Goal: Information Seeking & Learning: Learn about a topic

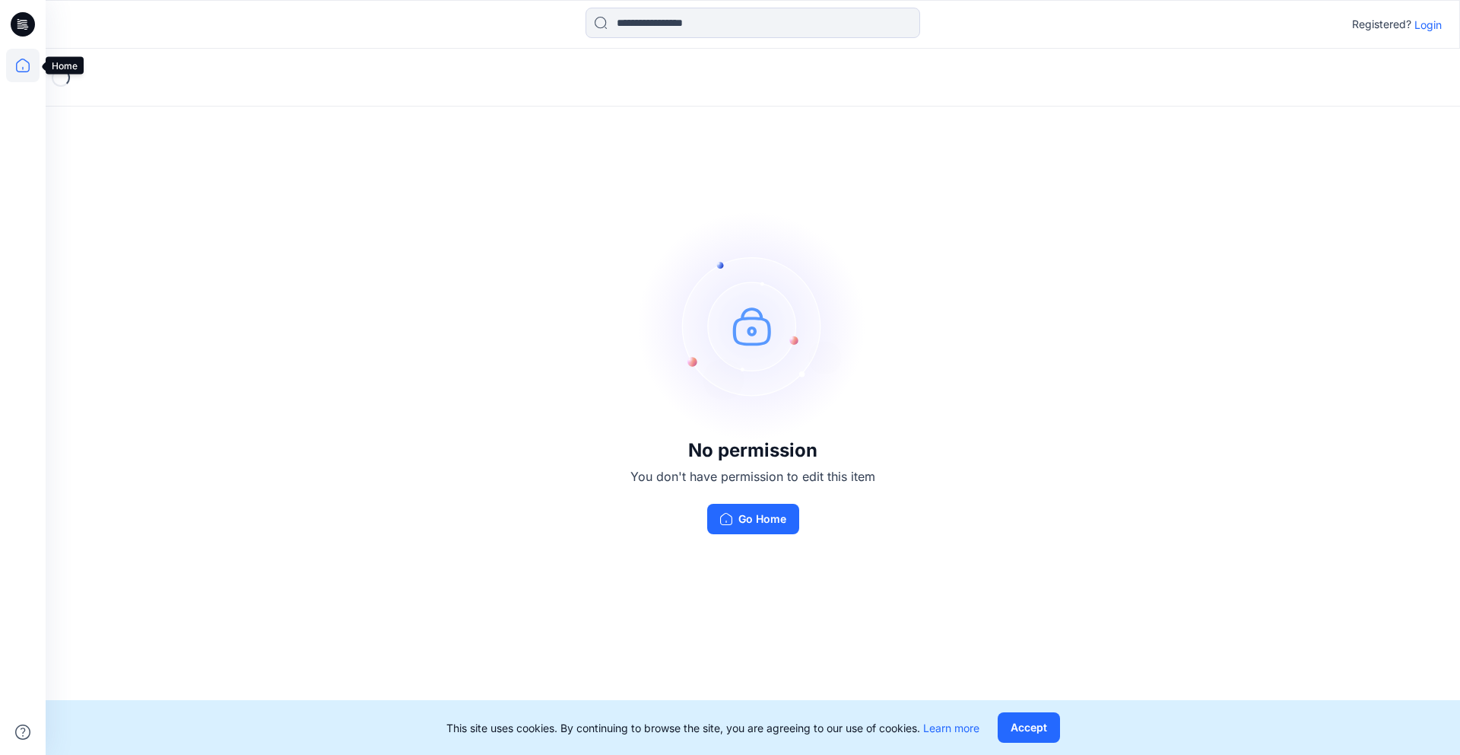
click at [21, 59] on icon at bounding box center [23, 66] width 14 height 14
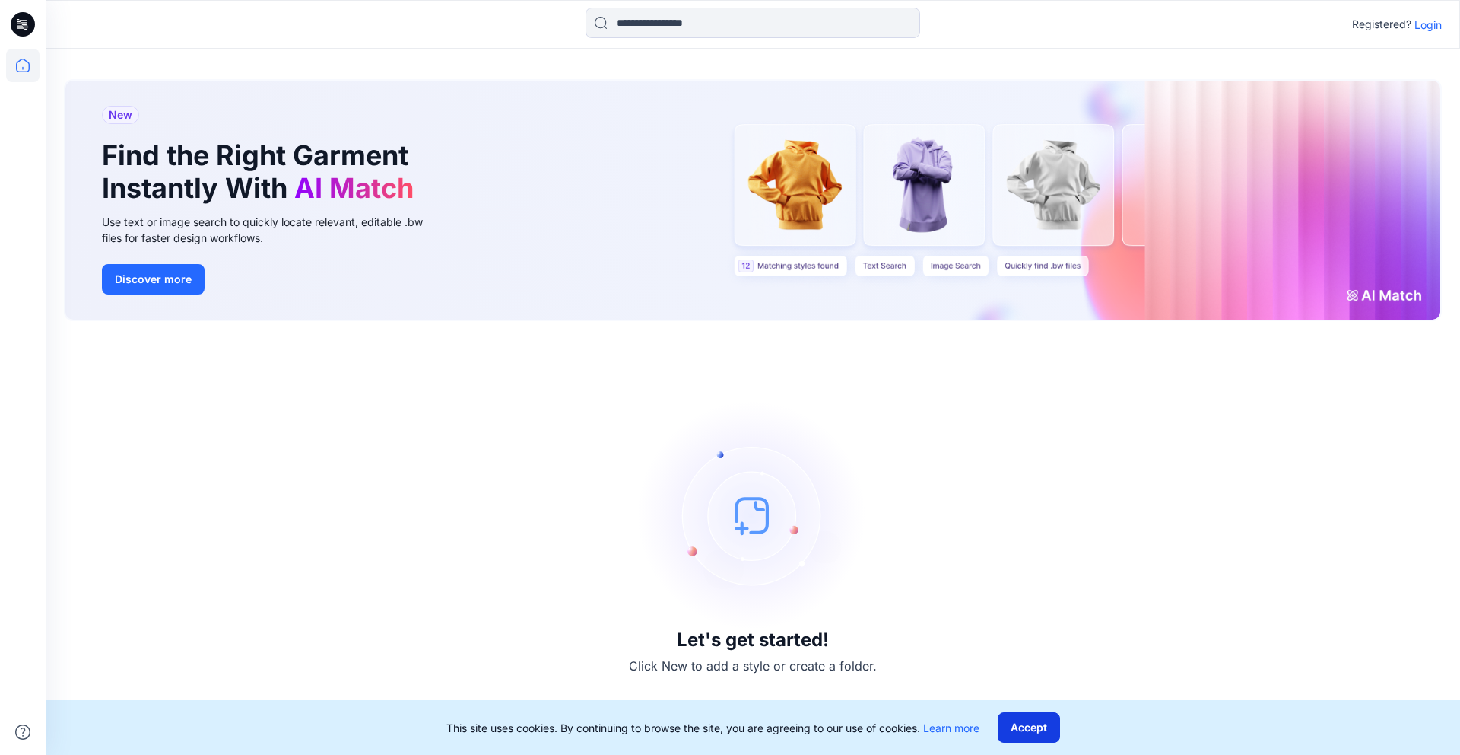
click at [1026, 726] on button "Accept" at bounding box center [1029, 727] width 62 height 30
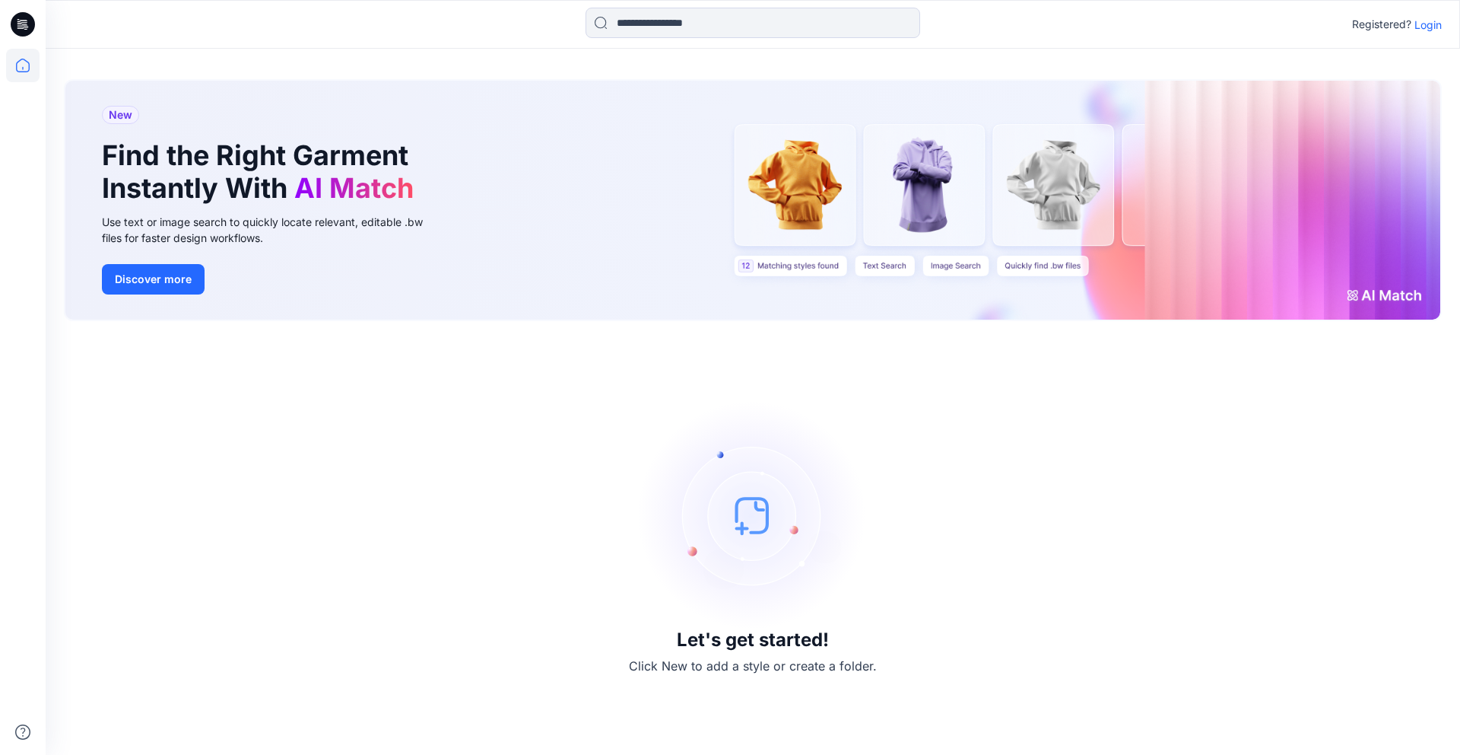
click at [29, 30] on icon at bounding box center [23, 24] width 24 height 24
click at [29, 68] on icon at bounding box center [23, 66] width 14 height 14
click at [1429, 30] on p "Login" at bounding box center [1428, 25] width 27 height 16
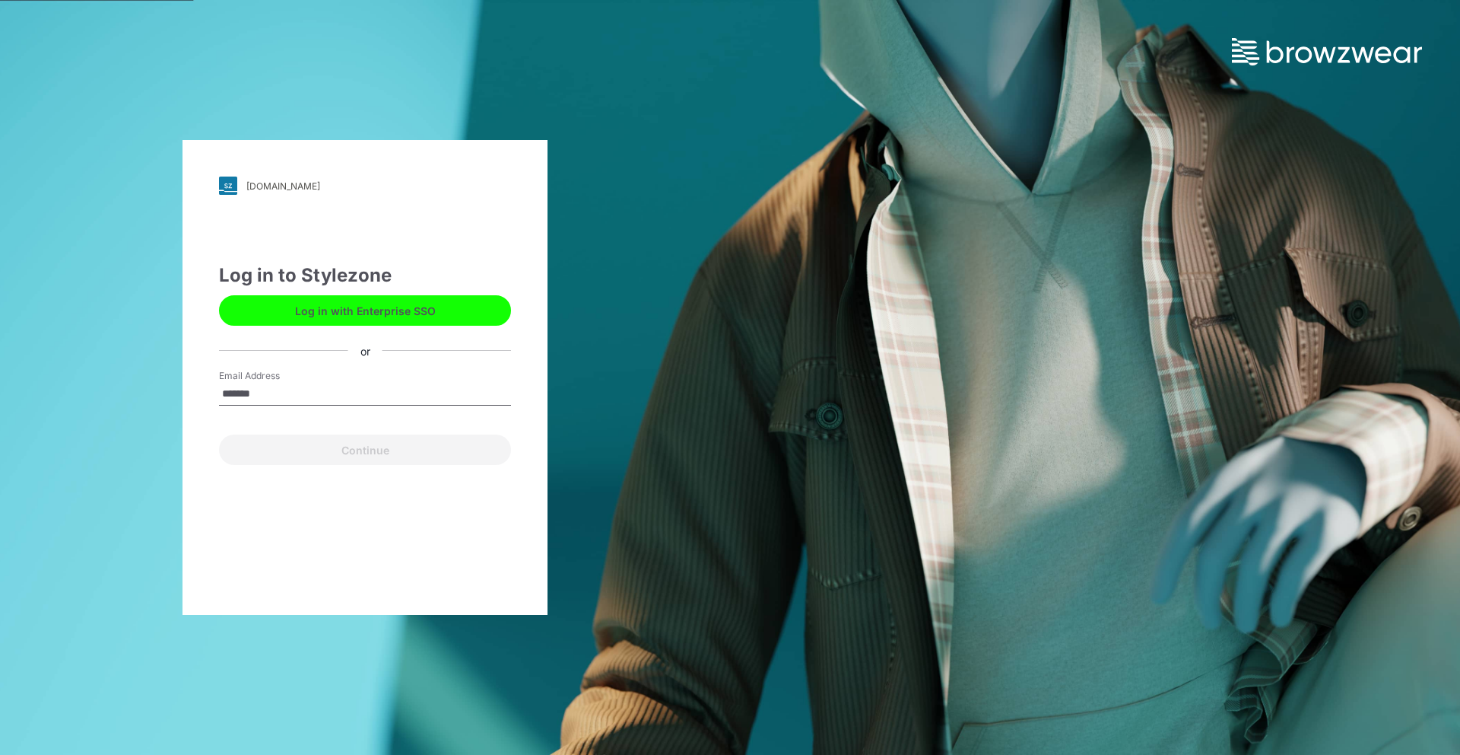
type input "**********"
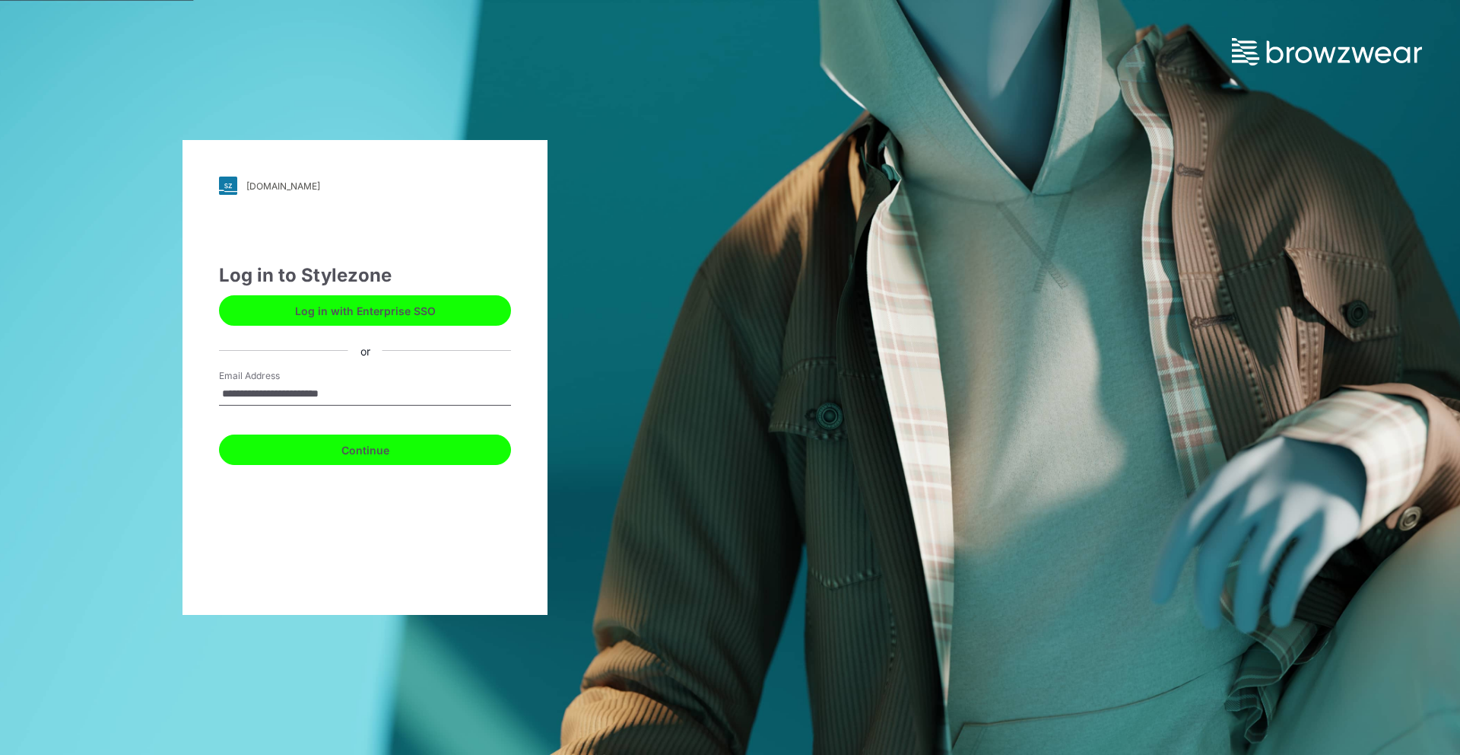
click at [321, 447] on button "Continue" at bounding box center [365, 449] width 292 height 30
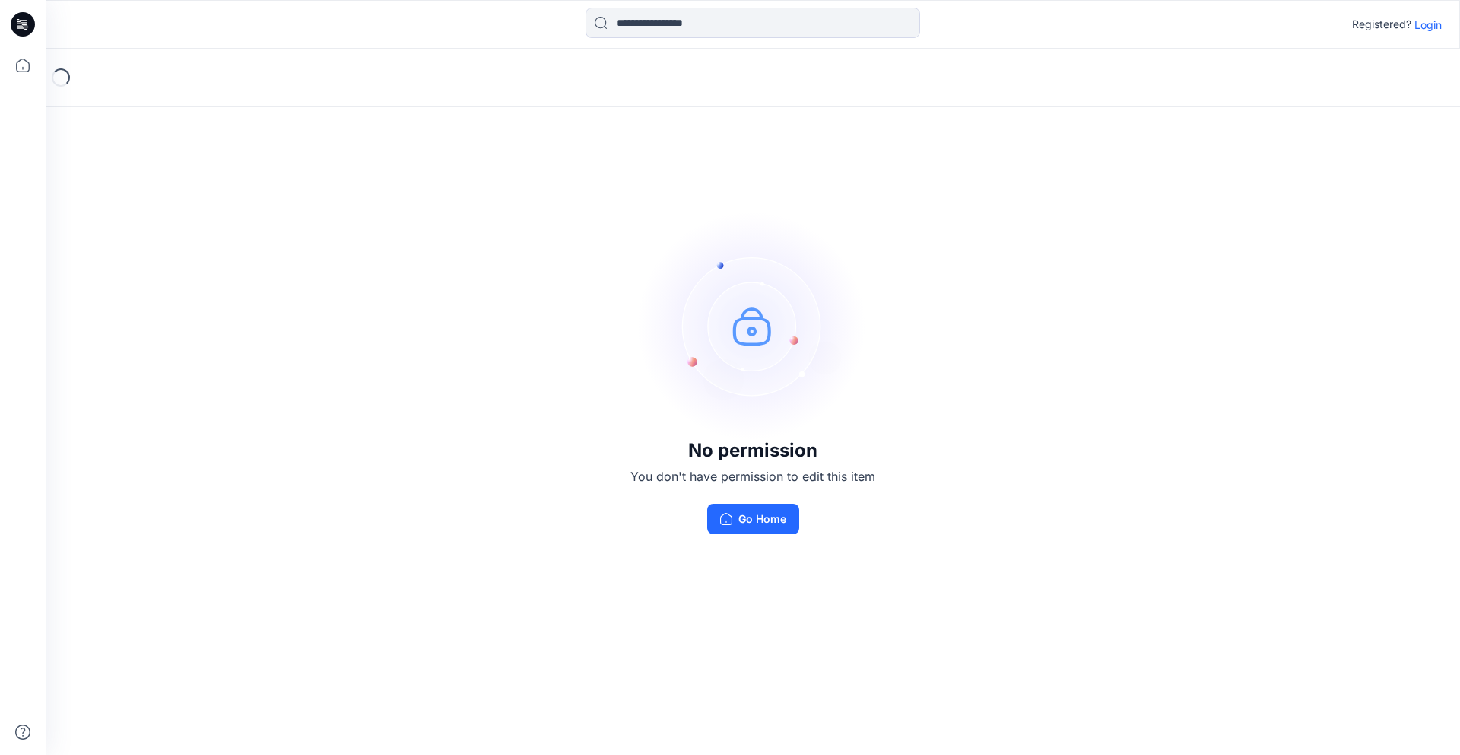
click at [1423, 19] on p "Login" at bounding box center [1428, 25] width 27 height 16
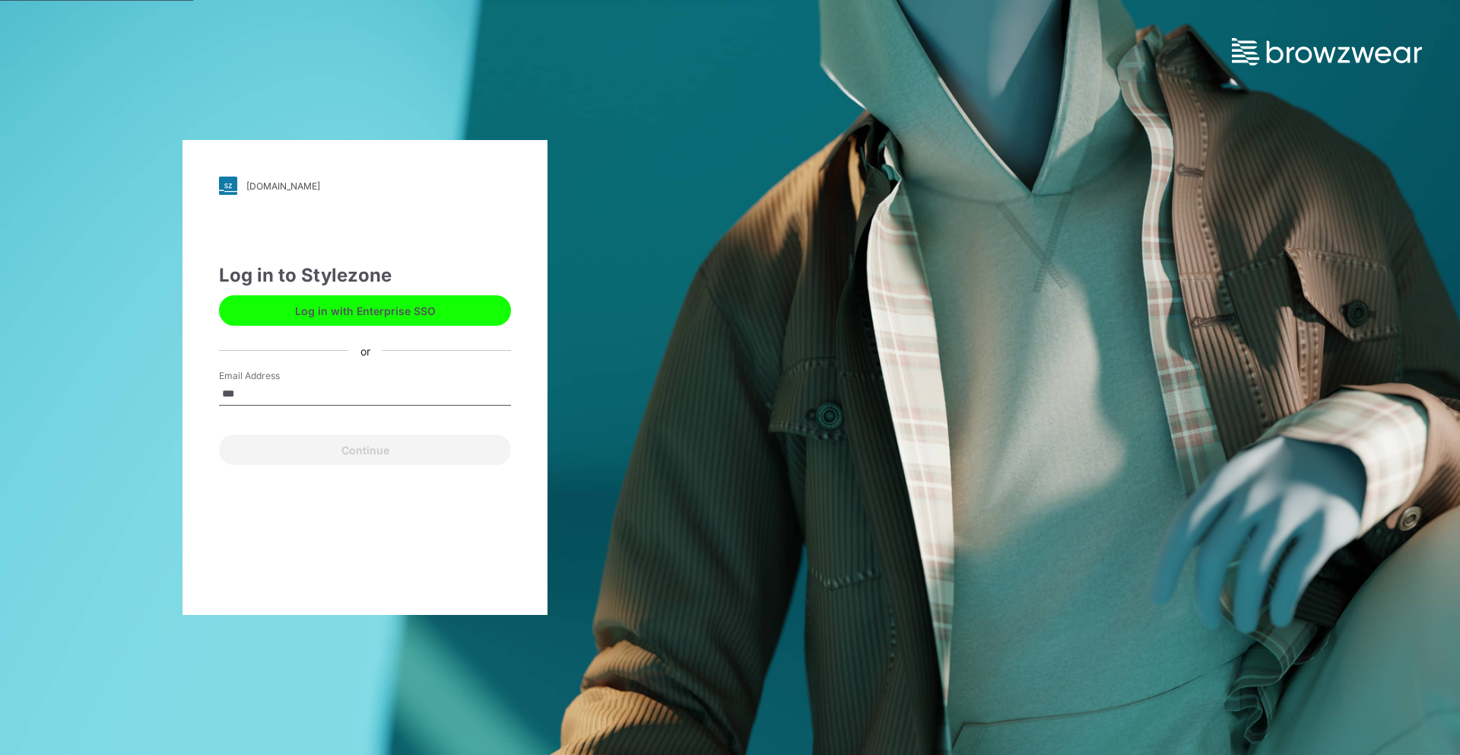
type input "**********"
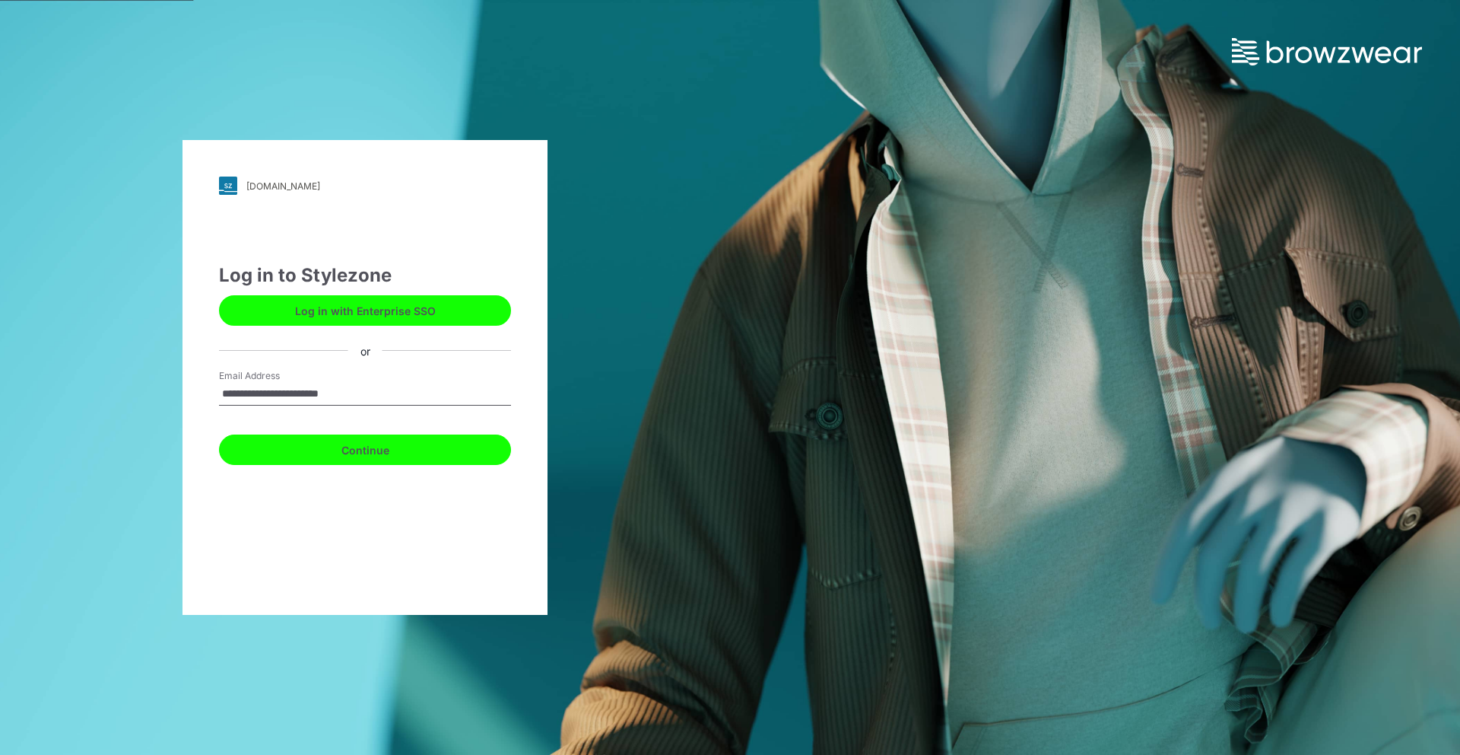
click at [367, 445] on button "Continue" at bounding box center [365, 449] width 292 height 30
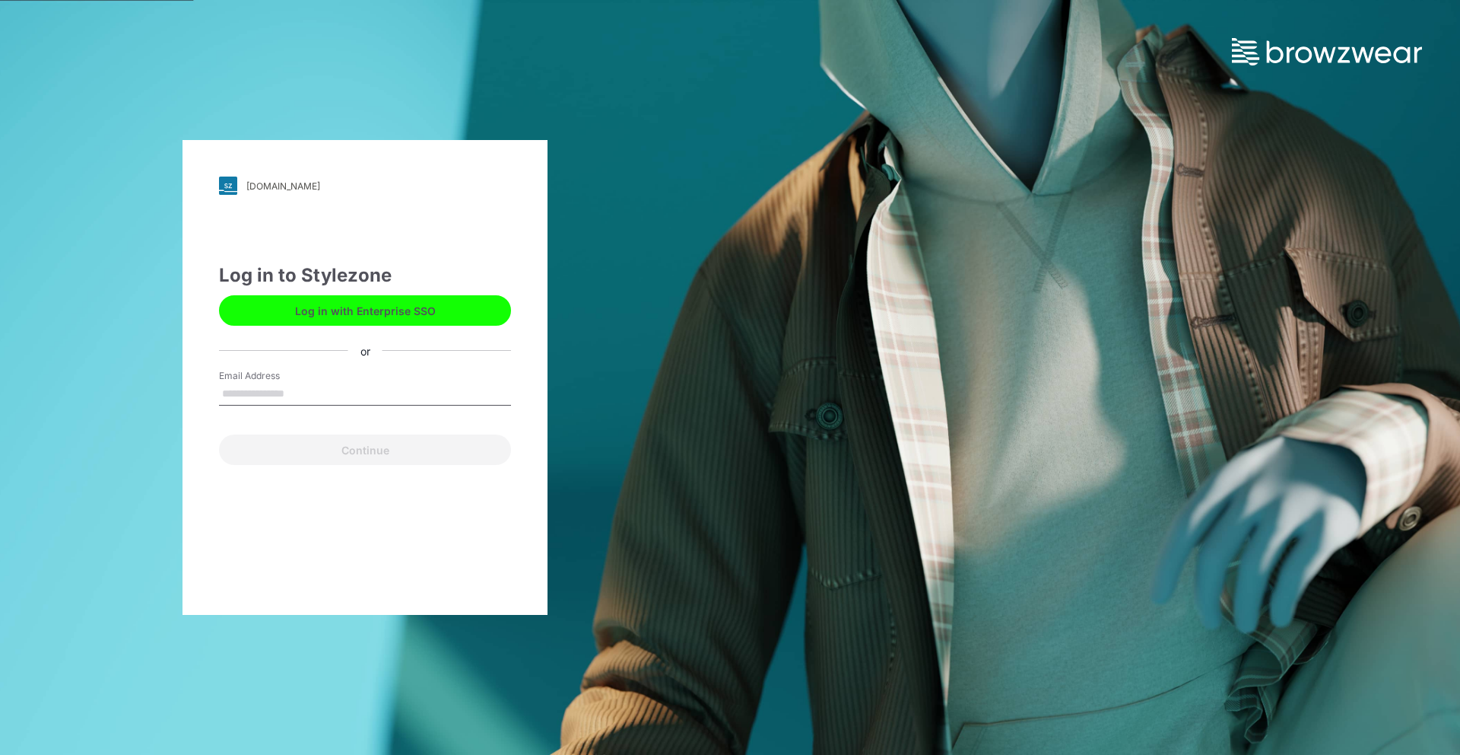
click at [351, 309] on button "Log in with Enterprise SSO" at bounding box center [365, 310] width 292 height 30
type input "**********"
click at [344, 312] on button "Log in with Enterprise SSO" at bounding box center [365, 310] width 292 height 30
type input "**********"
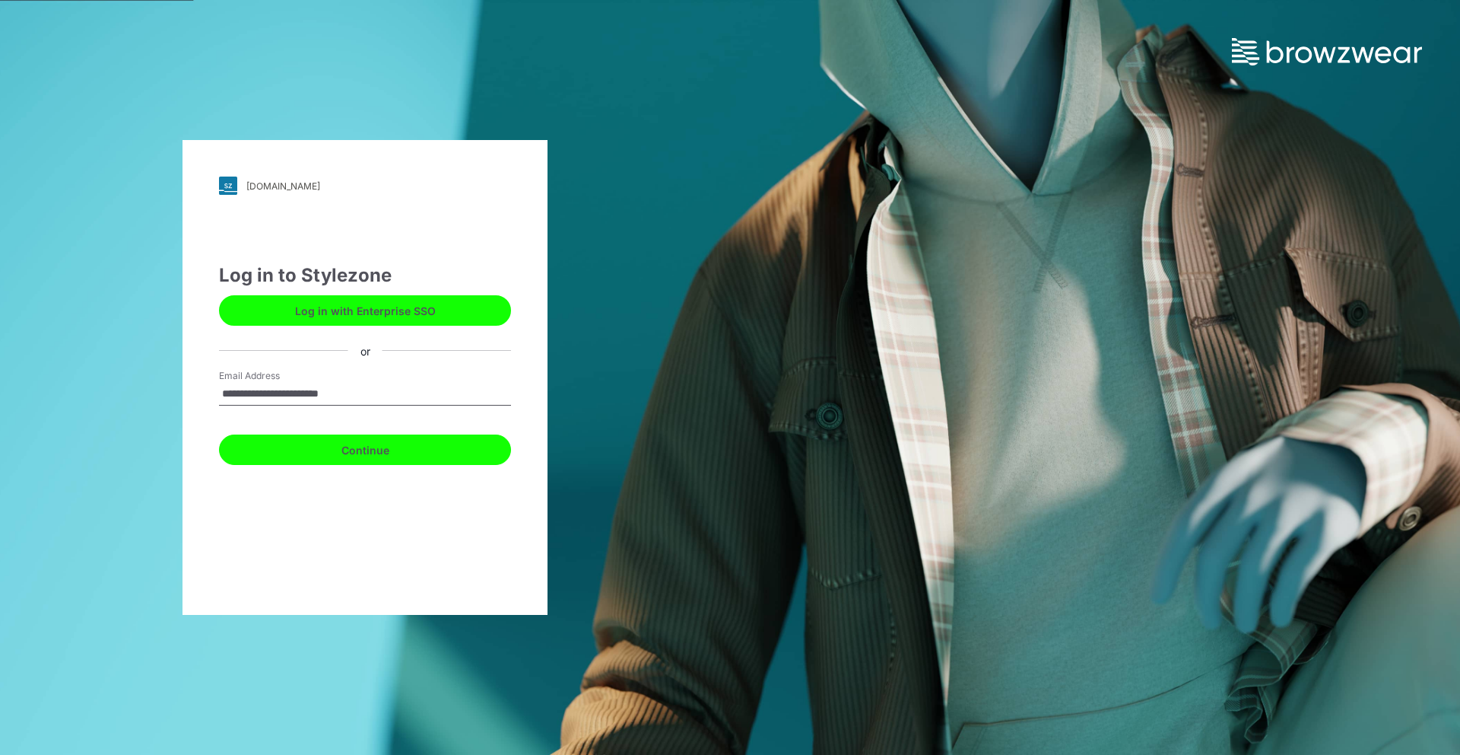
click at [356, 455] on button "Continue" at bounding box center [365, 449] width 292 height 30
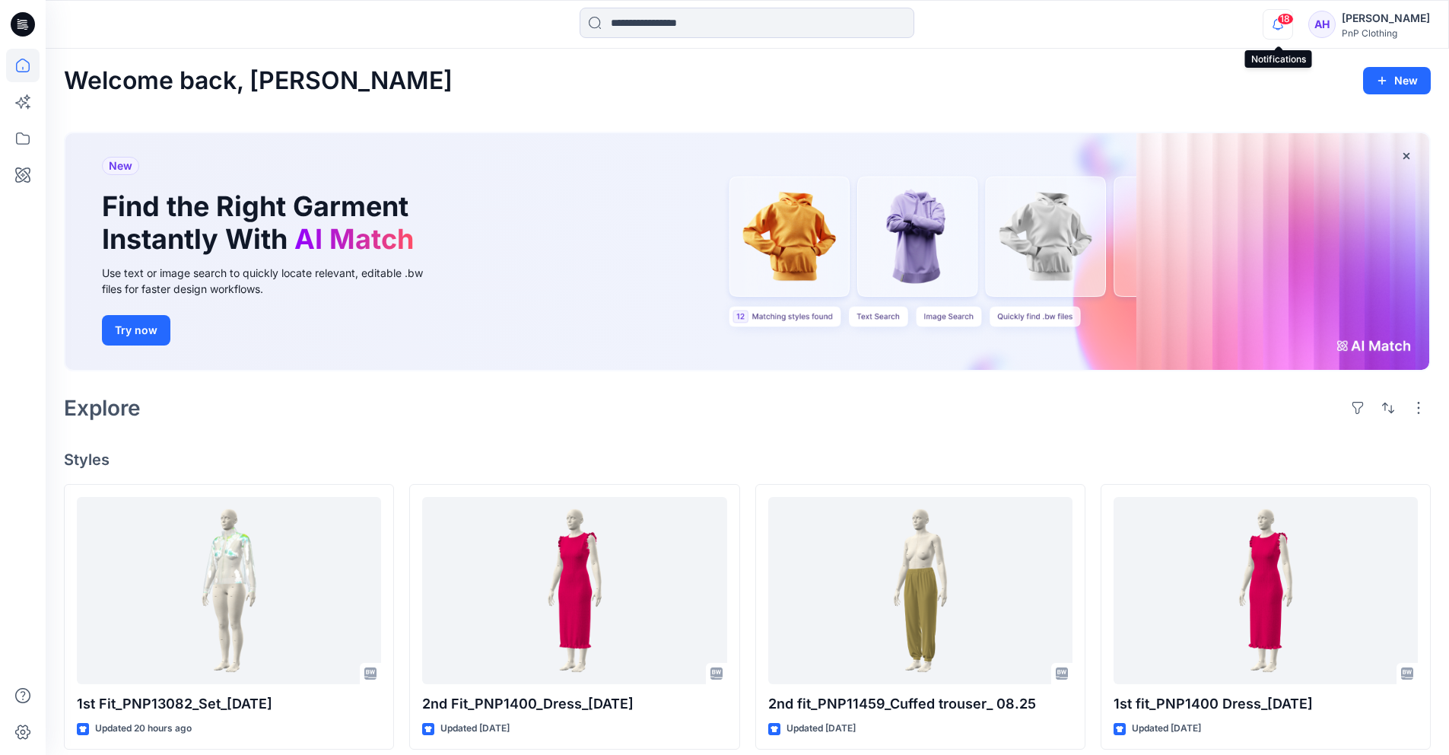
click at [1272, 28] on icon "button" at bounding box center [1277, 24] width 29 height 30
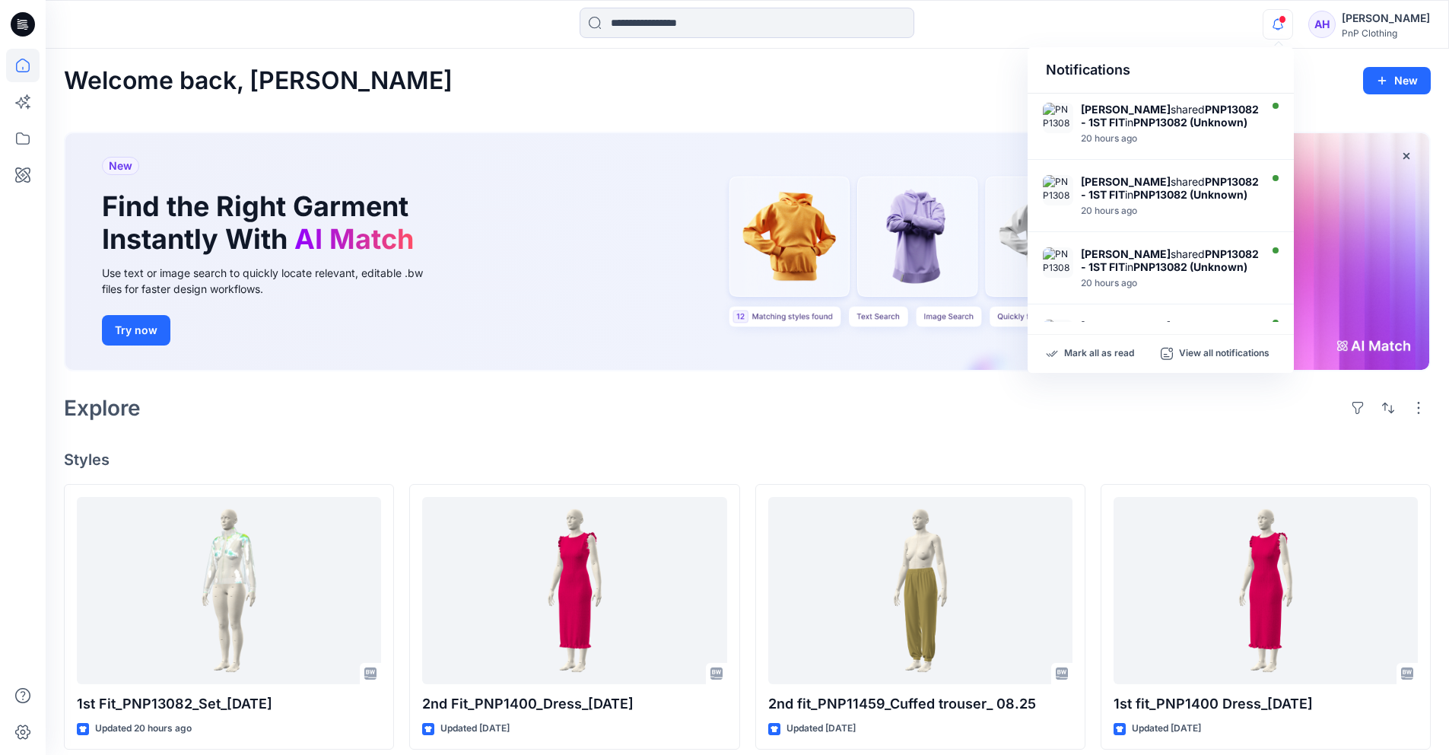
click at [667, 465] on h4 "Styles" at bounding box center [747, 459] width 1367 height 18
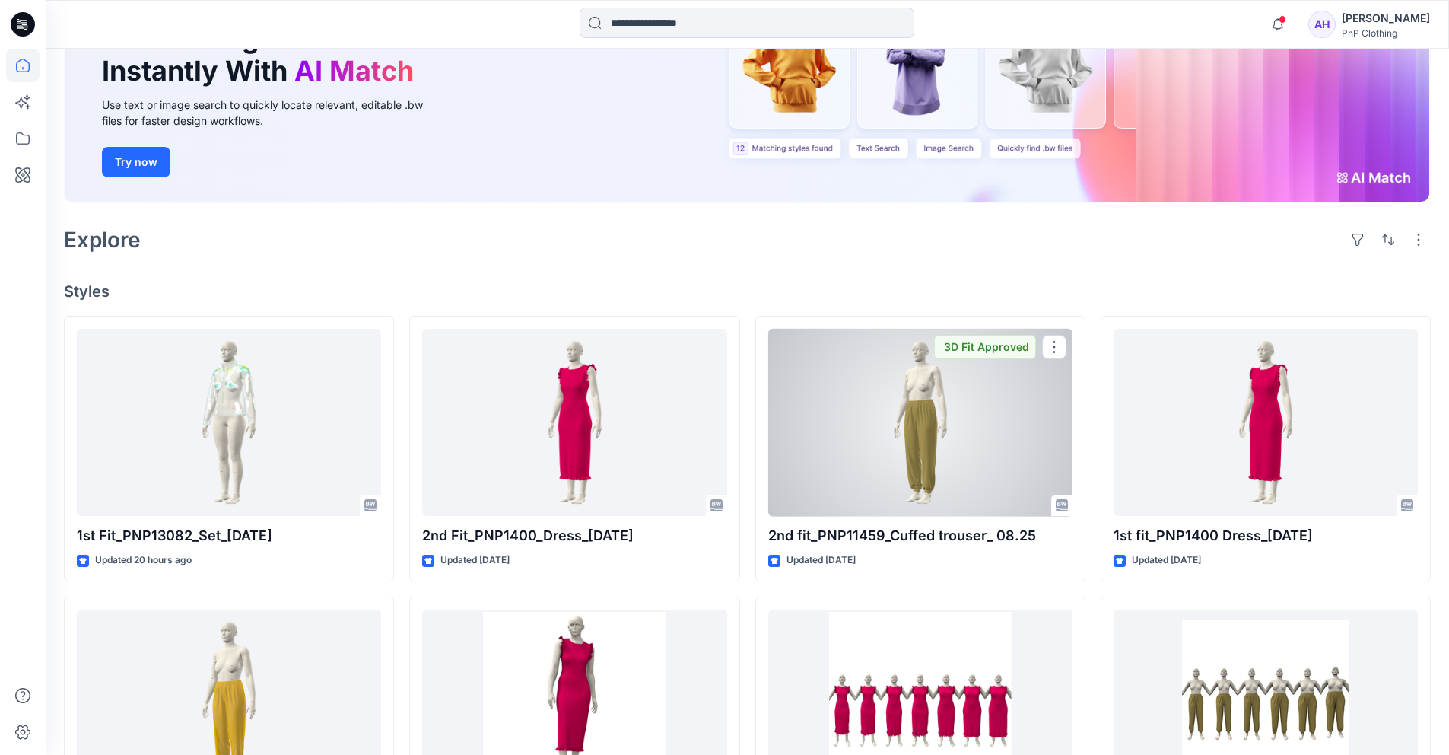
scroll to position [159, 0]
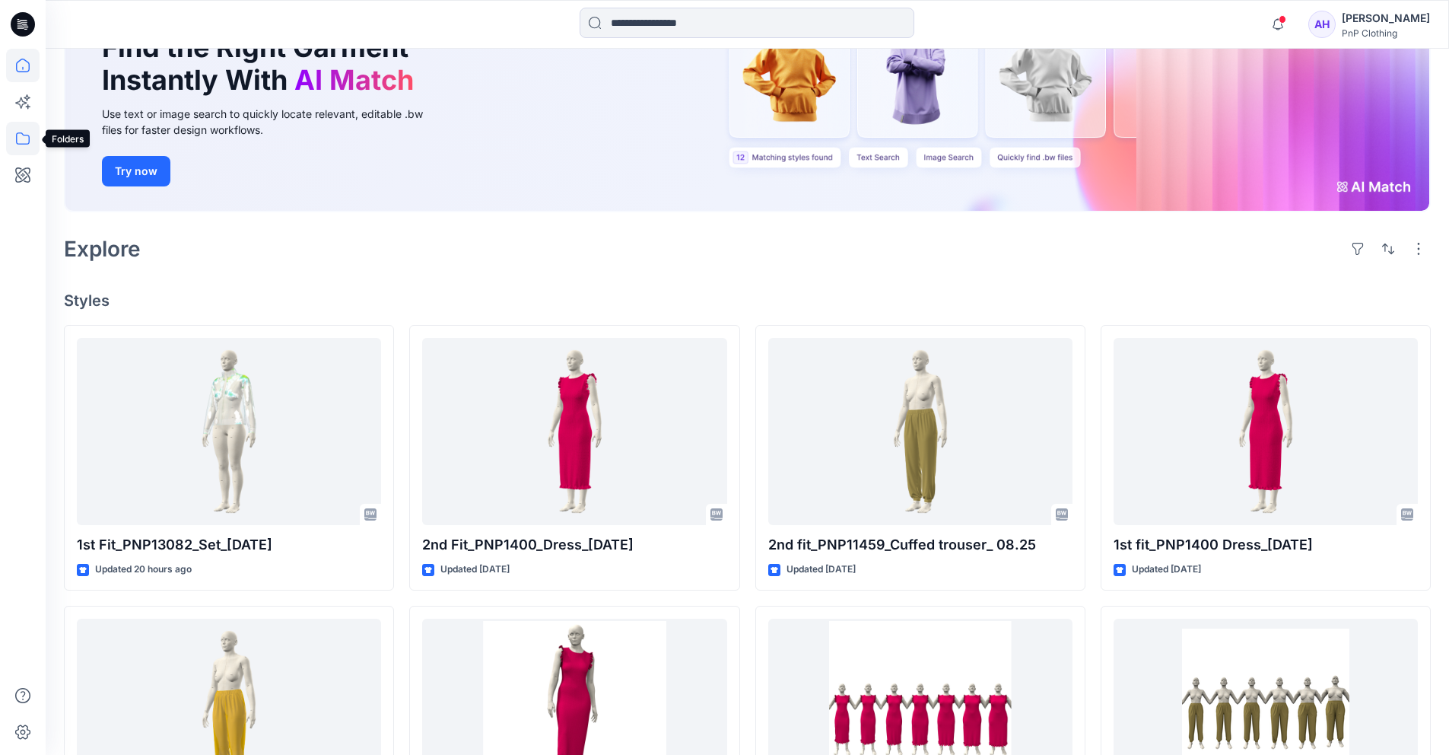
click at [27, 138] on icon at bounding box center [22, 138] width 33 height 33
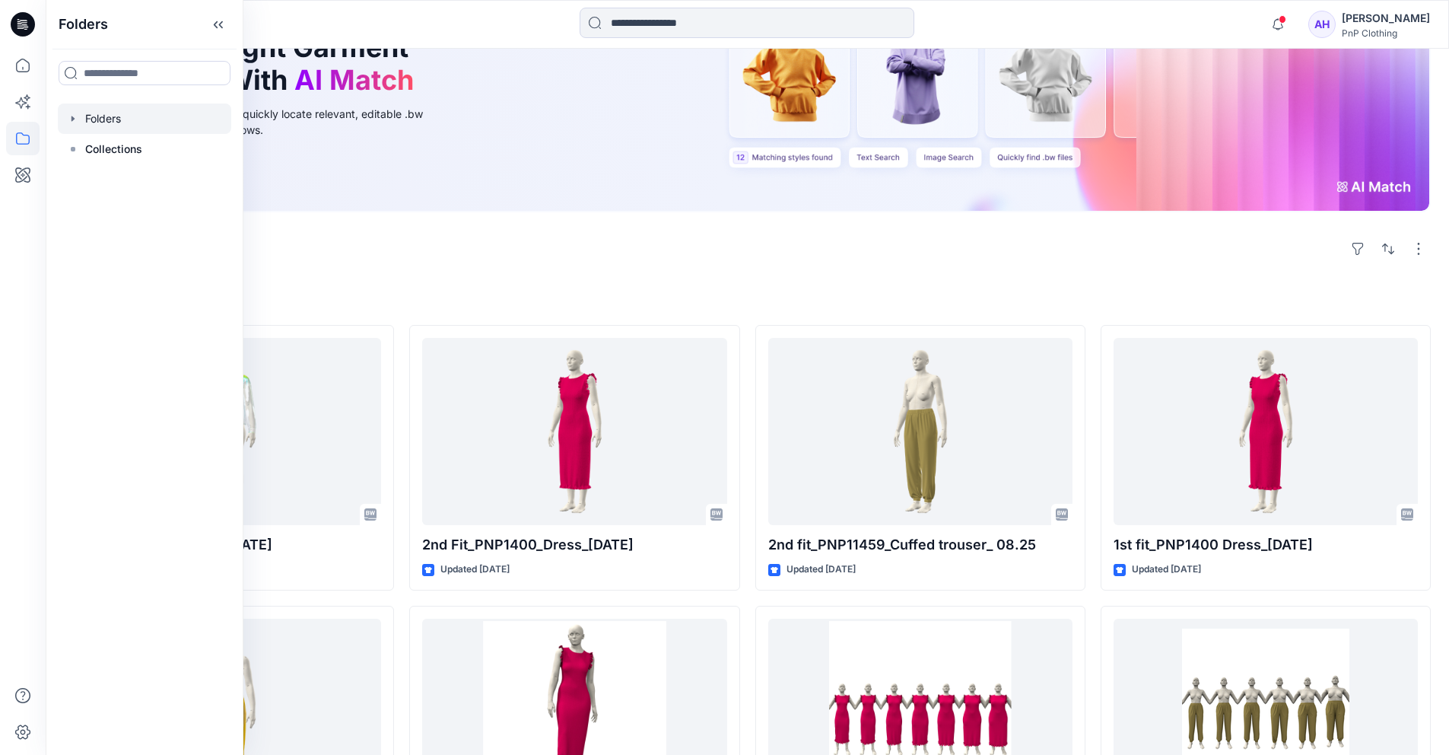
click at [151, 123] on div at bounding box center [144, 118] width 173 height 30
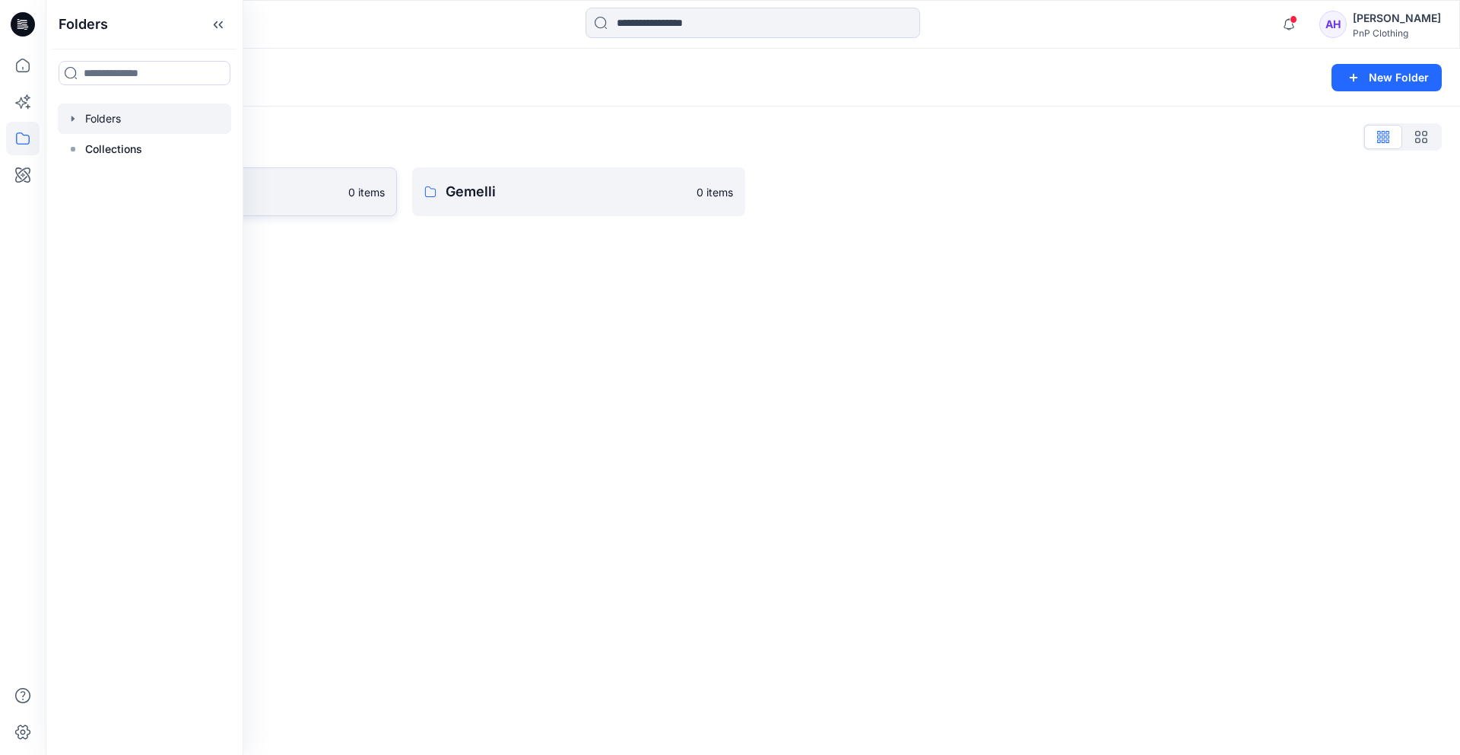
click at [310, 189] on p "Fashion & Textiles" at bounding box center [218, 191] width 242 height 21
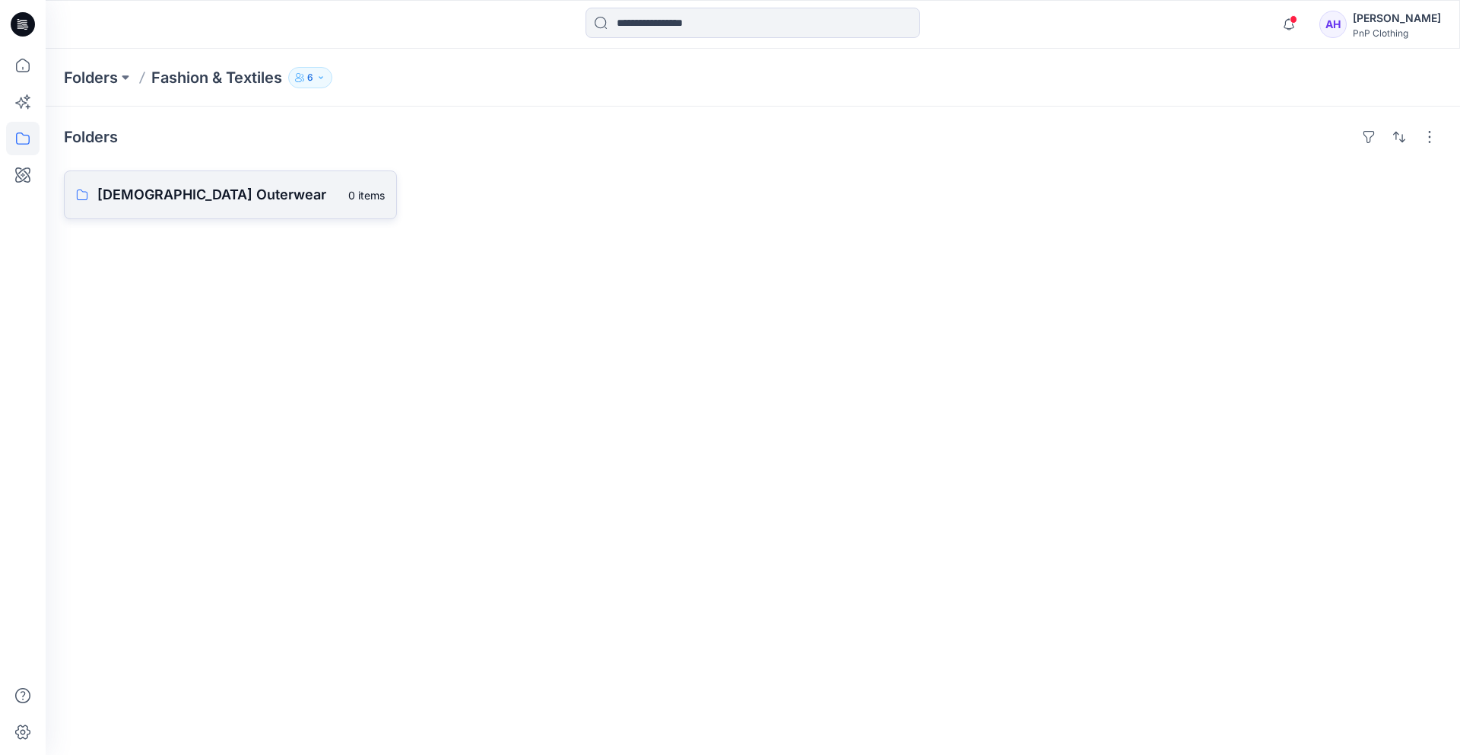
click at [227, 203] on p "[DEMOGRAPHIC_DATA] Outerwear" at bounding box center [218, 194] width 242 height 21
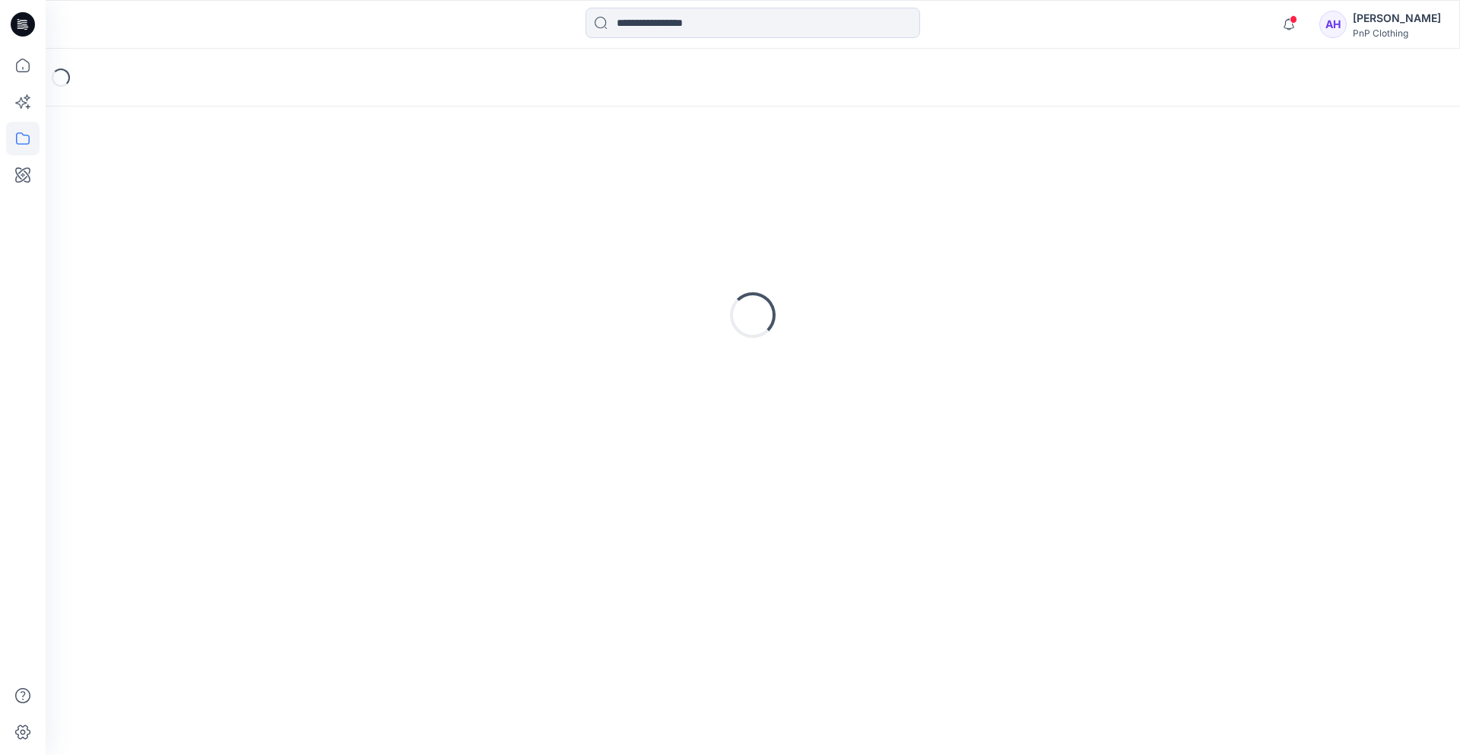
click at [227, 203] on div "Loading..." at bounding box center [753, 315] width 1378 height 380
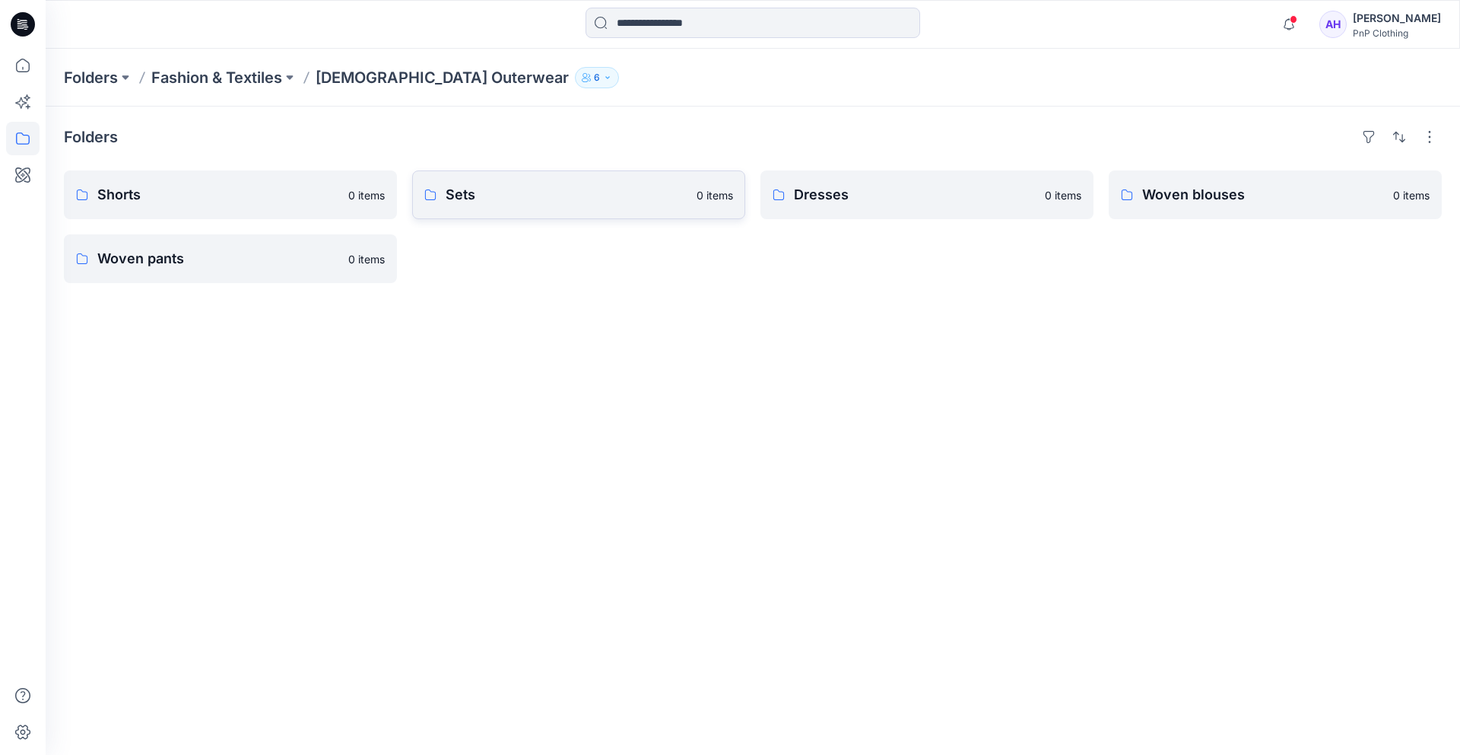
click at [643, 181] on link "Sets 0 items" at bounding box center [578, 194] width 333 height 49
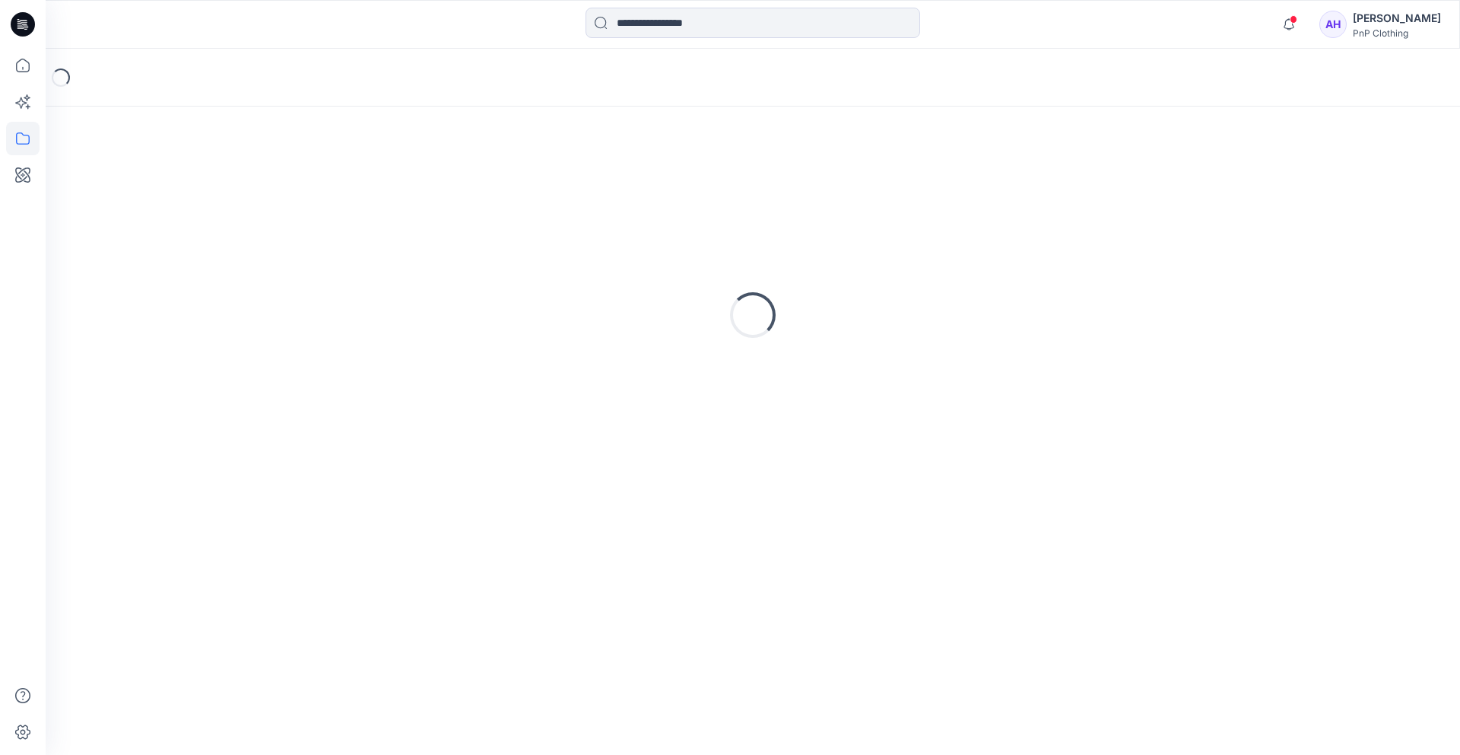
click at [643, 181] on div "Loading..." at bounding box center [753, 315] width 1378 height 380
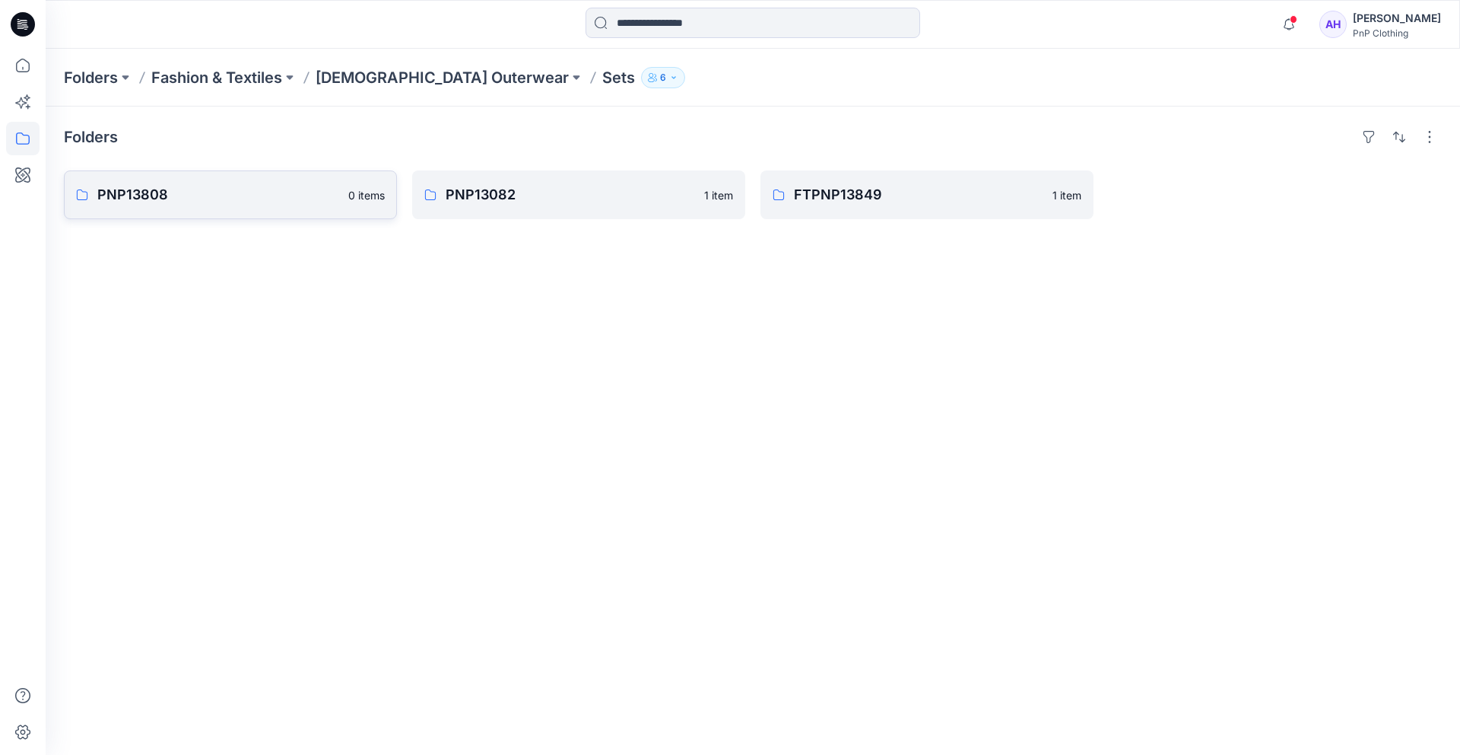
click at [266, 202] on p "PNP13808" at bounding box center [218, 194] width 242 height 21
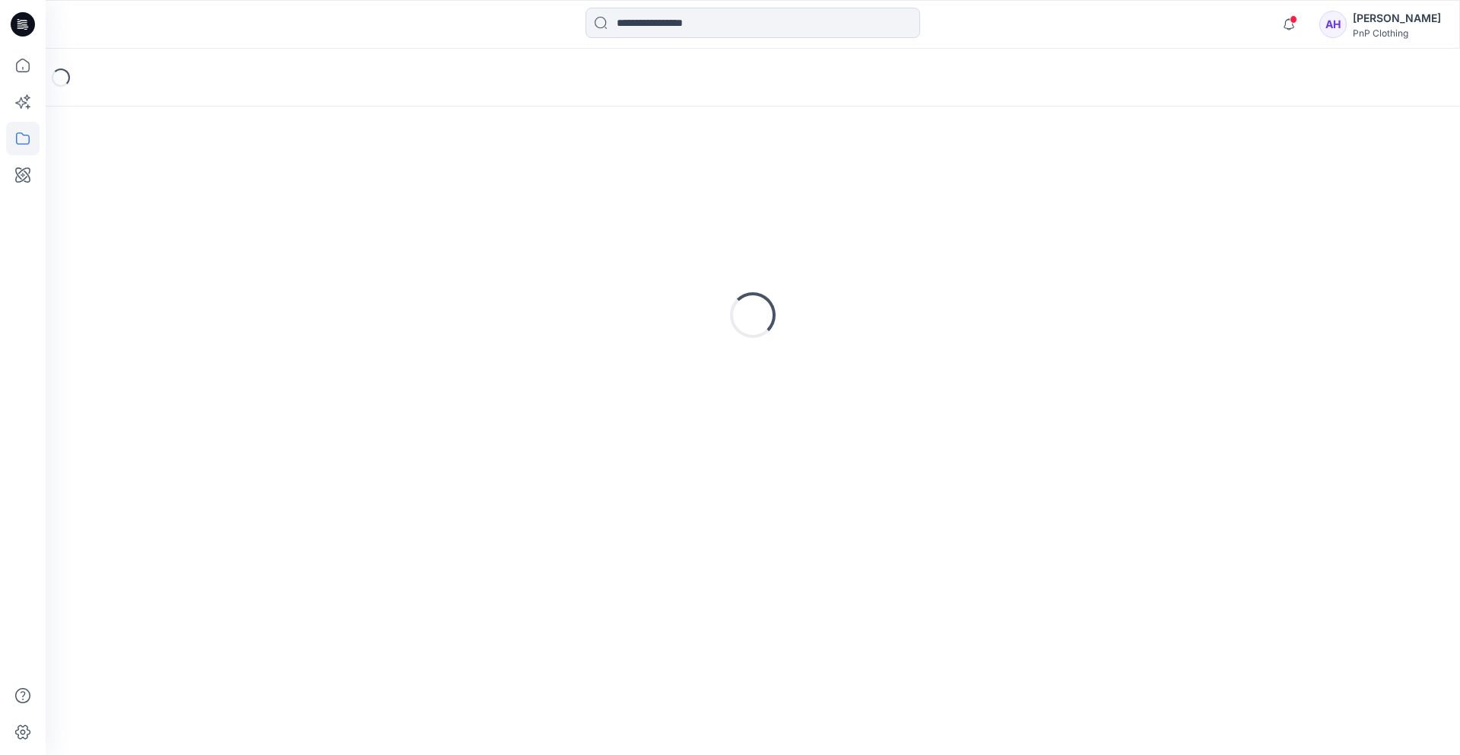
click at [266, 202] on div "Loading..." at bounding box center [753, 315] width 1378 height 380
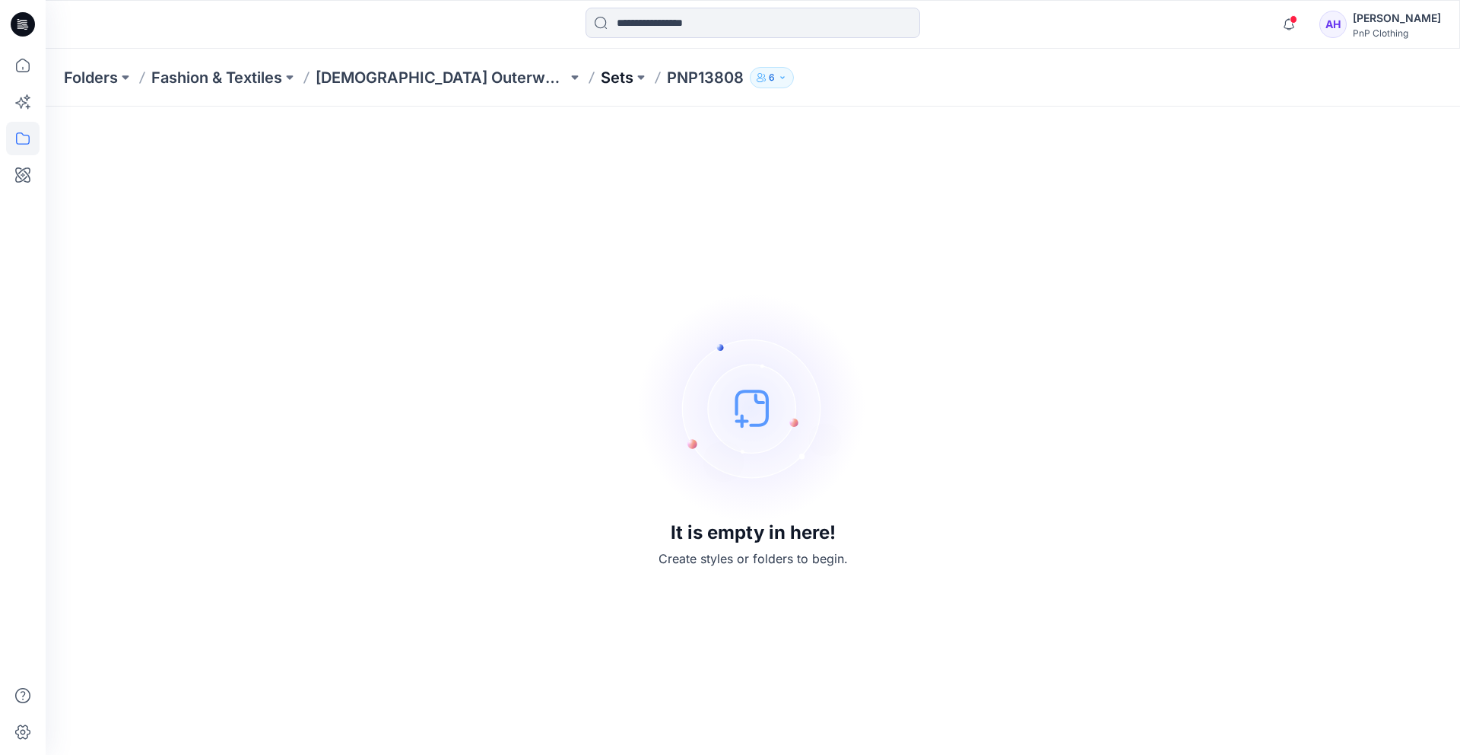
click at [601, 71] on p "Sets" at bounding box center [617, 77] width 33 height 21
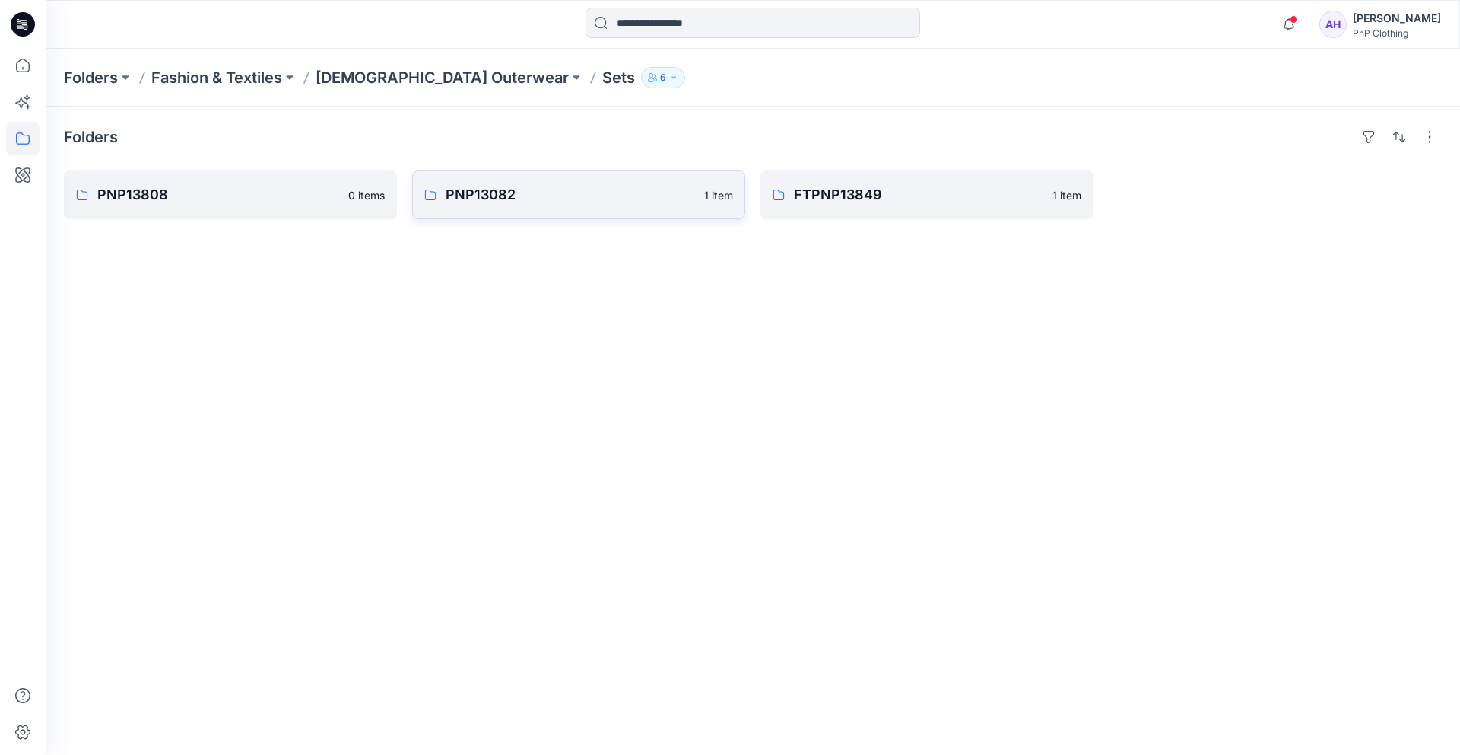
click at [553, 197] on p "PNP13082" at bounding box center [570, 194] width 249 height 21
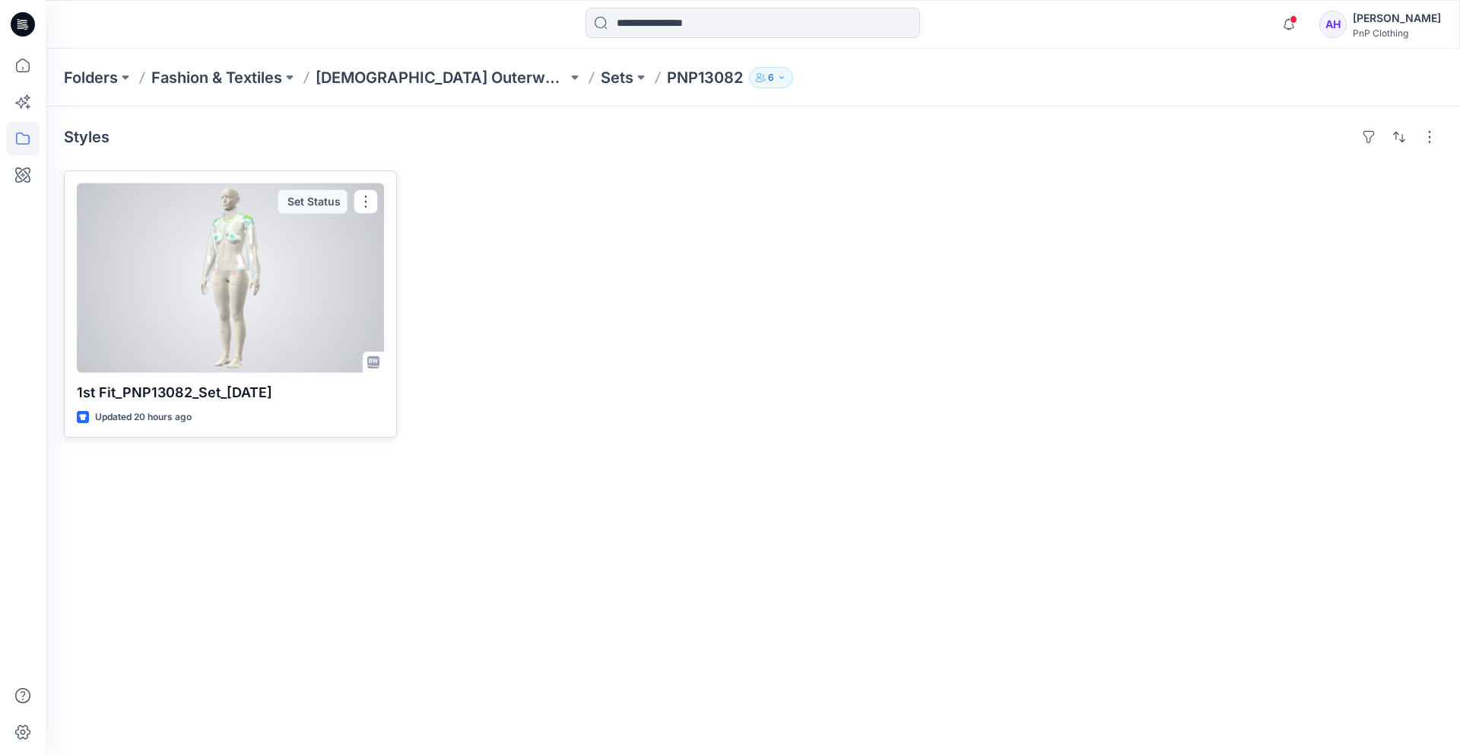
click at [291, 275] on div at bounding box center [230, 277] width 307 height 189
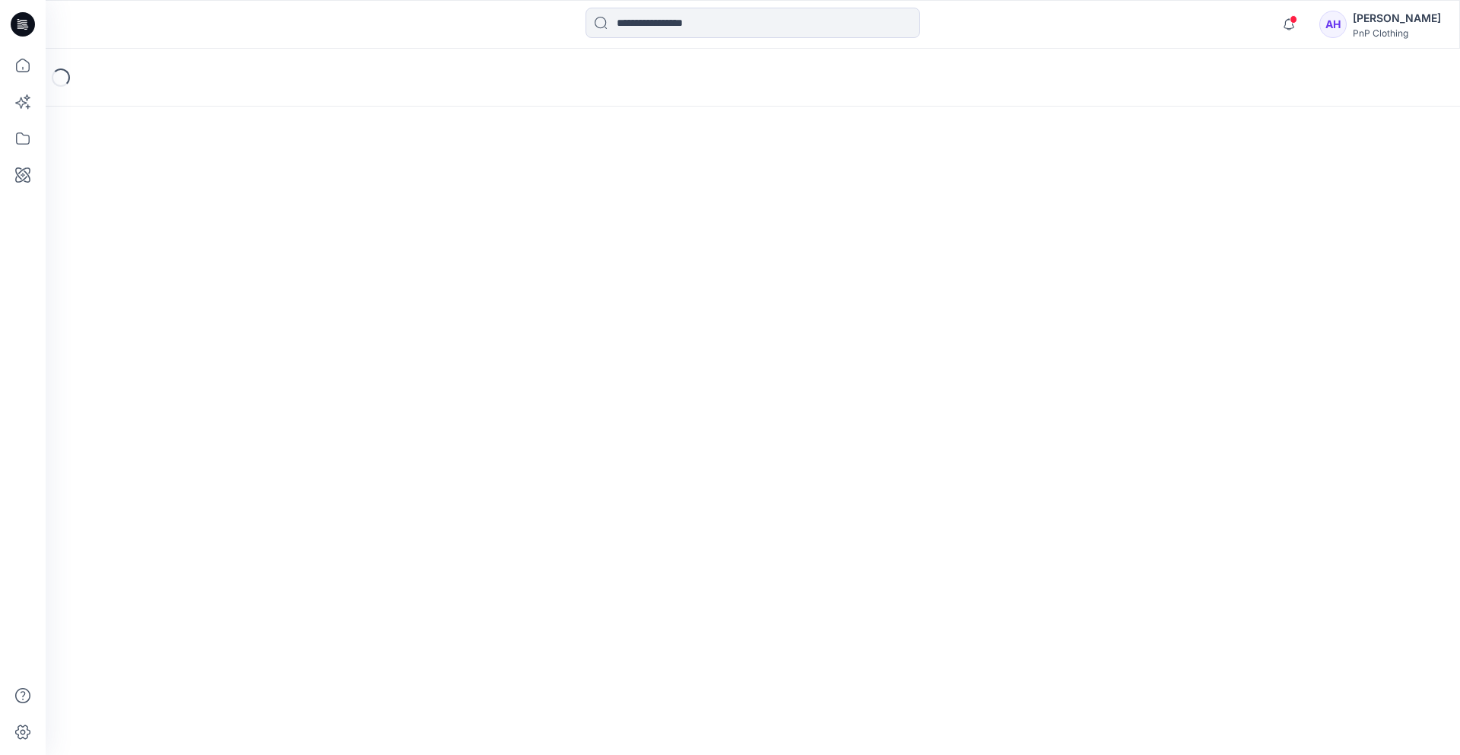
click at [291, 275] on div "Loading..." at bounding box center [753, 402] width 1415 height 706
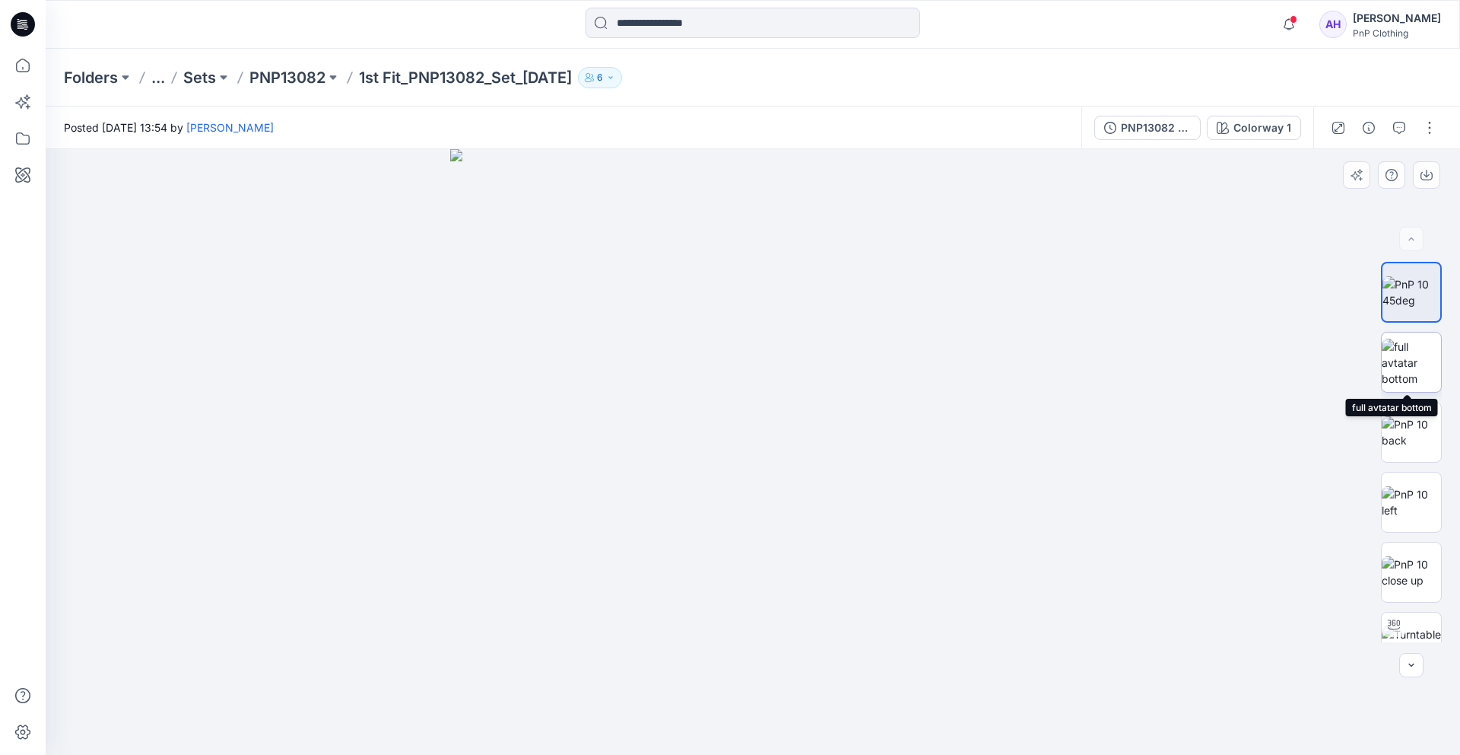
click at [1388, 351] on img at bounding box center [1411, 362] width 59 height 48
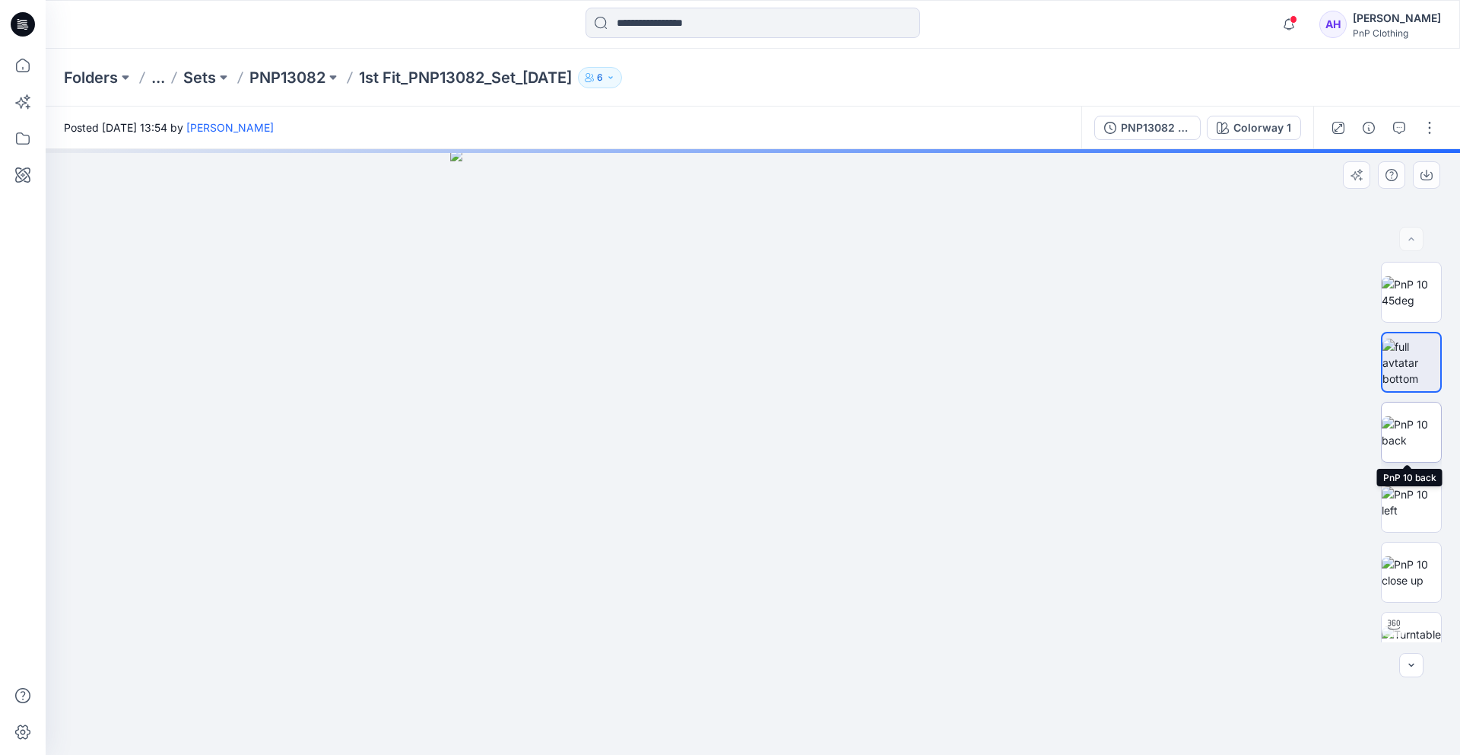
click at [1404, 434] on img at bounding box center [1411, 432] width 59 height 32
click at [1410, 663] on icon "button" at bounding box center [1412, 665] width 12 height 12
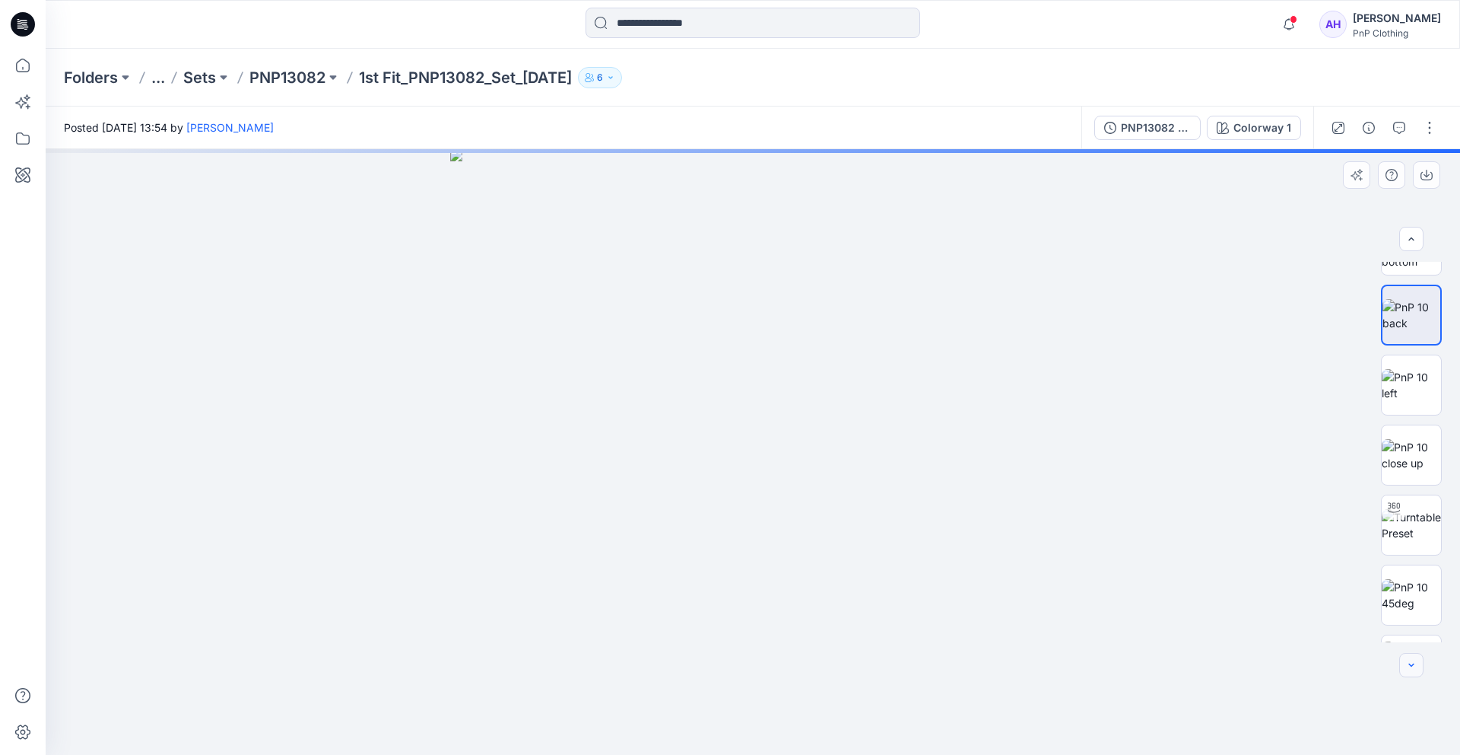
click at [1410, 663] on icon "button" at bounding box center [1412, 665] width 12 height 12
click at [1412, 342] on img at bounding box center [1411, 335] width 59 height 32
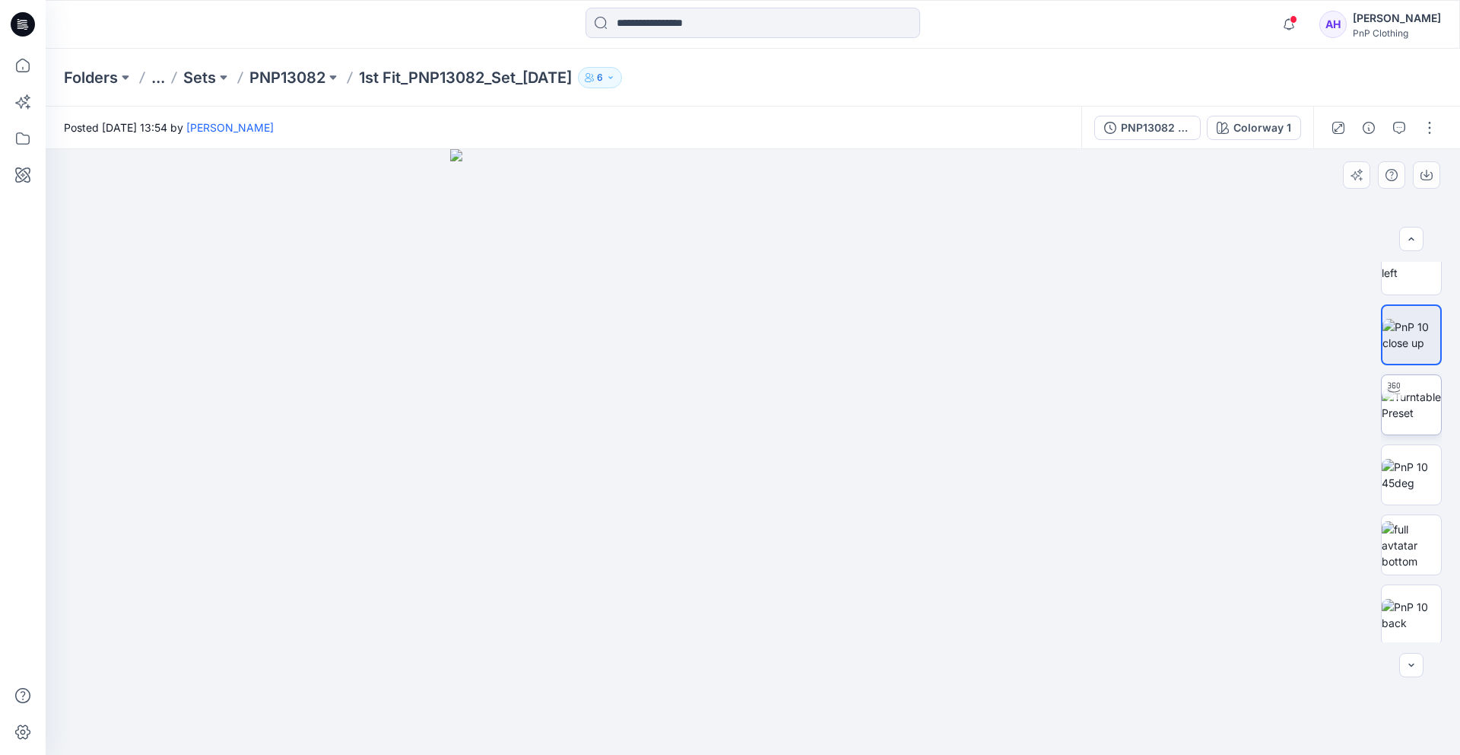
click at [1383, 405] on img at bounding box center [1411, 405] width 59 height 32
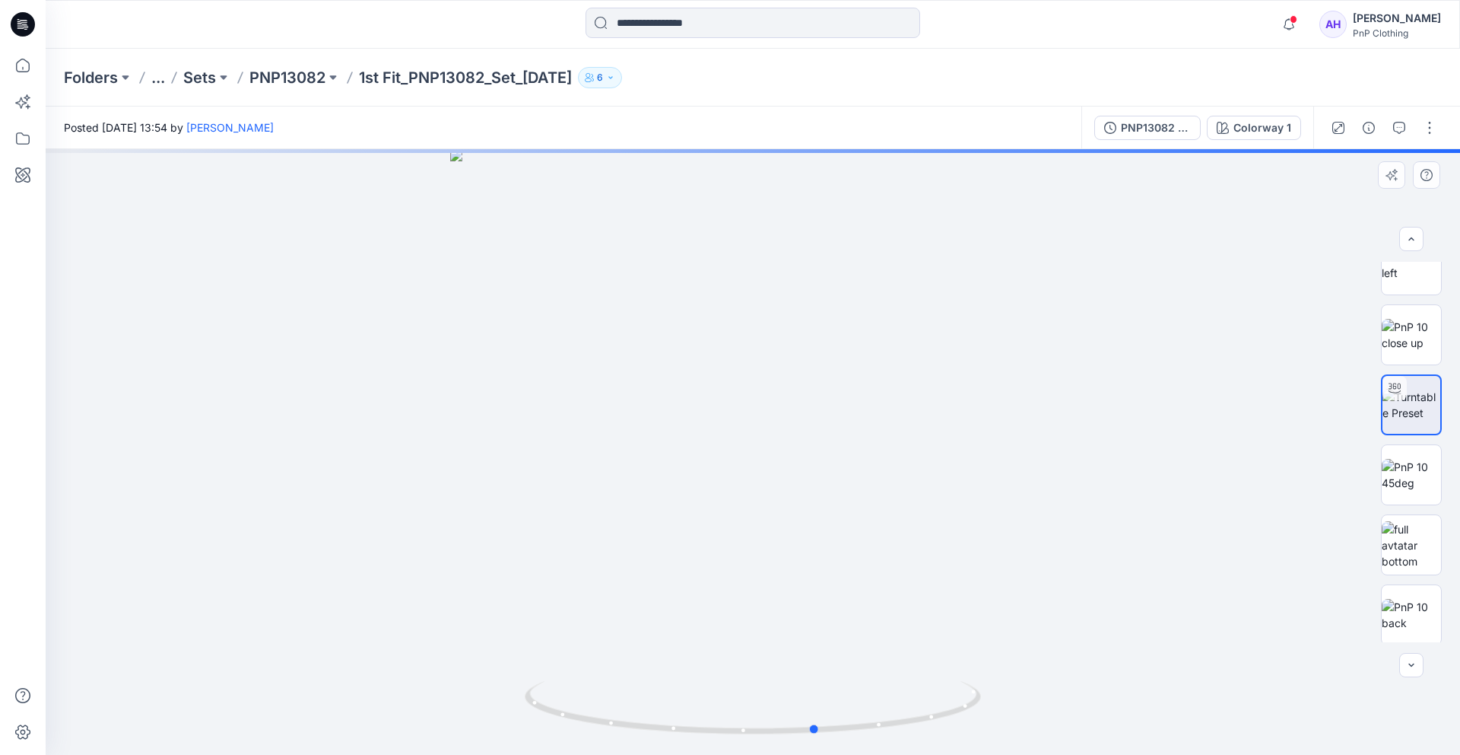
drag, startPoint x: 823, startPoint y: 394, endPoint x: 887, endPoint y: 408, distance: 65.5
click at [887, 408] on div at bounding box center [753, 451] width 1415 height 605
click at [1414, 330] on img at bounding box center [1411, 335] width 59 height 32
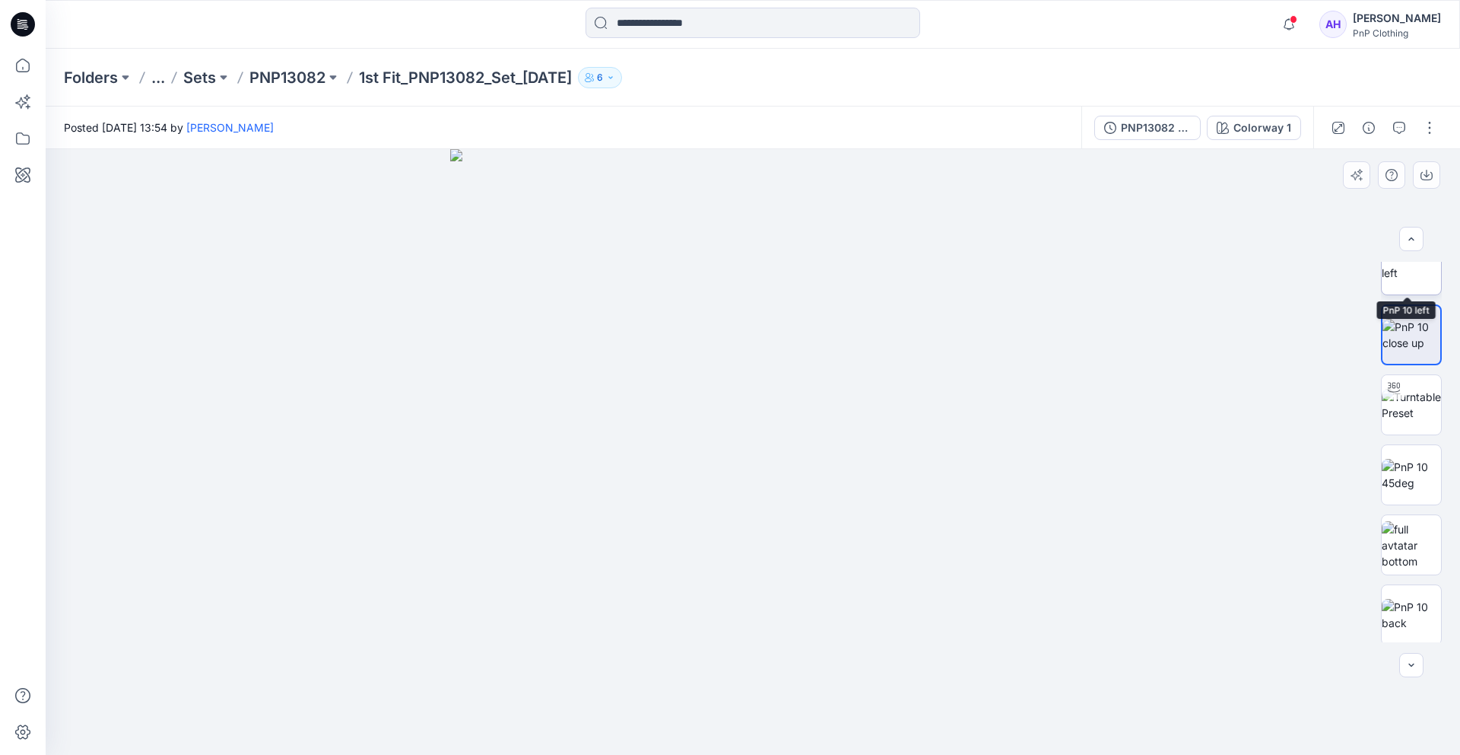
click at [1406, 268] on img at bounding box center [1411, 265] width 59 height 32
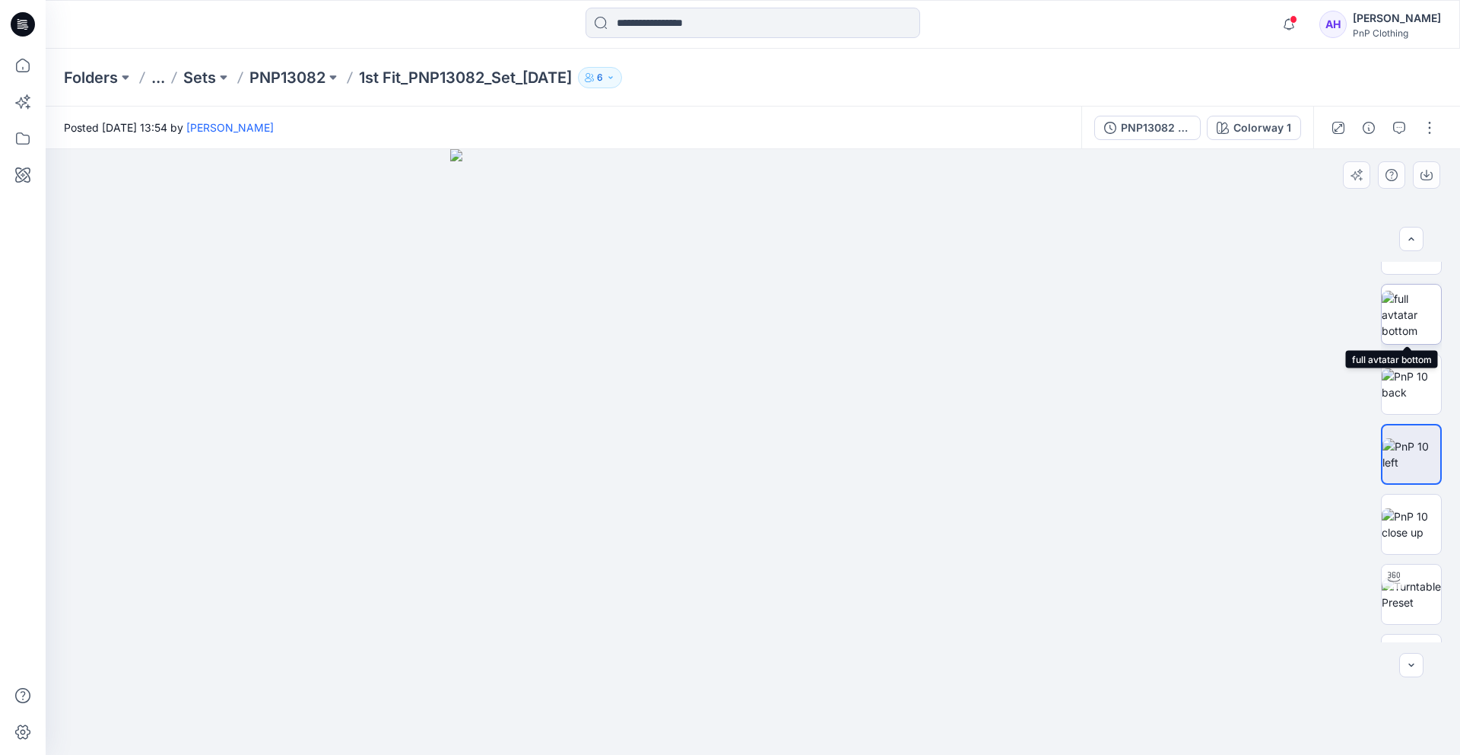
click at [1406, 322] on img at bounding box center [1411, 315] width 59 height 48
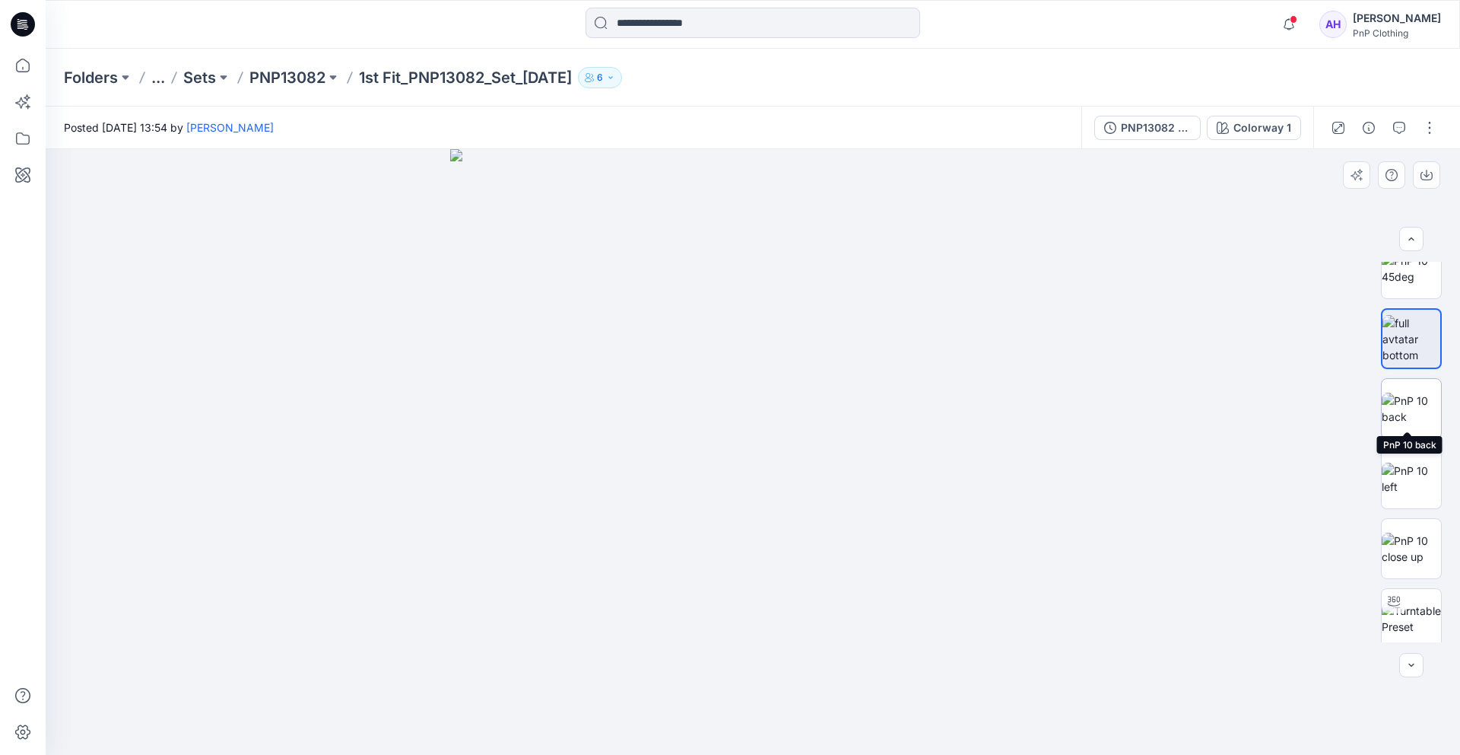
scroll to position [0, 0]
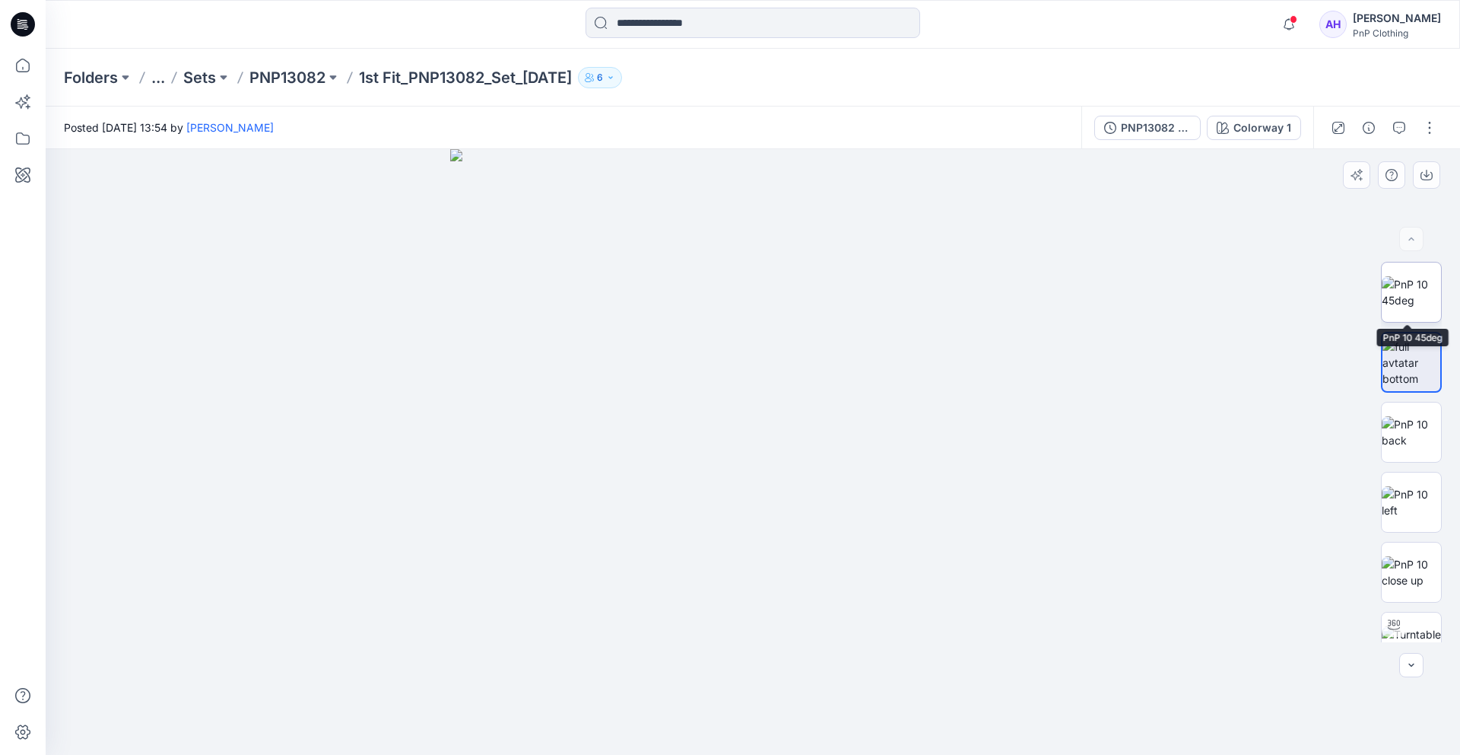
click at [1402, 300] on img at bounding box center [1411, 292] width 59 height 32
click at [1407, 664] on icon "button" at bounding box center [1412, 665] width 12 height 12
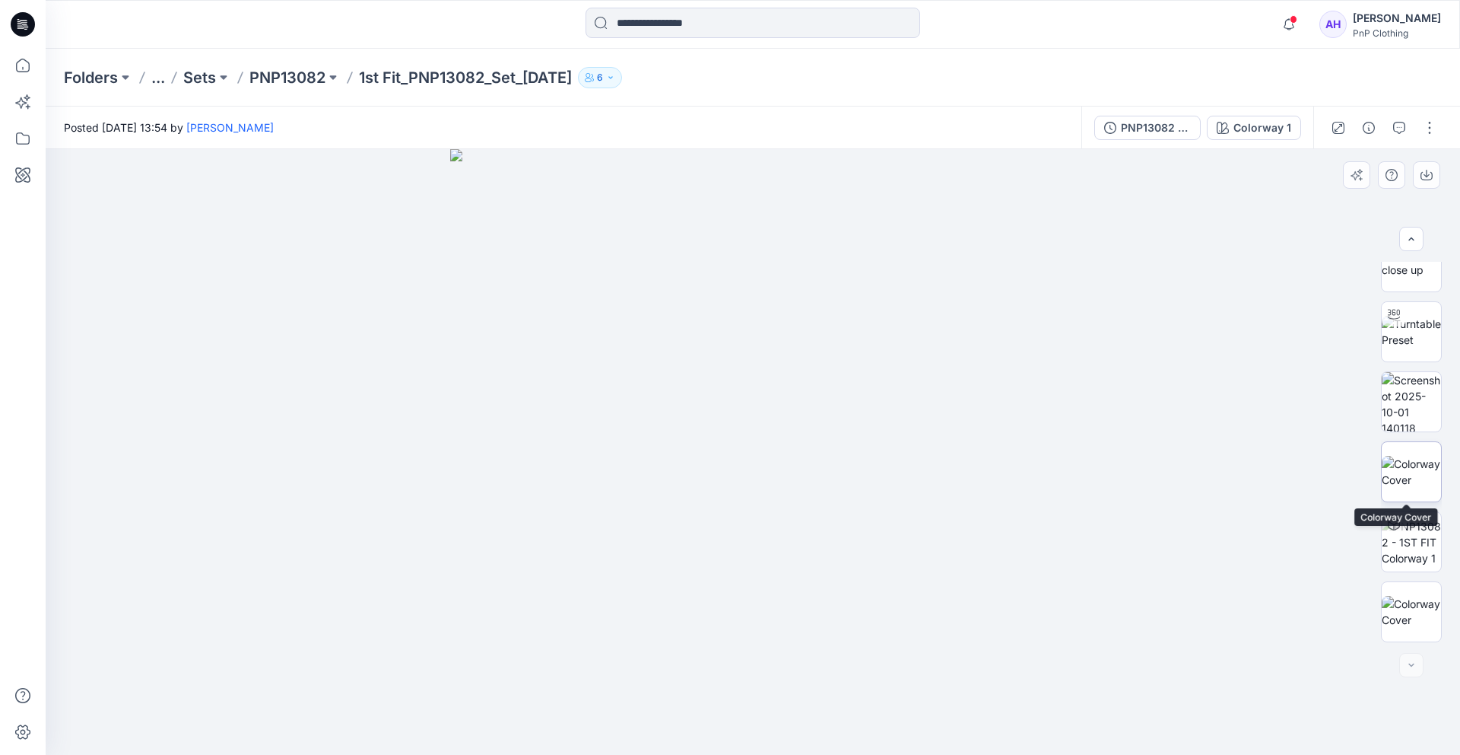
click at [1407, 459] on img at bounding box center [1411, 472] width 59 height 32
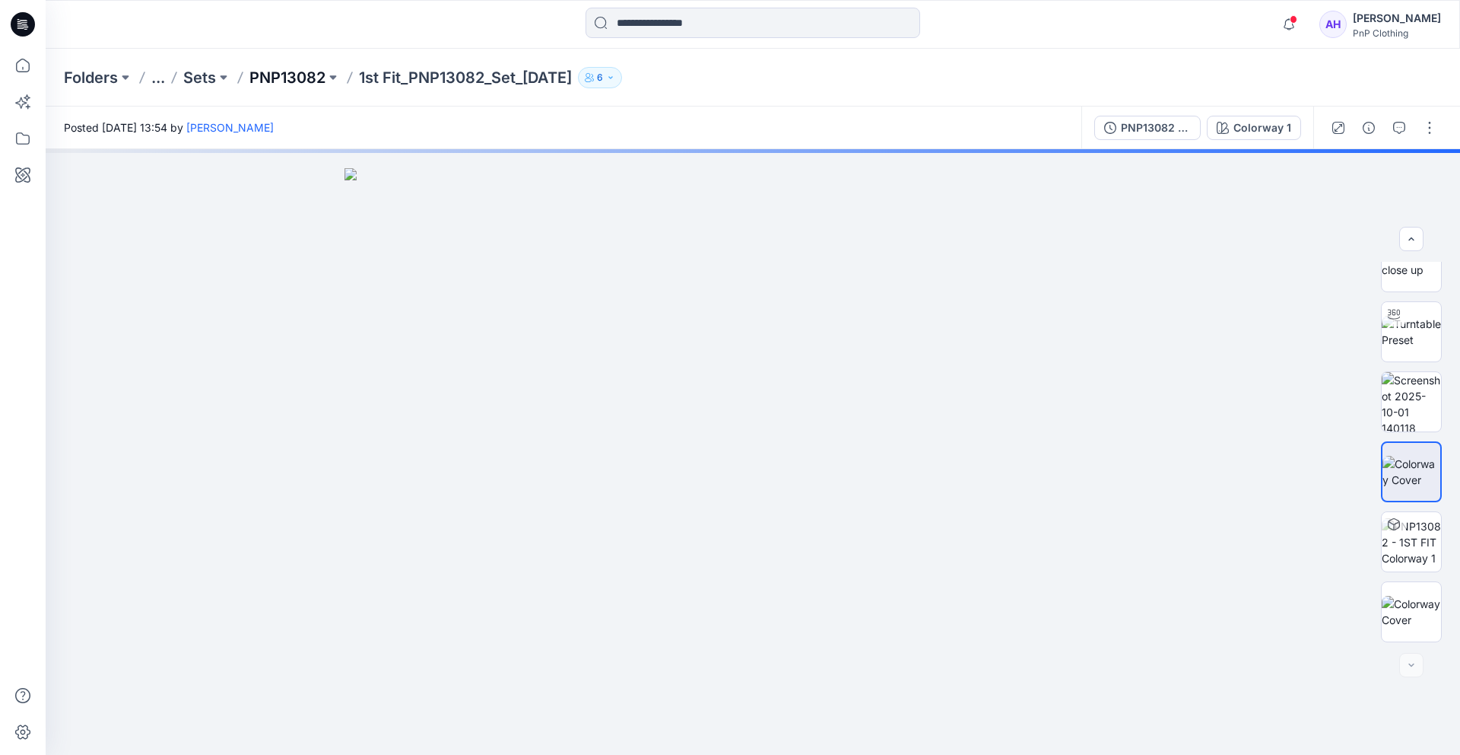
click at [299, 86] on p "PNP13082" at bounding box center [287, 77] width 76 height 21
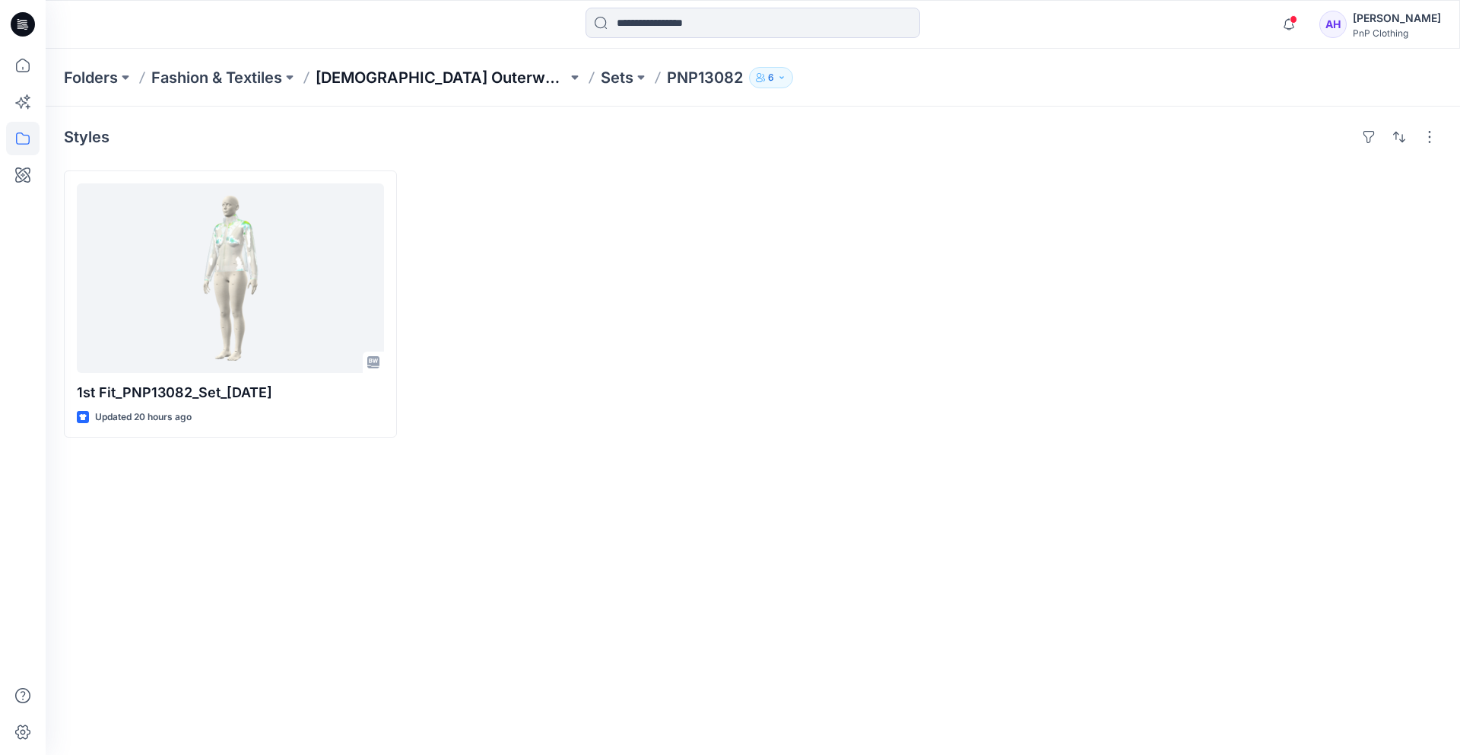
click at [409, 73] on p "[DEMOGRAPHIC_DATA] Outerwear" at bounding box center [442, 77] width 252 height 21
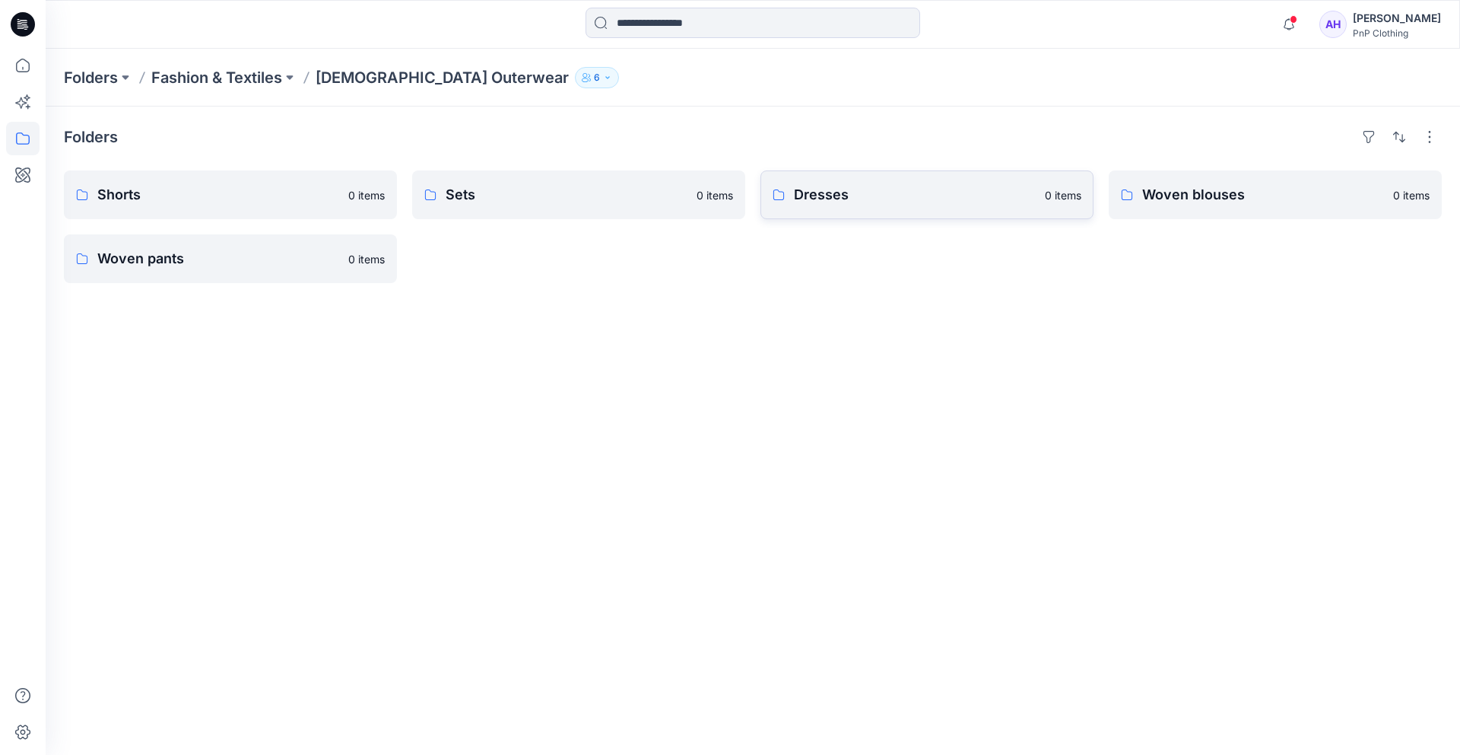
click at [869, 188] on p "Dresses" at bounding box center [915, 194] width 242 height 21
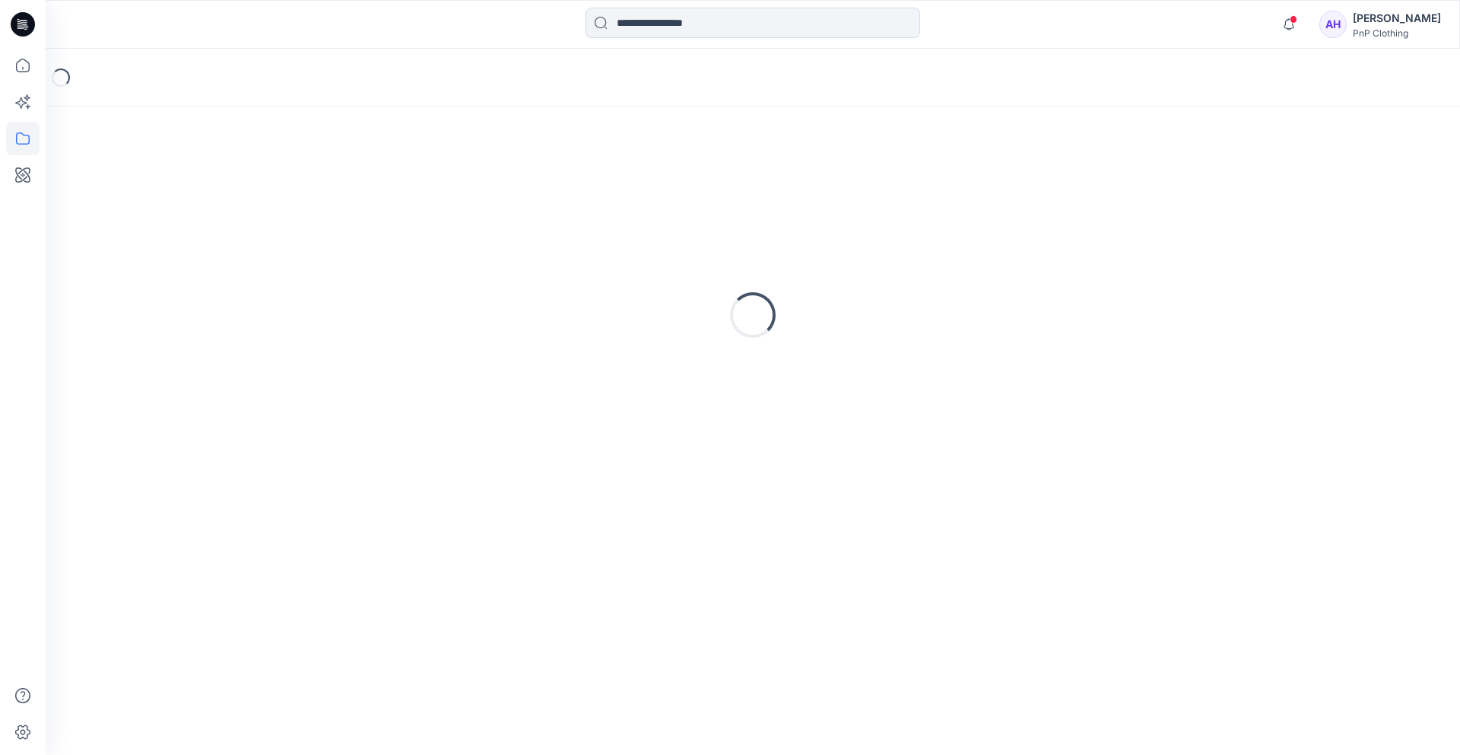
click at [869, 188] on div "Loading..." at bounding box center [753, 315] width 1378 height 380
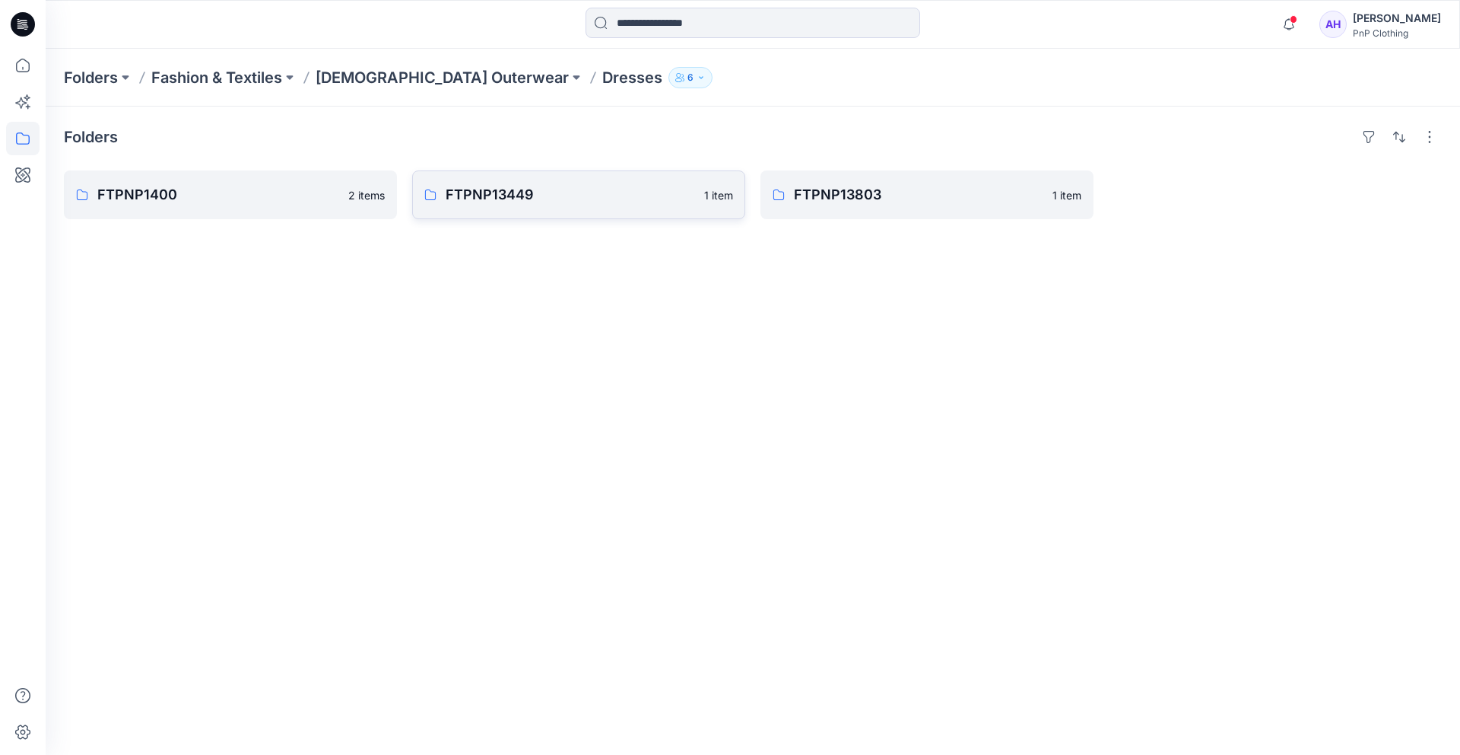
click at [596, 205] on p "FTPNP13449" at bounding box center [570, 194] width 249 height 21
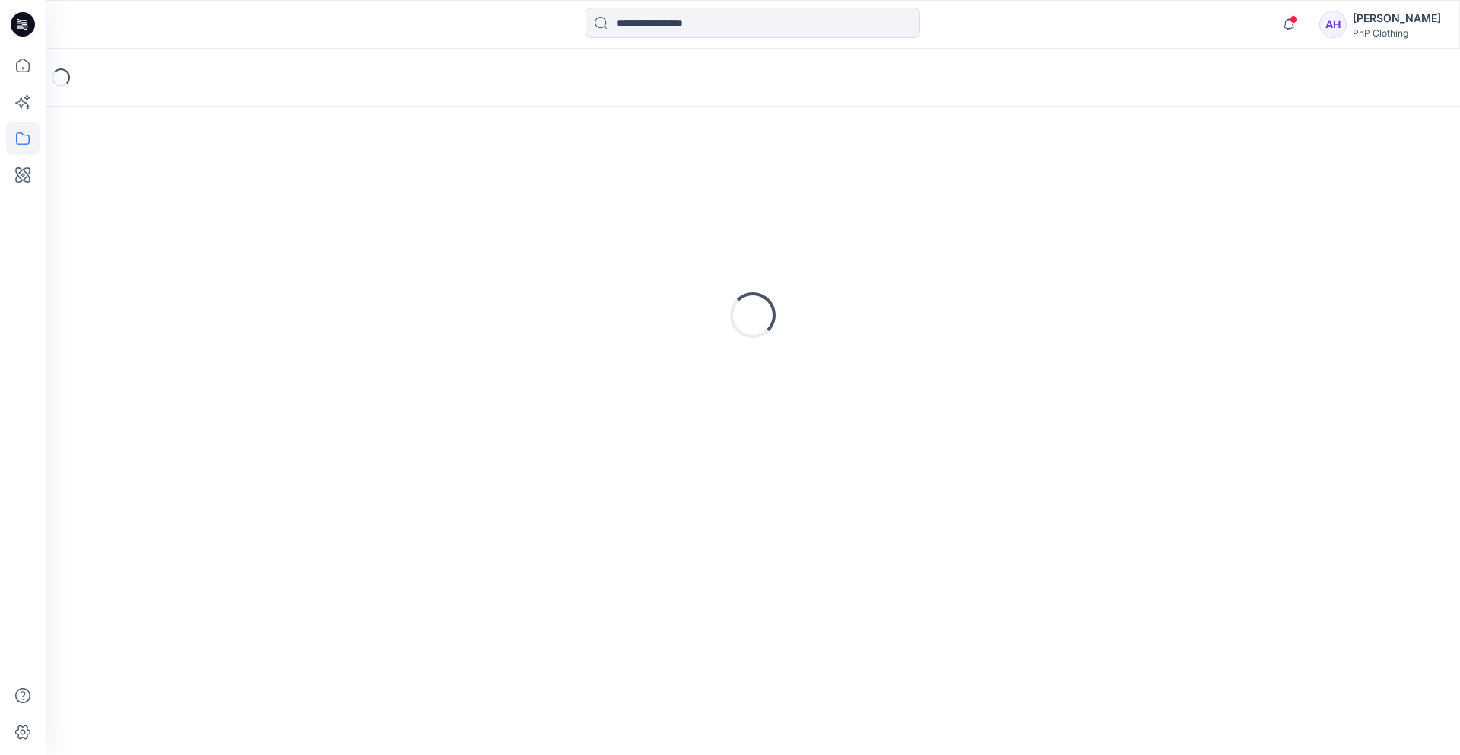
click at [596, 205] on div "Loading..." at bounding box center [753, 315] width 1378 height 380
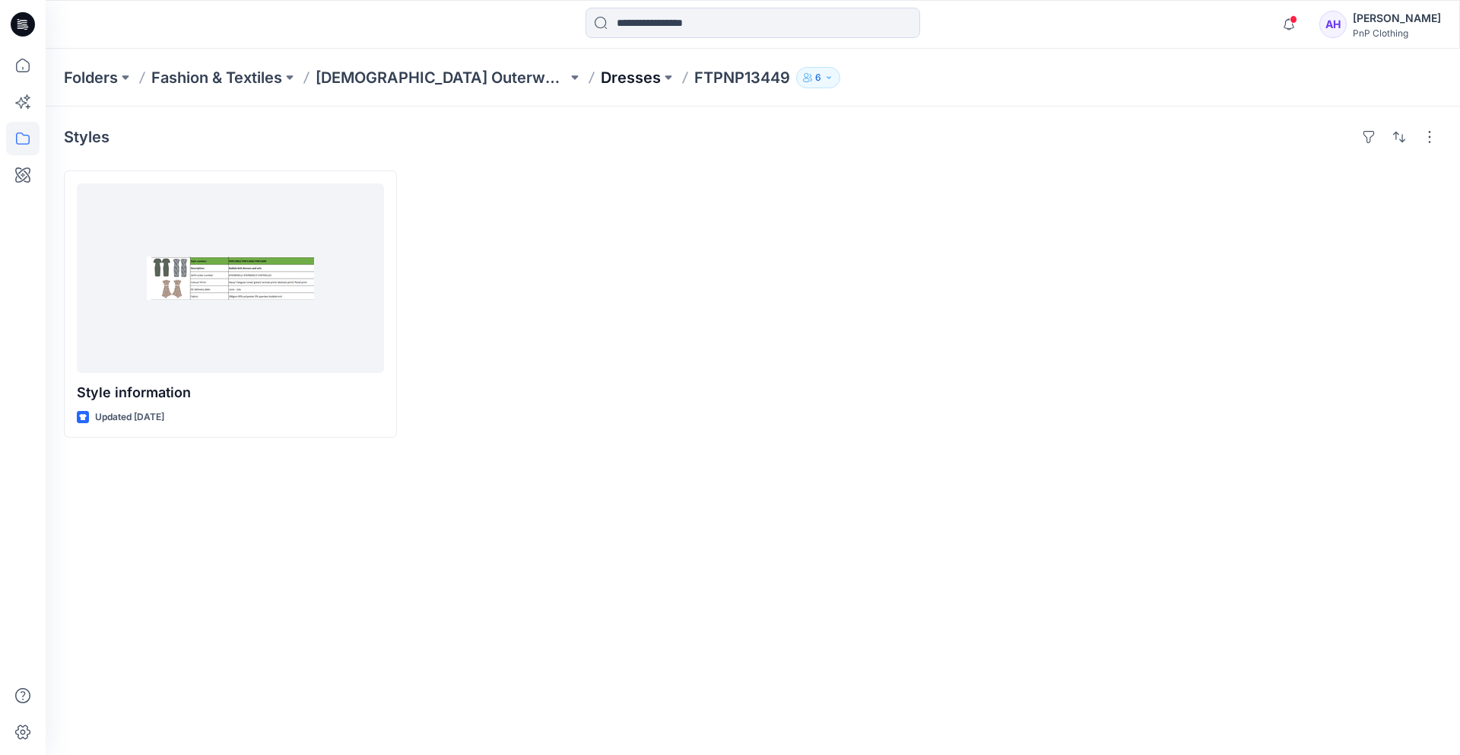
click at [601, 75] on p "Dresses" at bounding box center [631, 77] width 60 height 21
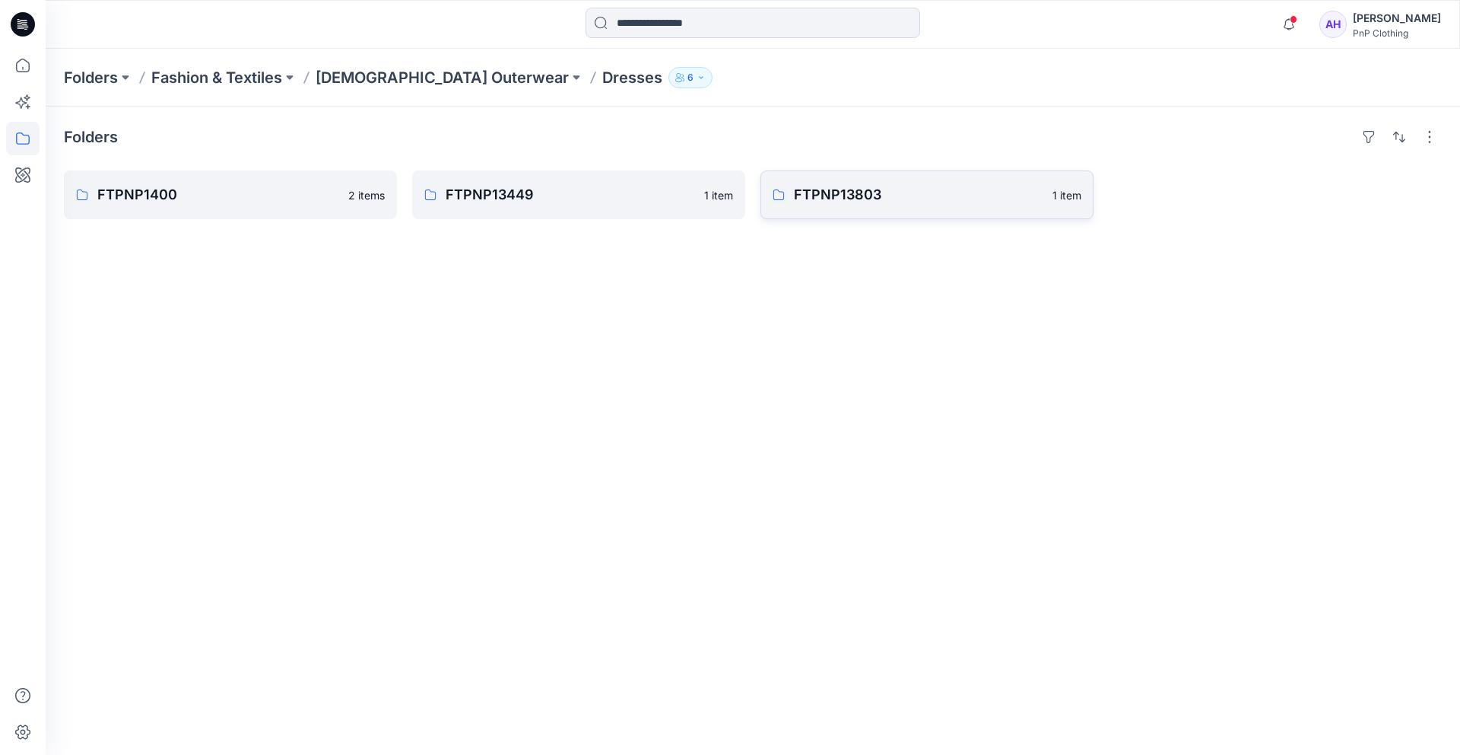
click at [858, 205] on p "FTPNP13803" at bounding box center [918, 194] width 249 height 21
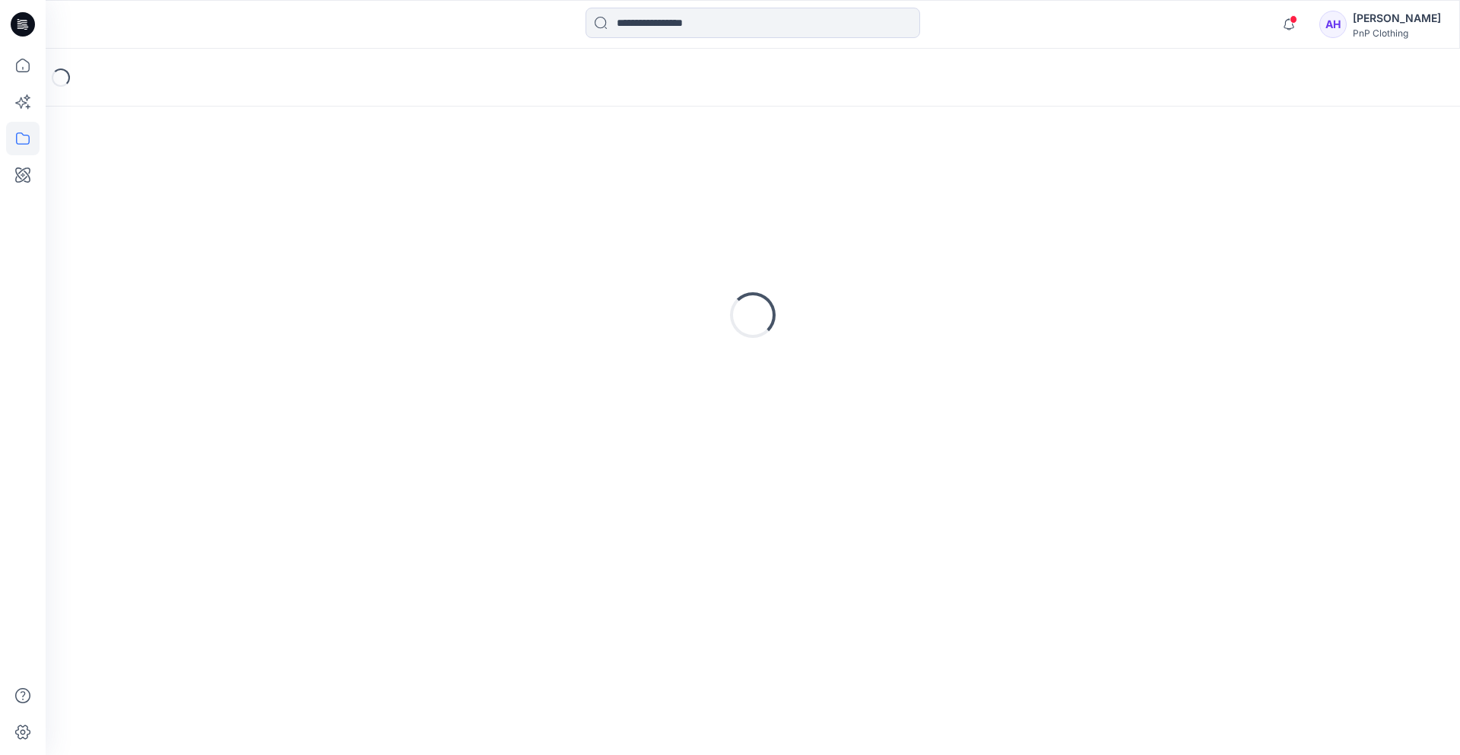
click at [858, 205] on div "Loading..." at bounding box center [753, 315] width 1378 height 380
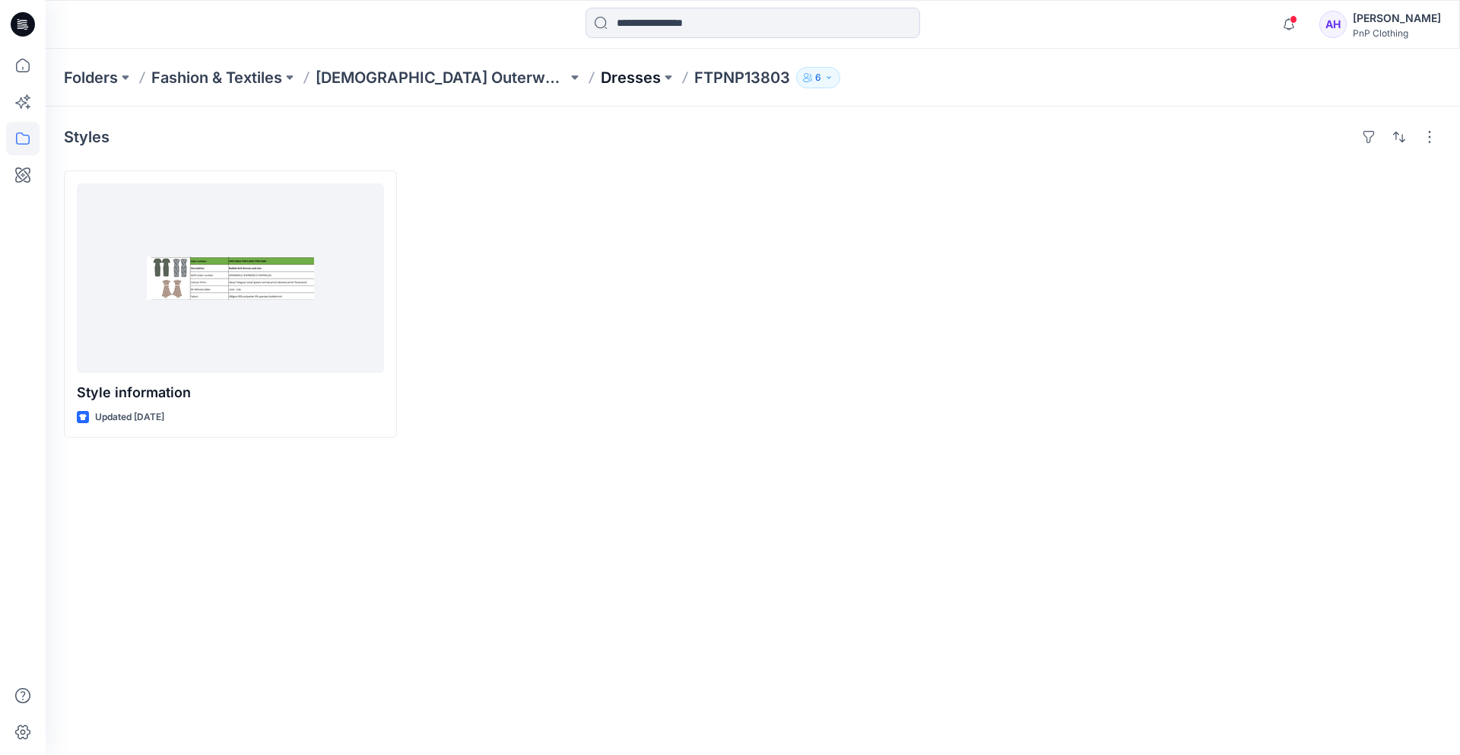
click at [601, 84] on p "Dresses" at bounding box center [631, 77] width 60 height 21
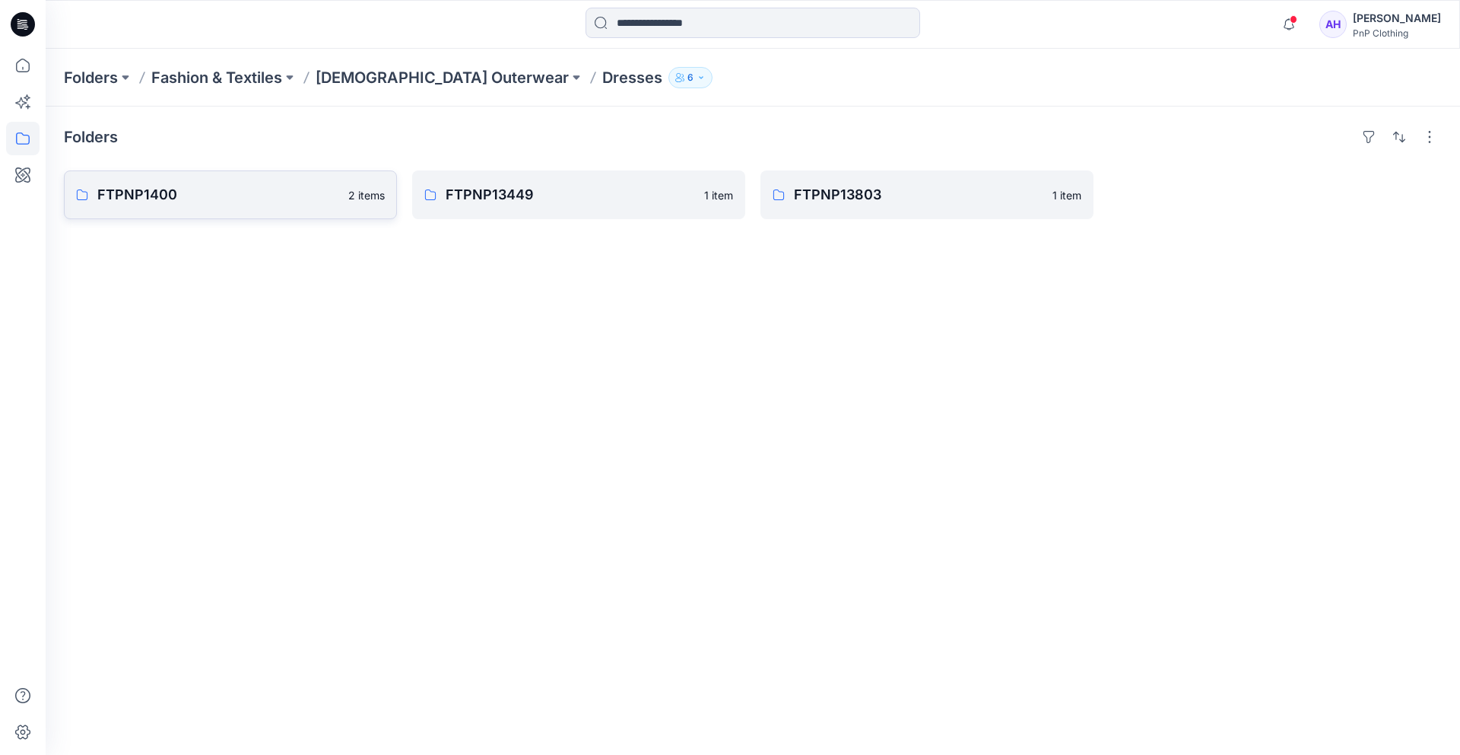
click at [207, 188] on p "FTPNP1400" at bounding box center [218, 194] width 242 height 21
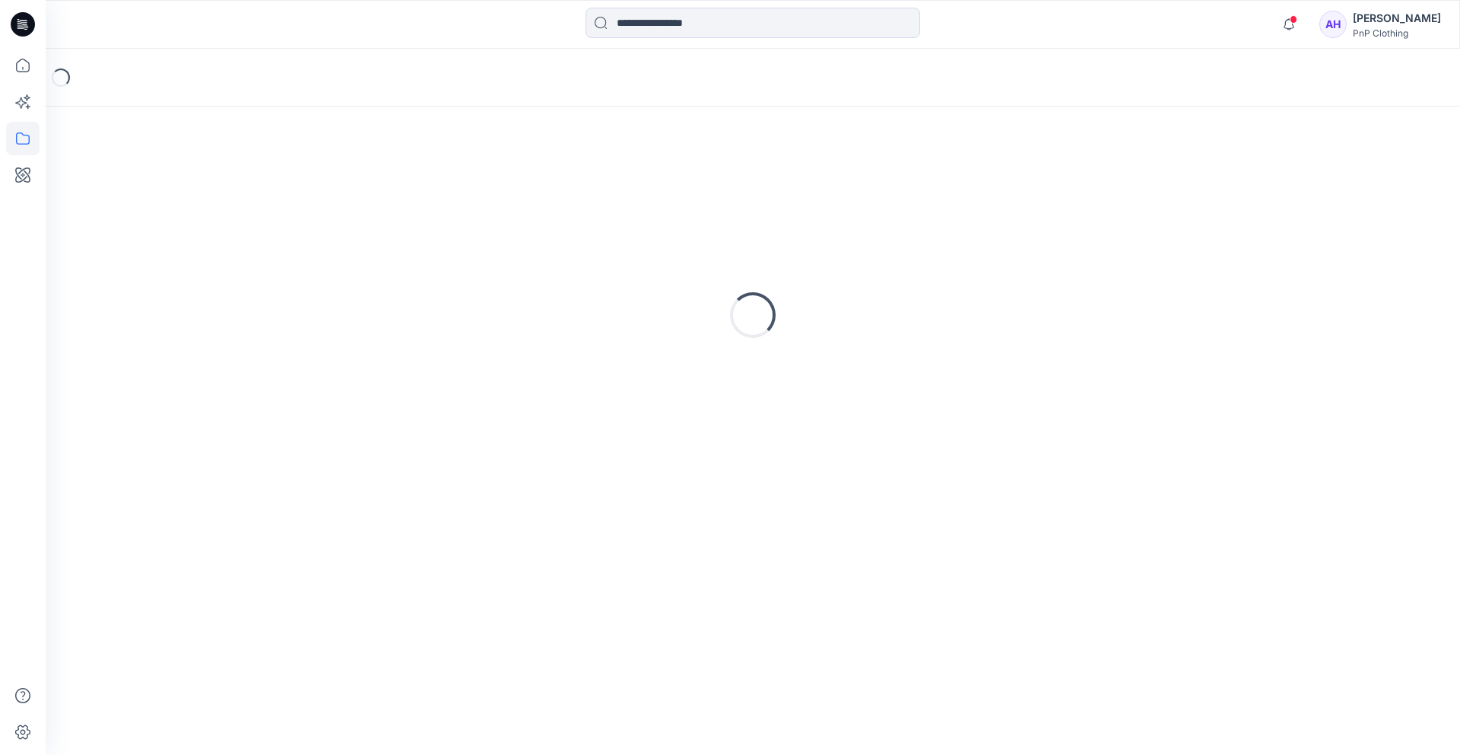
click at [207, 188] on div "Loading..." at bounding box center [753, 315] width 1378 height 380
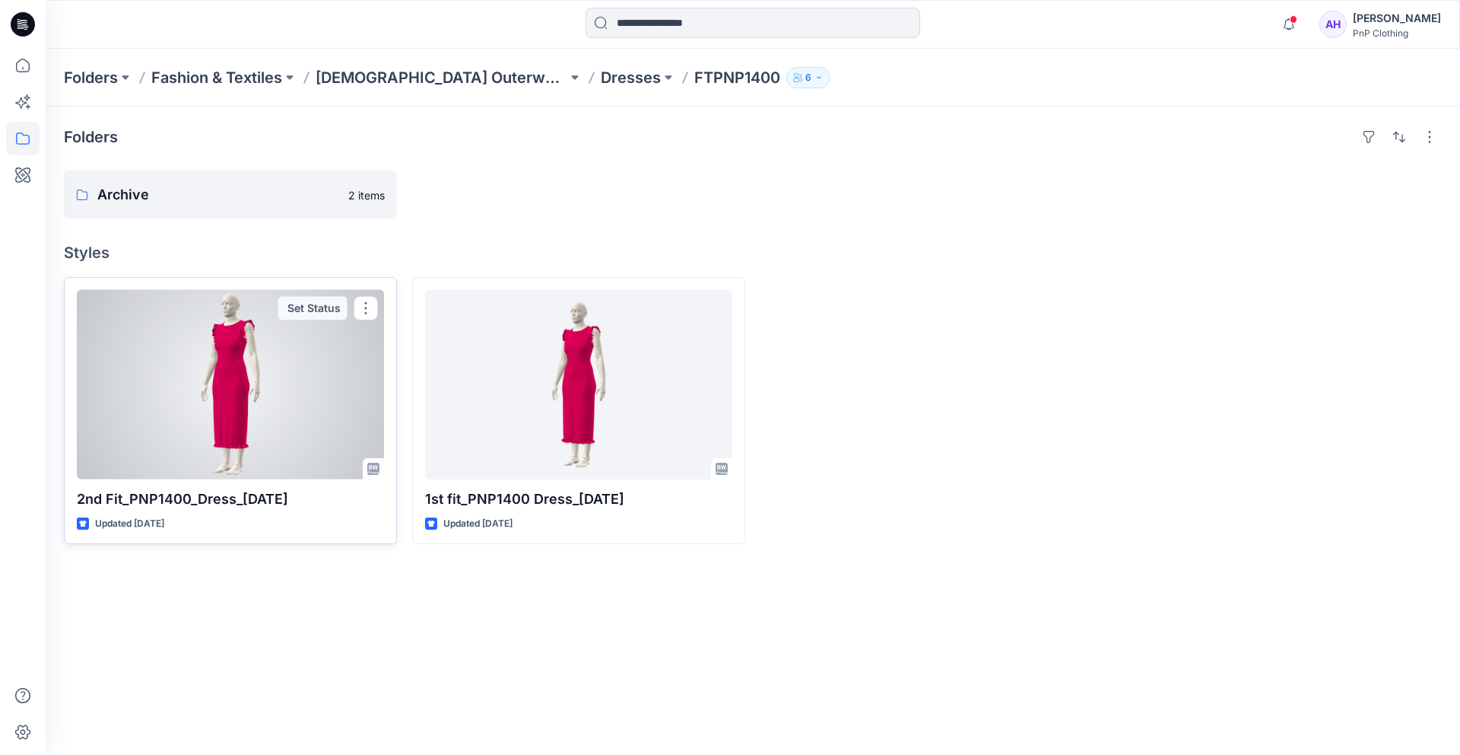
click at [214, 344] on div at bounding box center [230, 384] width 307 height 189
click at [214, 344] on div "Folders Fashion & Textiles [DEMOGRAPHIC_DATA] Outerwear Dresses FTPNP1400 6 Fol…" at bounding box center [753, 402] width 1415 height 706
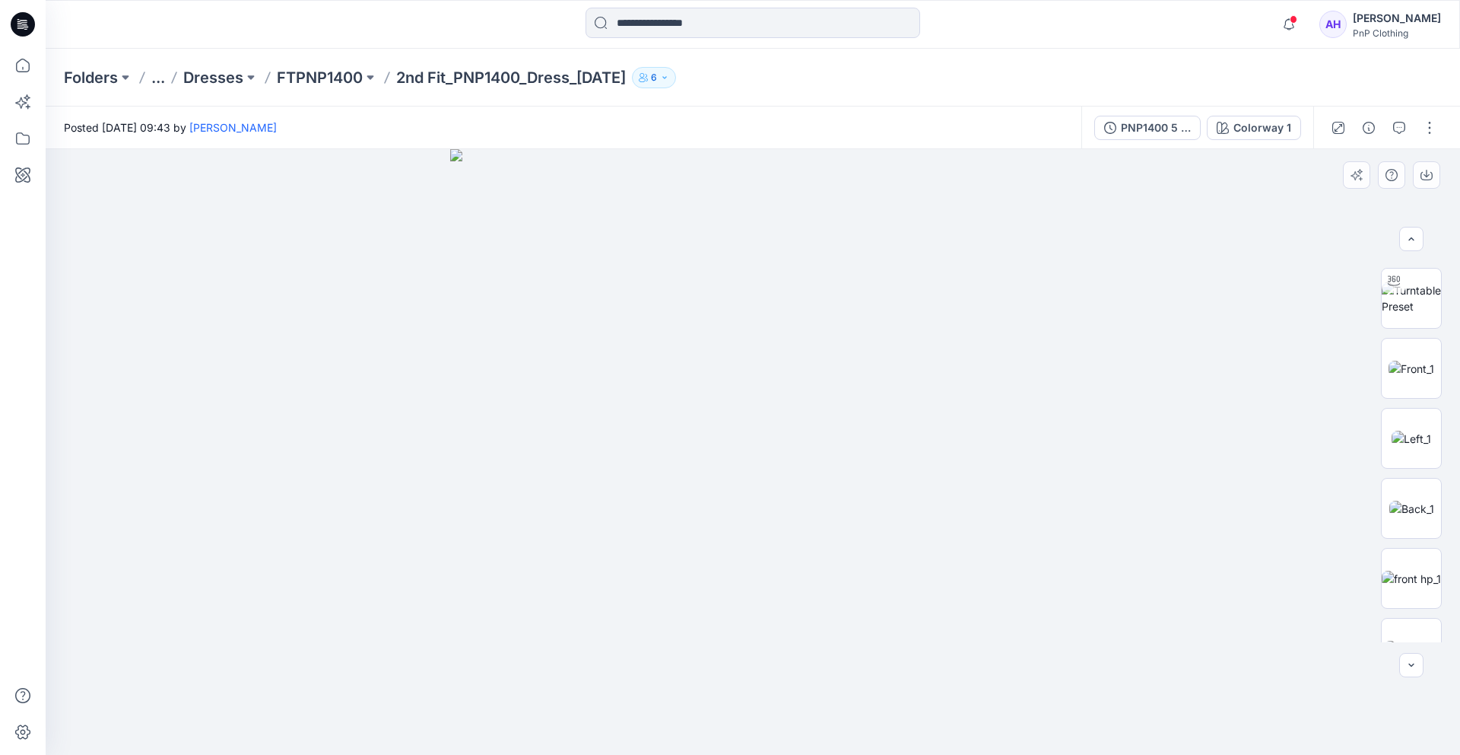
scroll to position [336, 0]
click at [1405, 376] on img at bounding box center [1412, 376] width 46 height 16
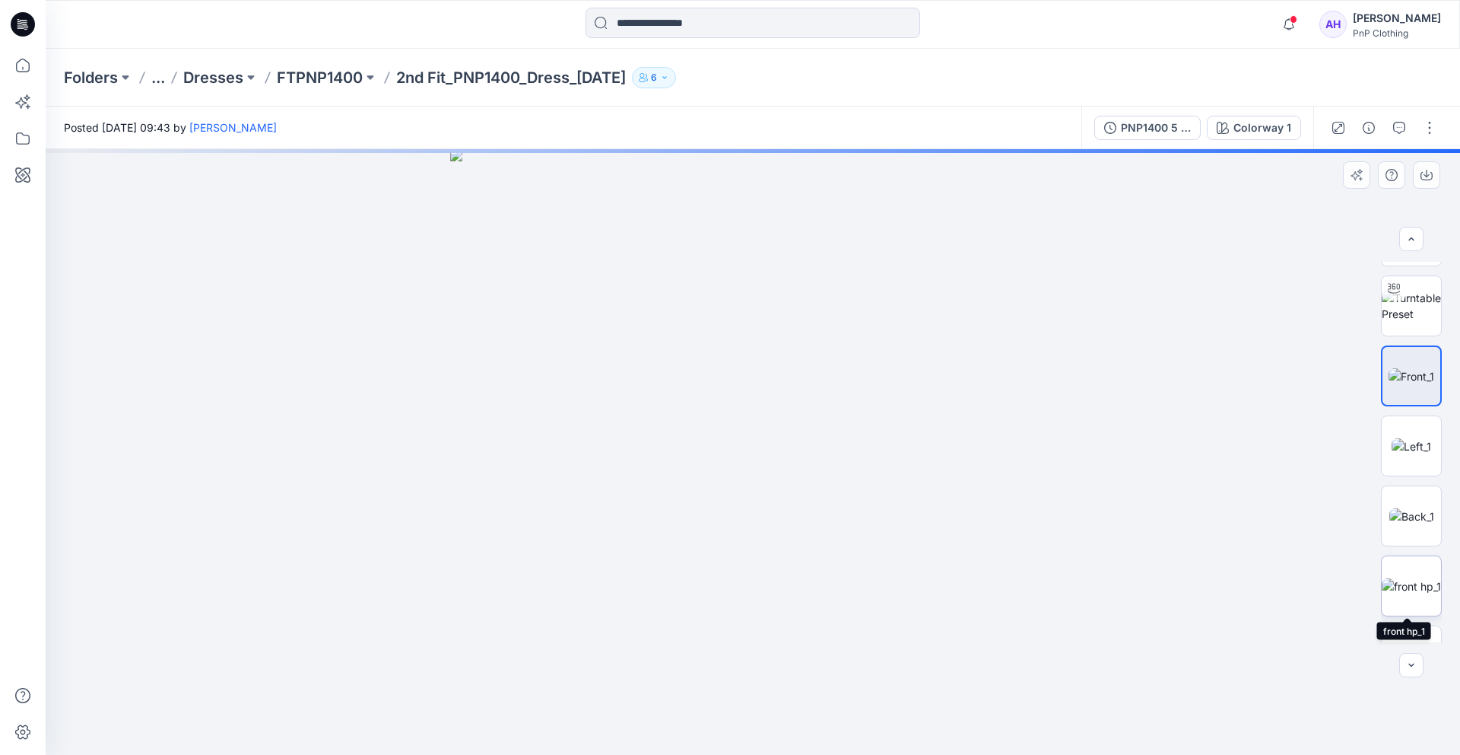
click at [1403, 578] on img at bounding box center [1411, 586] width 59 height 16
click at [1402, 510] on img at bounding box center [1412, 516] width 45 height 16
click at [1416, 375] on img at bounding box center [1412, 376] width 46 height 16
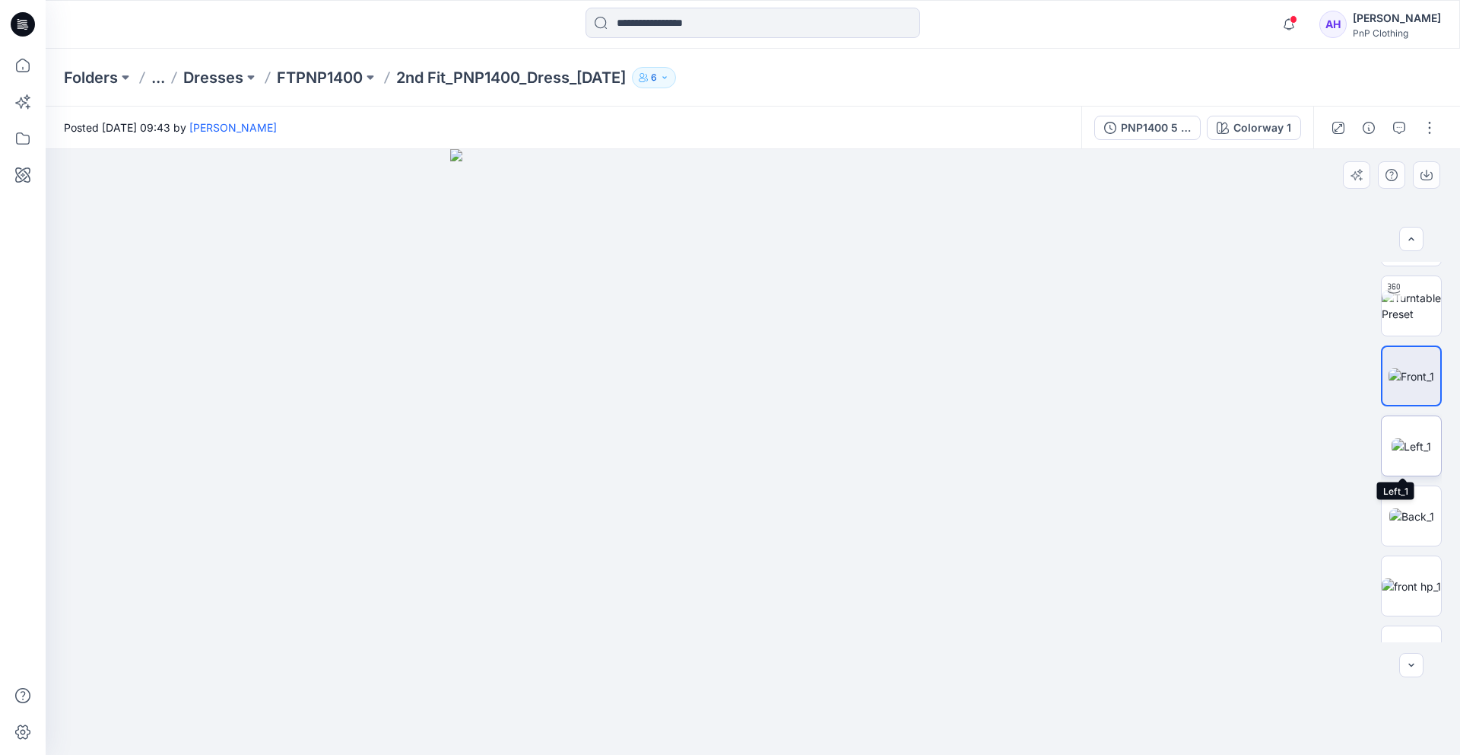
click at [1413, 454] on img at bounding box center [1412, 446] width 40 height 16
click at [1393, 524] on img at bounding box center [1412, 516] width 45 height 16
click at [1401, 438] on img at bounding box center [1412, 446] width 40 height 16
click at [1403, 376] on img at bounding box center [1412, 376] width 46 height 16
click at [1412, 454] on img at bounding box center [1412, 446] width 40 height 16
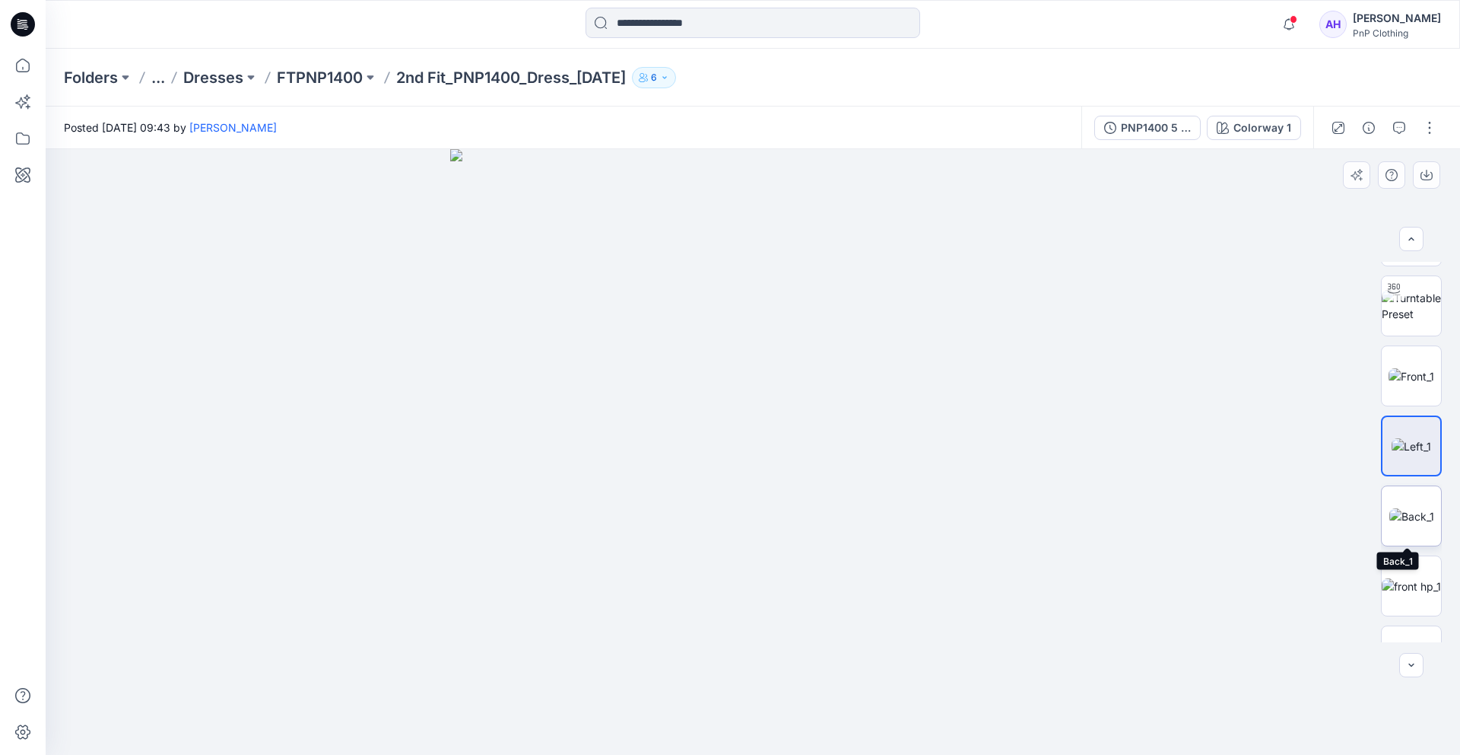
click at [1390, 524] on img at bounding box center [1412, 516] width 45 height 16
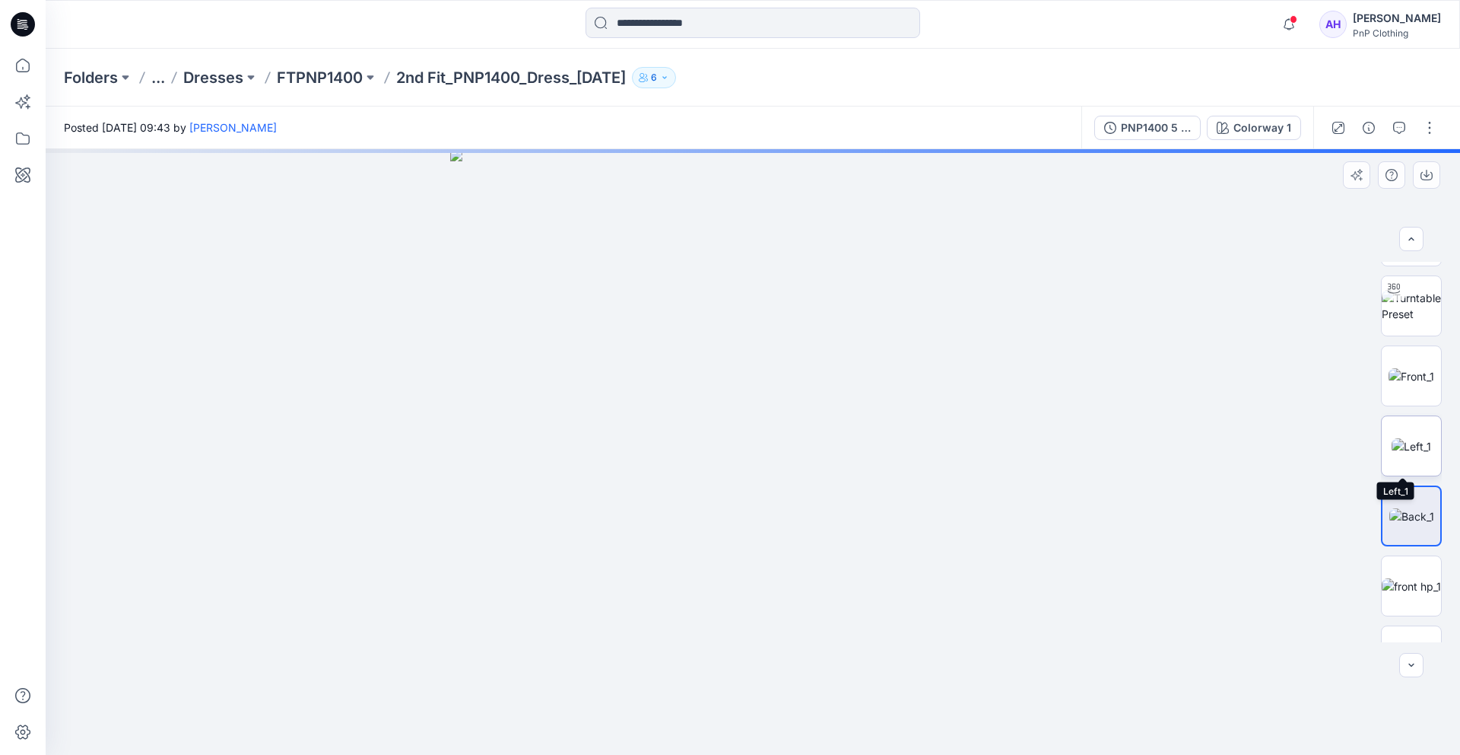
click at [1381, 435] on div at bounding box center [1411, 445] width 61 height 61
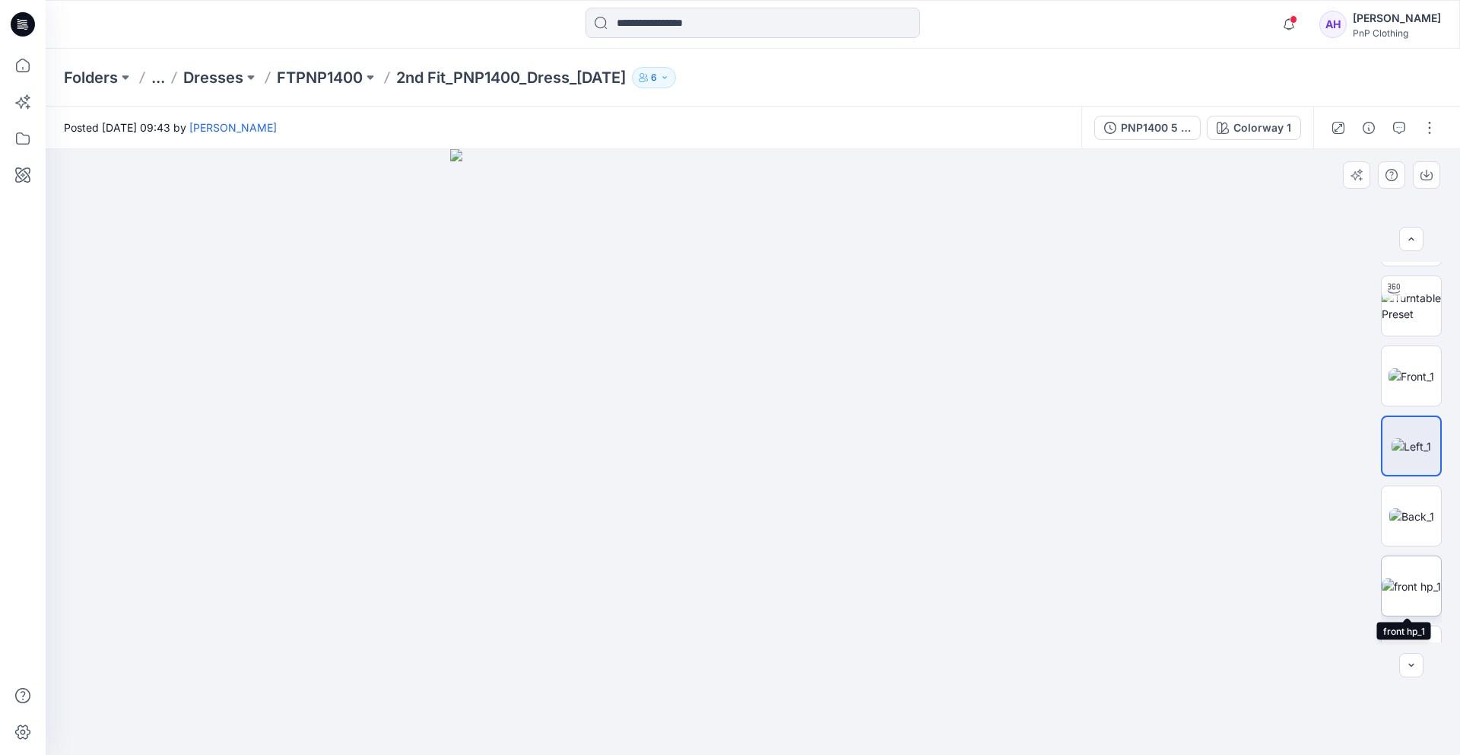
click at [1403, 592] on img at bounding box center [1411, 586] width 59 height 16
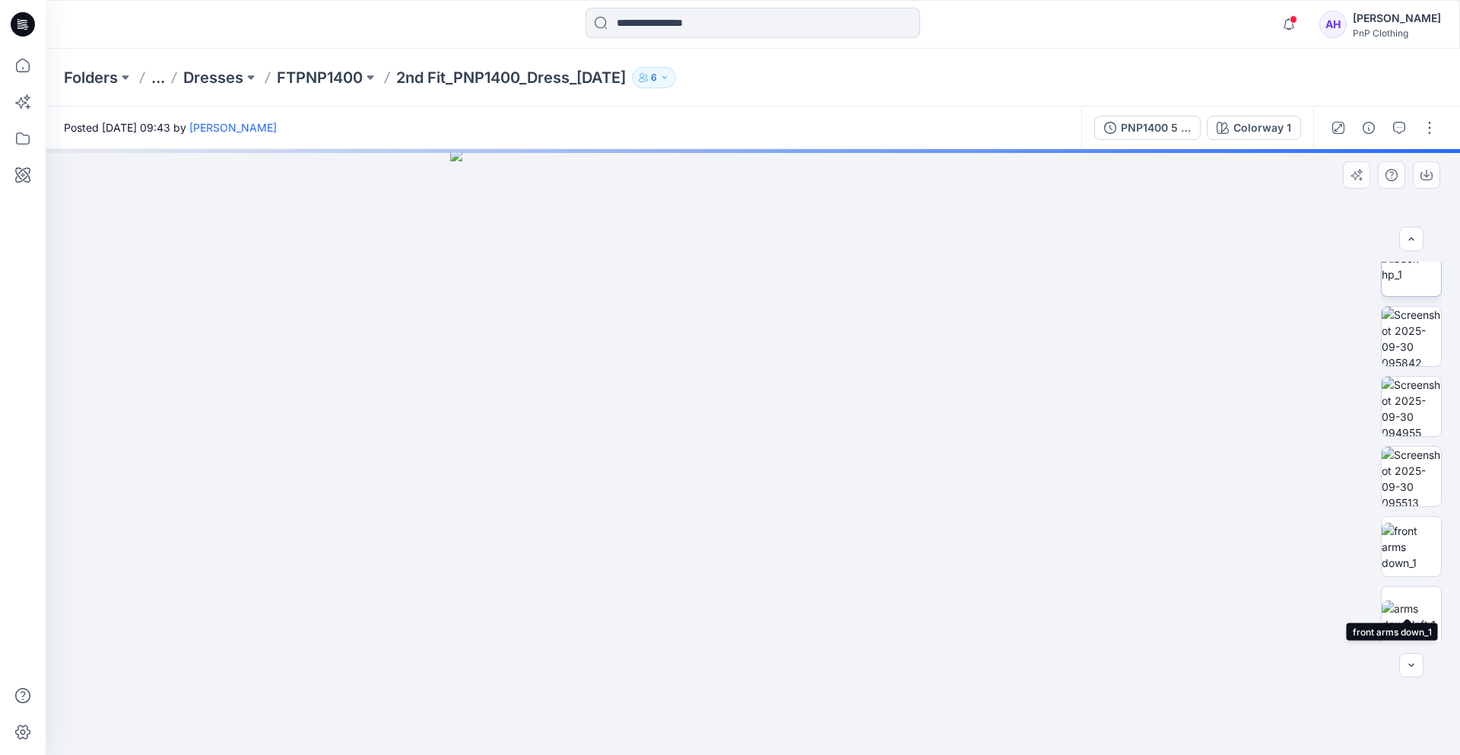
scroll to position [841, 0]
click at [1399, 573] on img at bounding box center [1411, 570] width 59 height 32
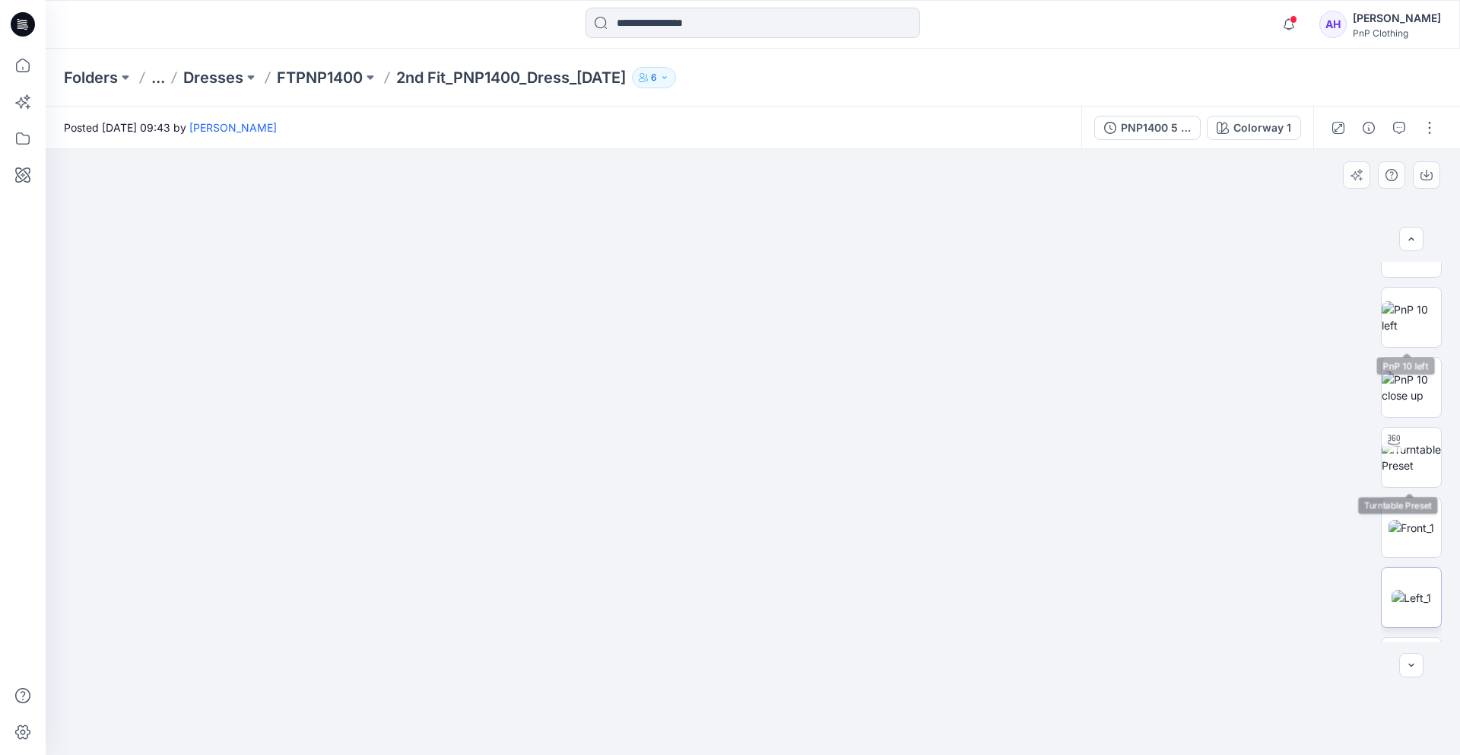
scroll to position [181, 0]
click at [1396, 386] on img at bounding box center [1411, 391] width 59 height 32
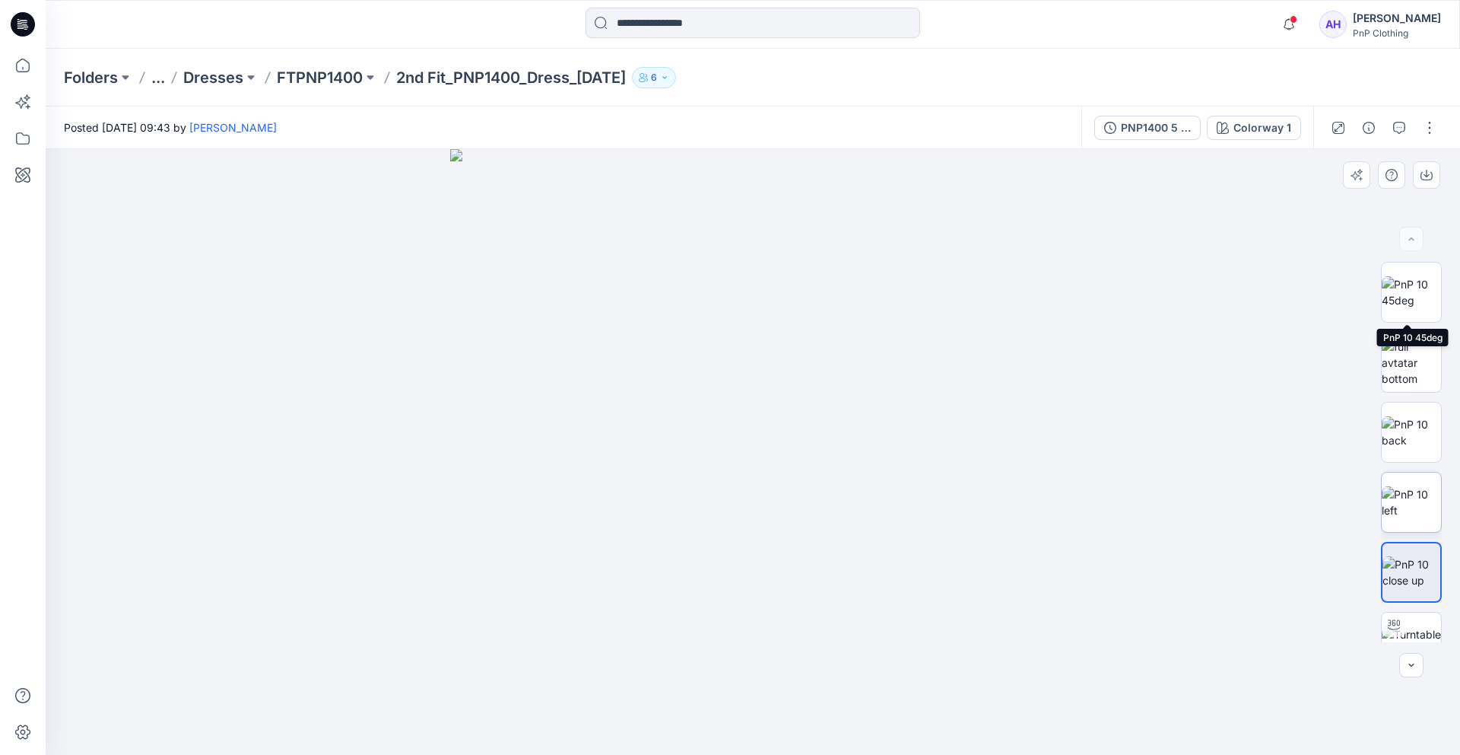
click at [1412, 303] on img at bounding box center [1411, 292] width 59 height 32
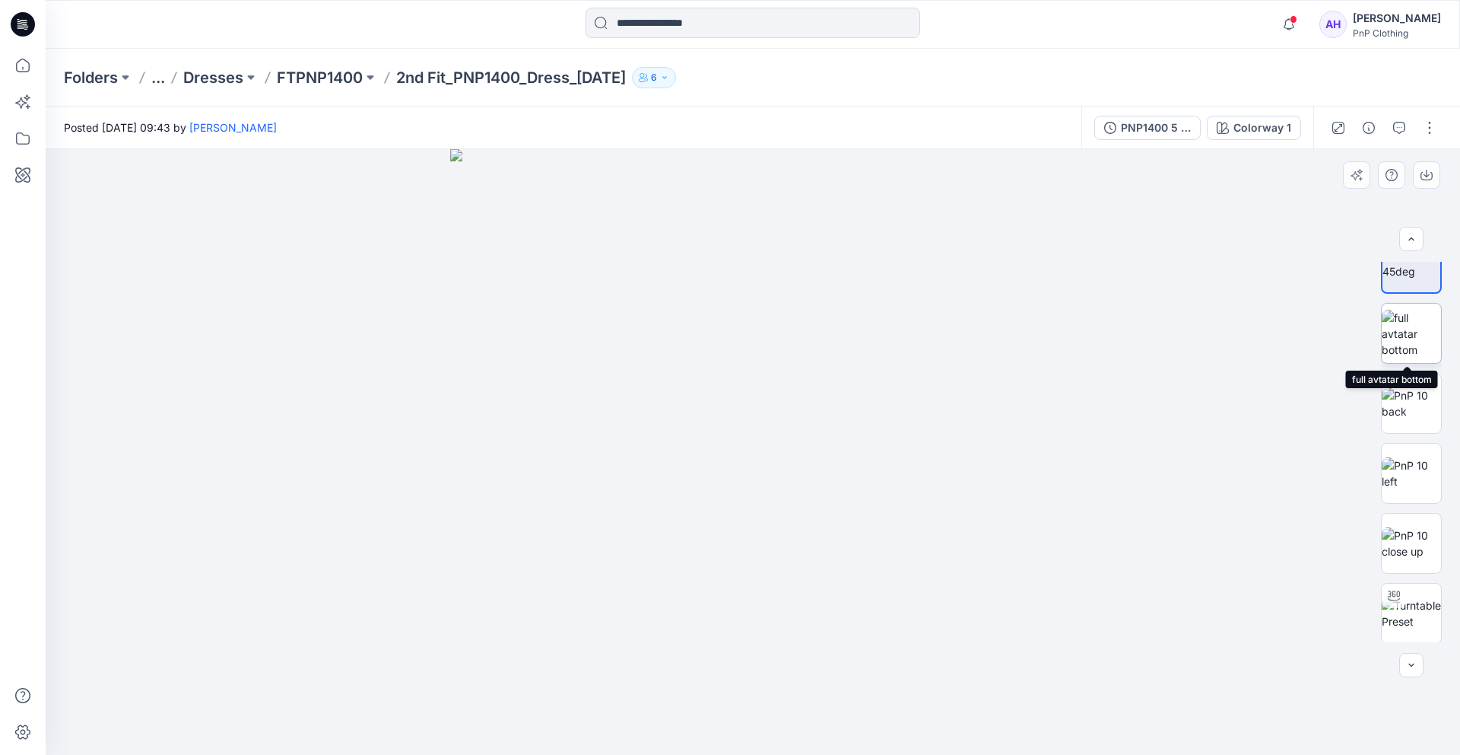
scroll to position [27, 0]
click at [1404, 348] on img at bounding box center [1411, 336] width 59 height 48
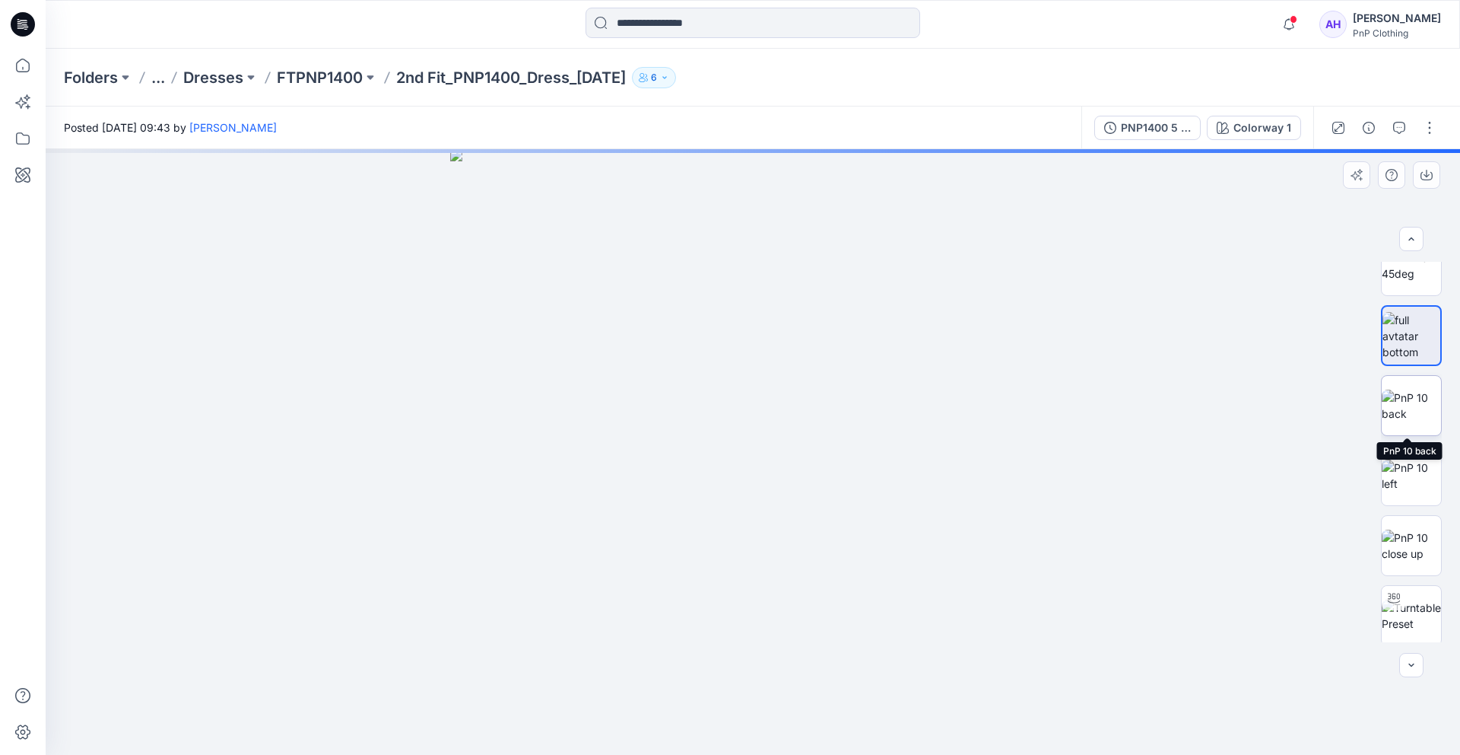
click at [1391, 414] on img at bounding box center [1411, 405] width 59 height 32
click at [1394, 479] on img at bounding box center [1411, 475] width 59 height 32
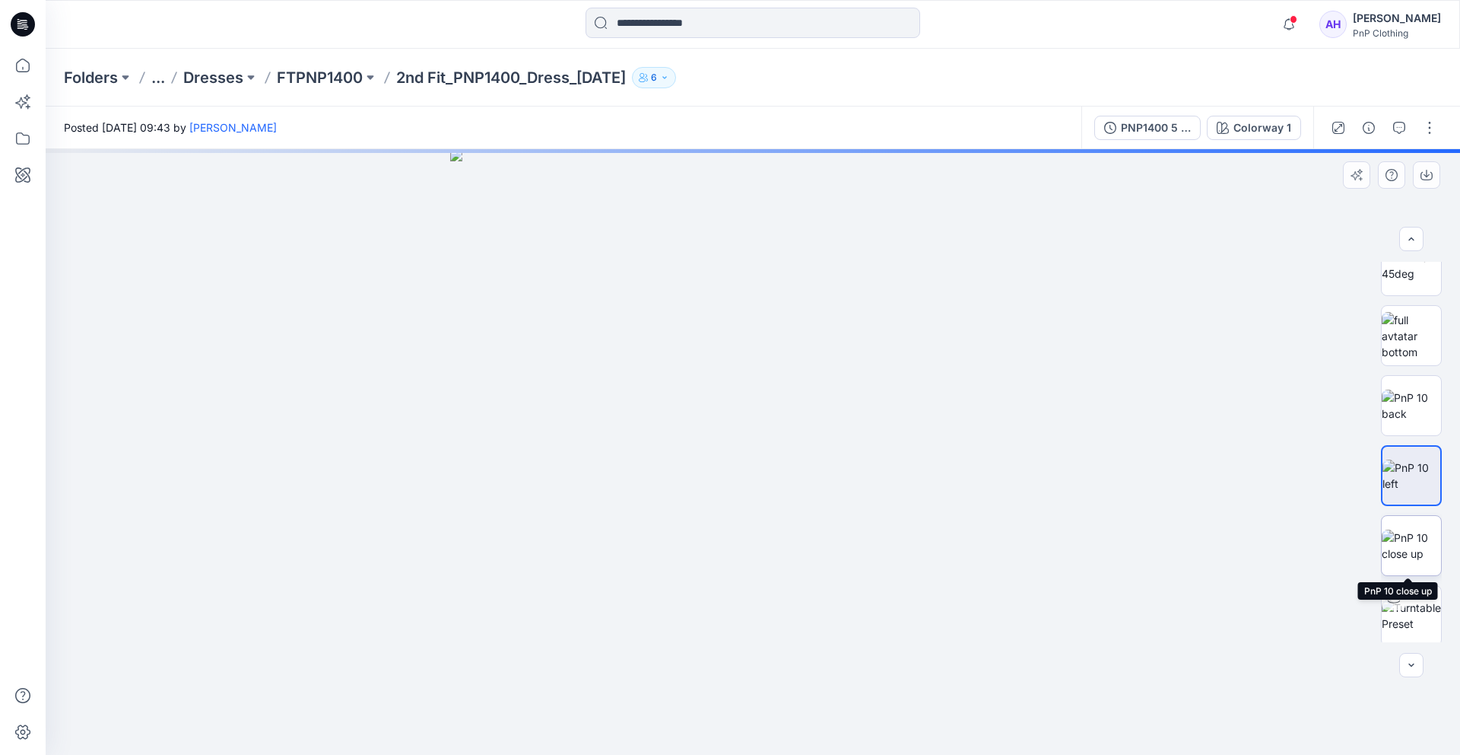
click at [1388, 543] on img at bounding box center [1411, 545] width 59 height 32
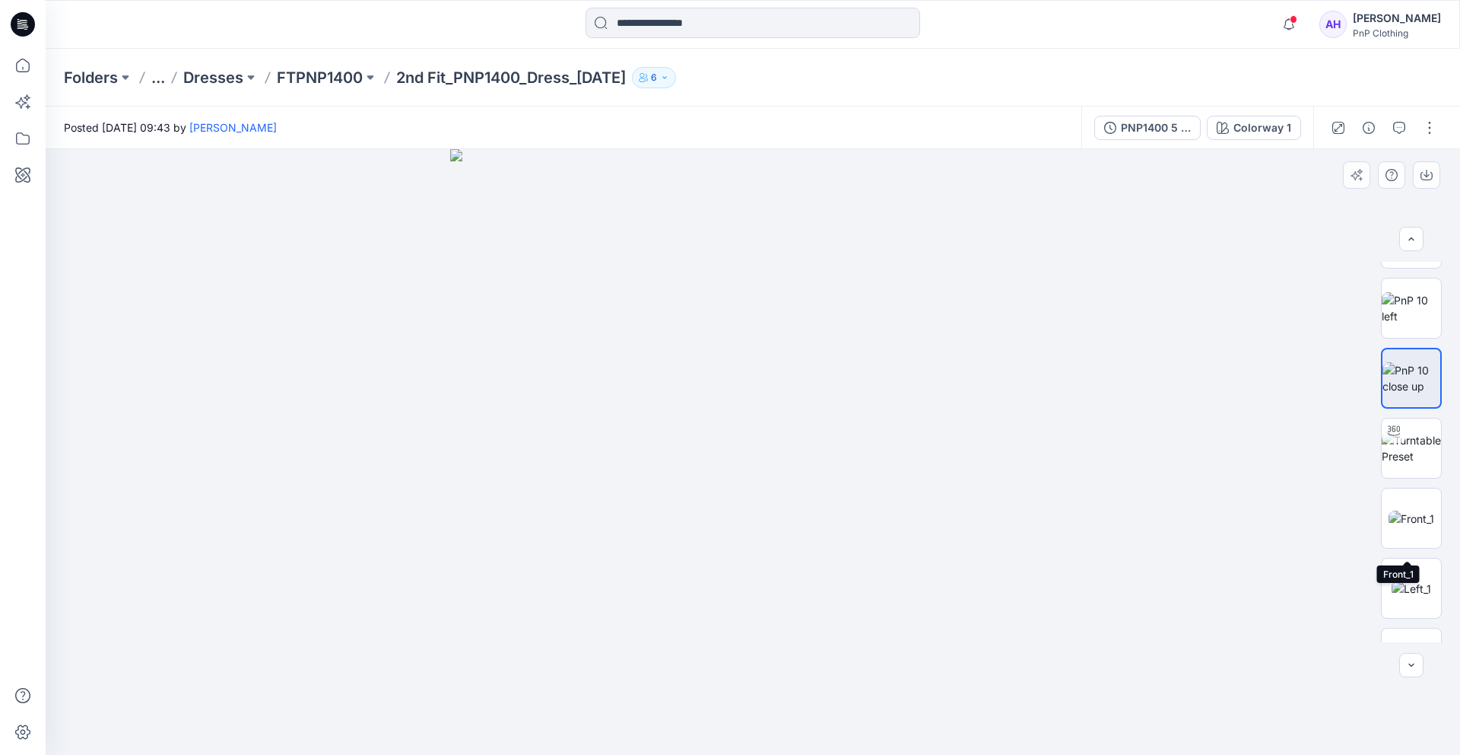
scroll to position [210, 0]
click at [1392, 502] on img at bounding box center [1412, 502] width 46 height 16
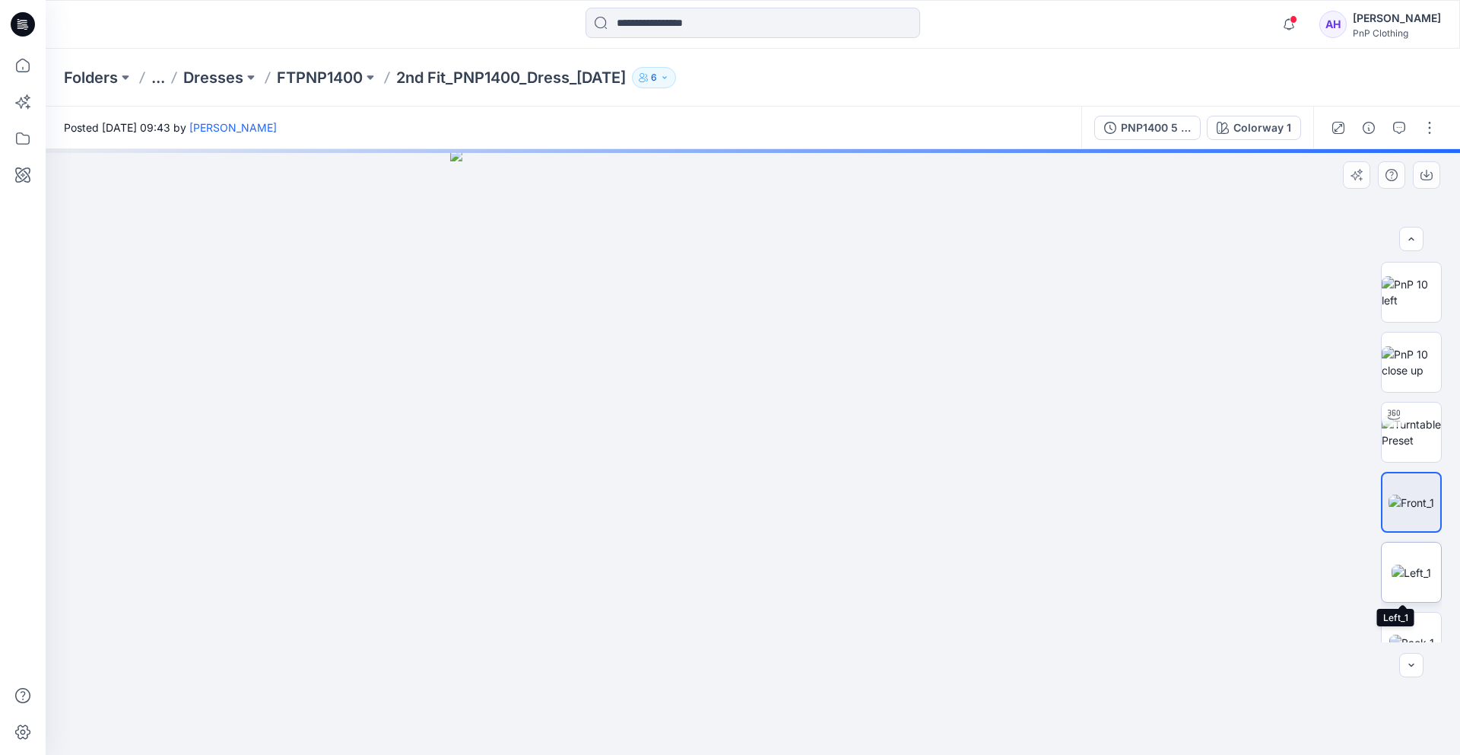
click at [1393, 564] on img at bounding box center [1412, 572] width 40 height 16
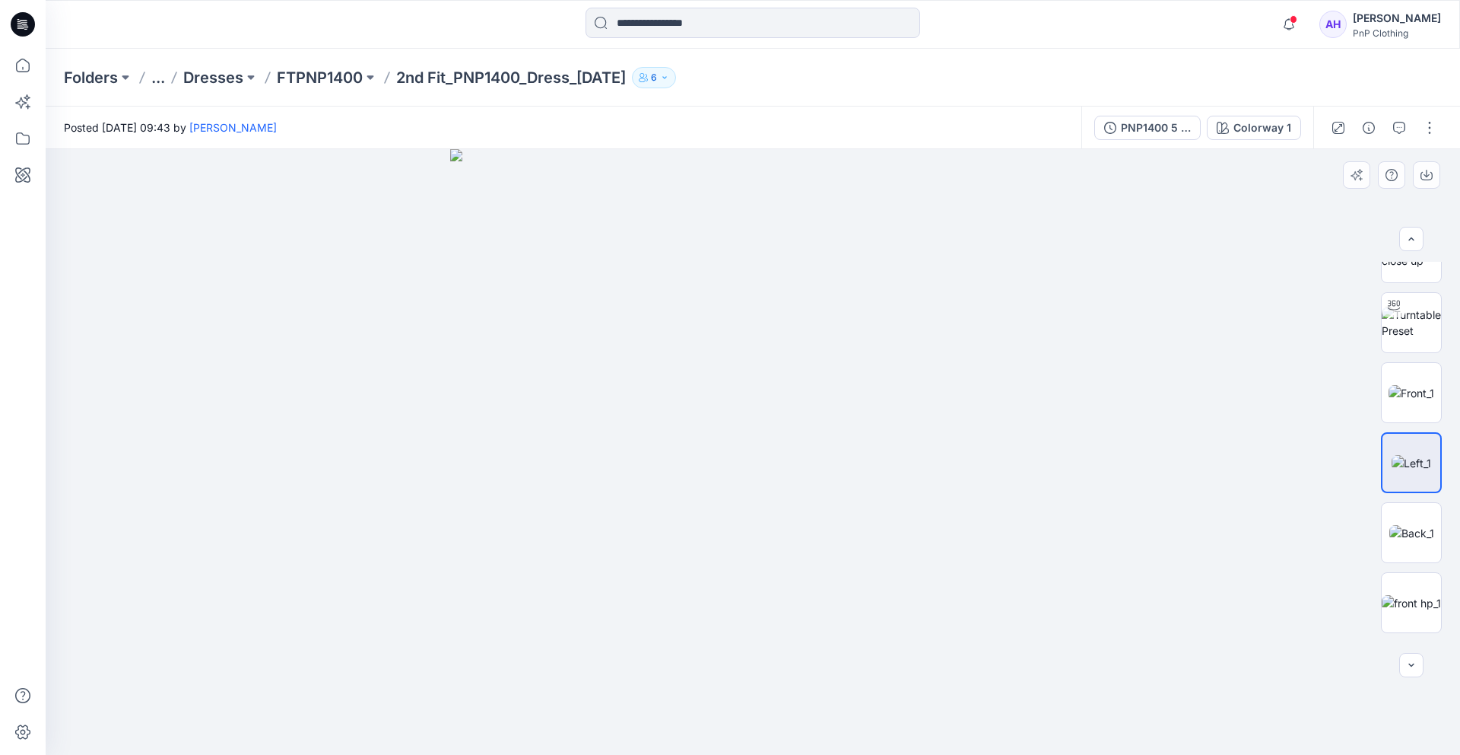
scroll to position [322, 0]
click at [213, 80] on p "Dresses" at bounding box center [213, 77] width 60 height 21
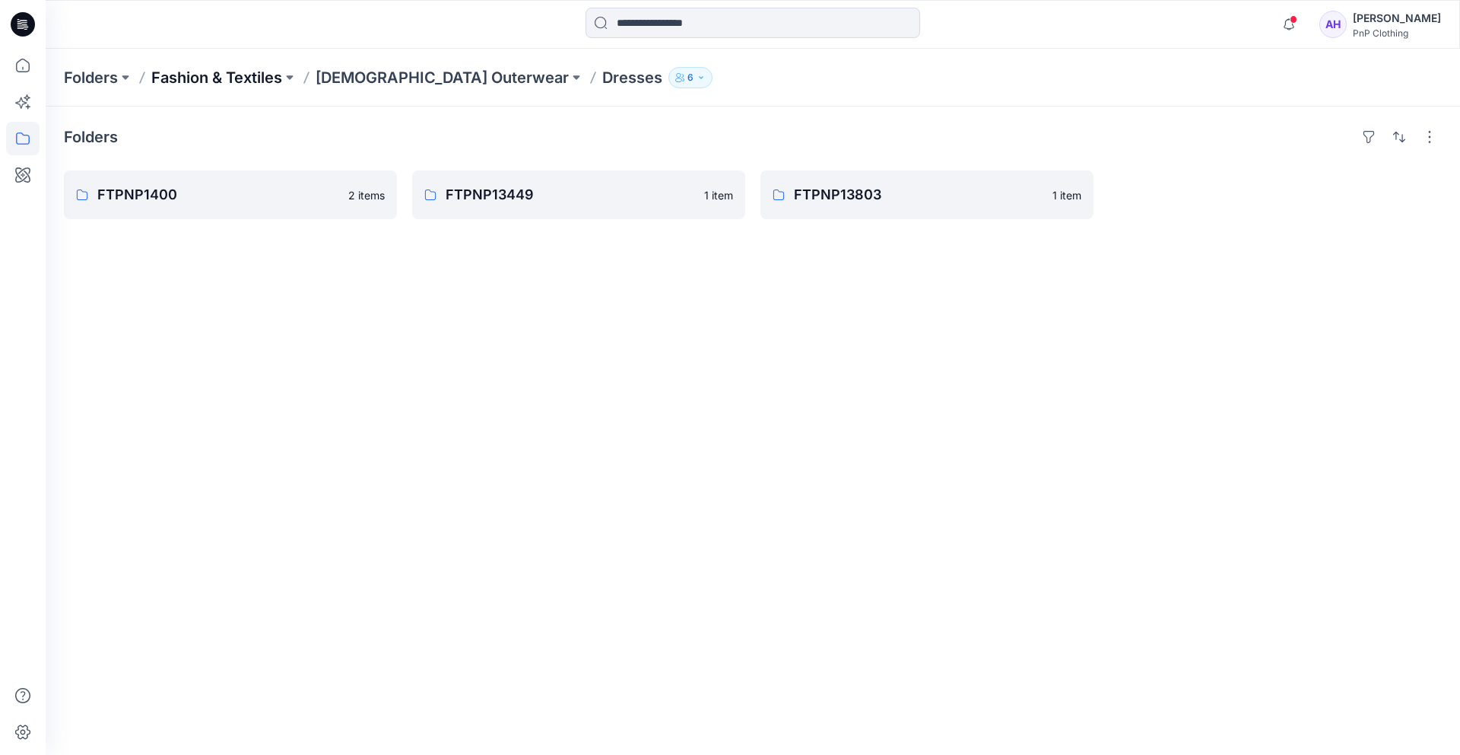
click at [200, 77] on p "Fashion & Textiles" at bounding box center [216, 77] width 131 height 21
